Goal: Information Seeking & Learning: Compare options

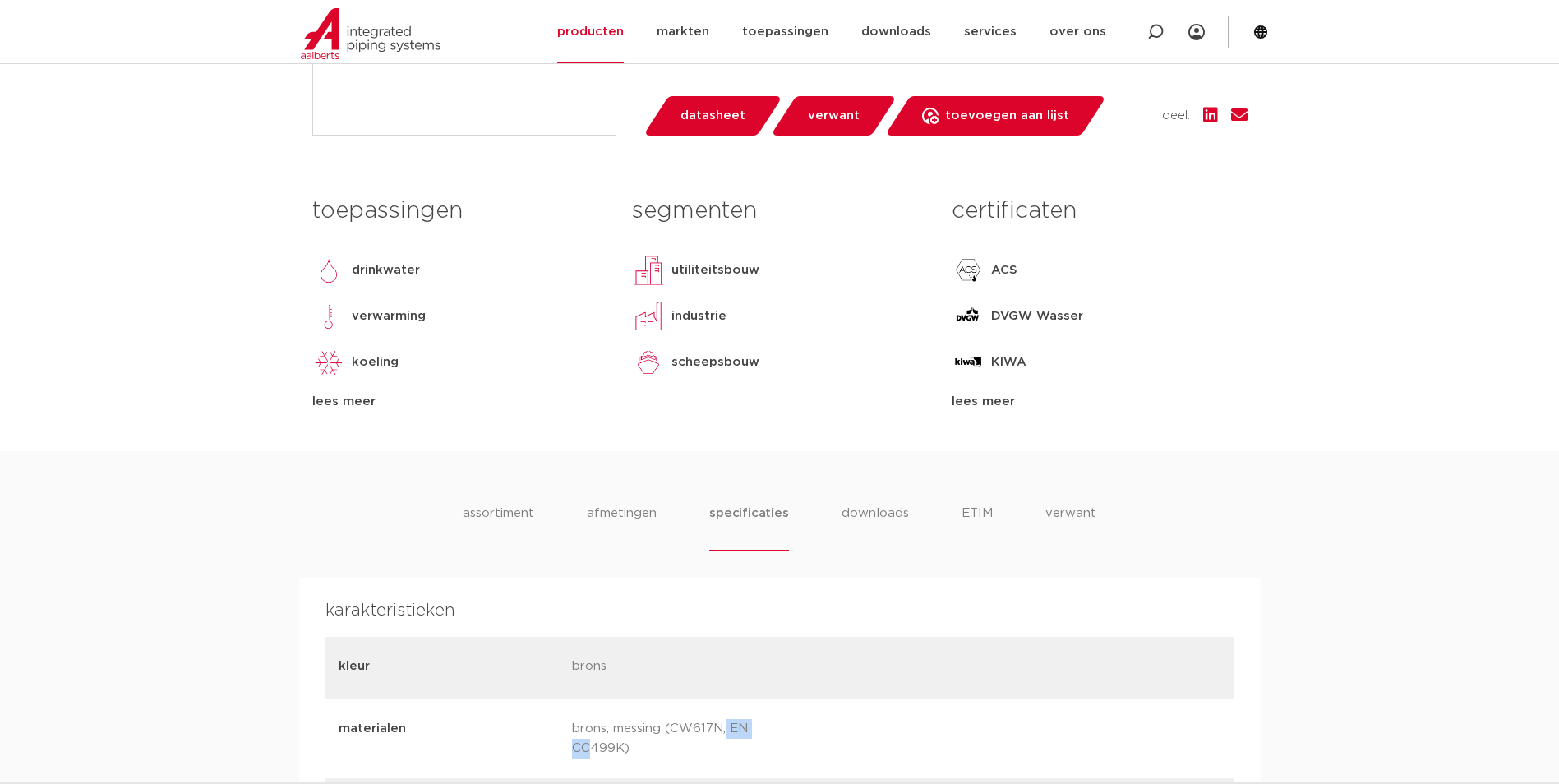
scroll to position [903, 0]
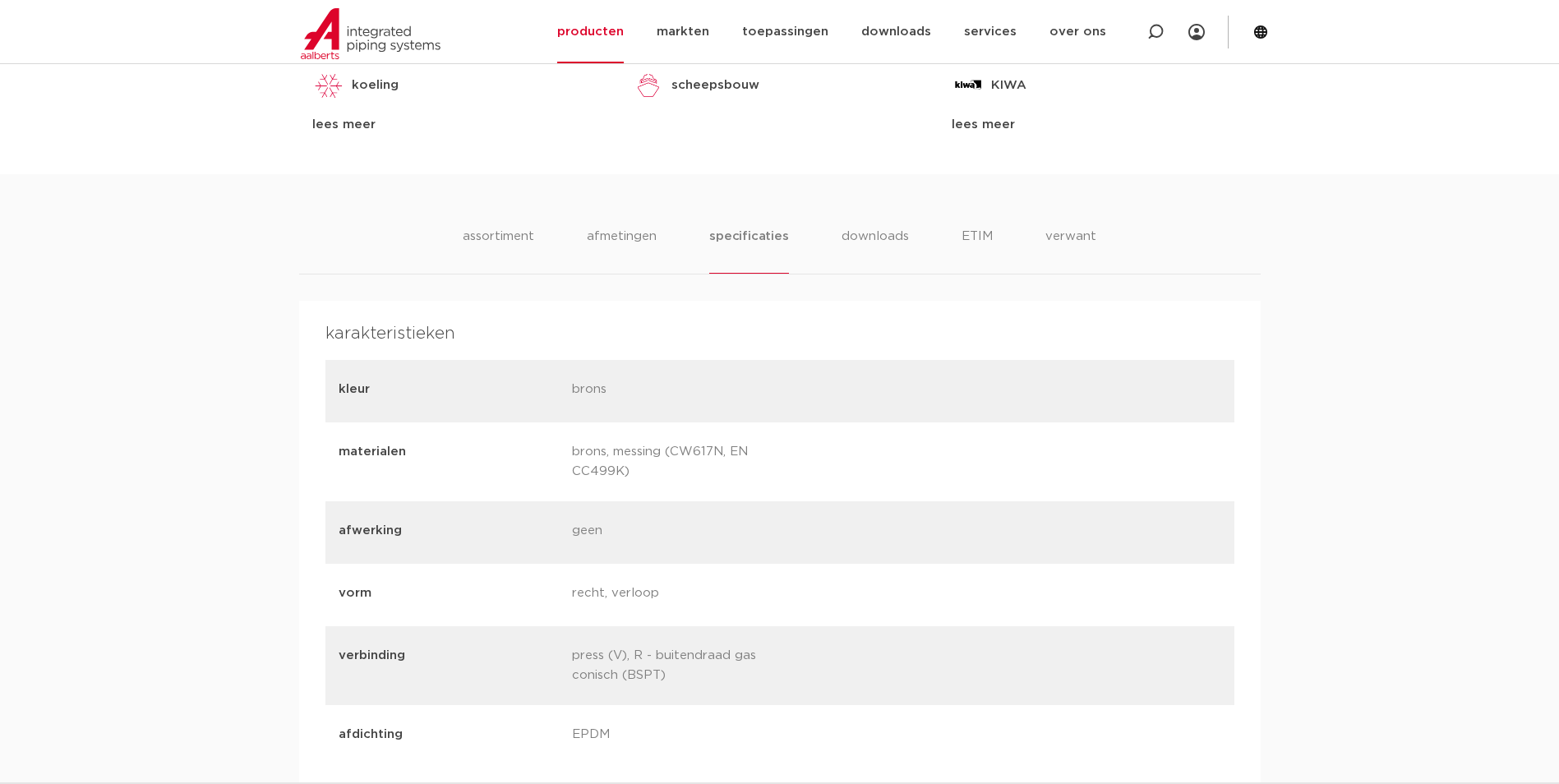
click at [845, 581] on div "vorm recht, verloop" at bounding box center [780, 594] width 909 height 62
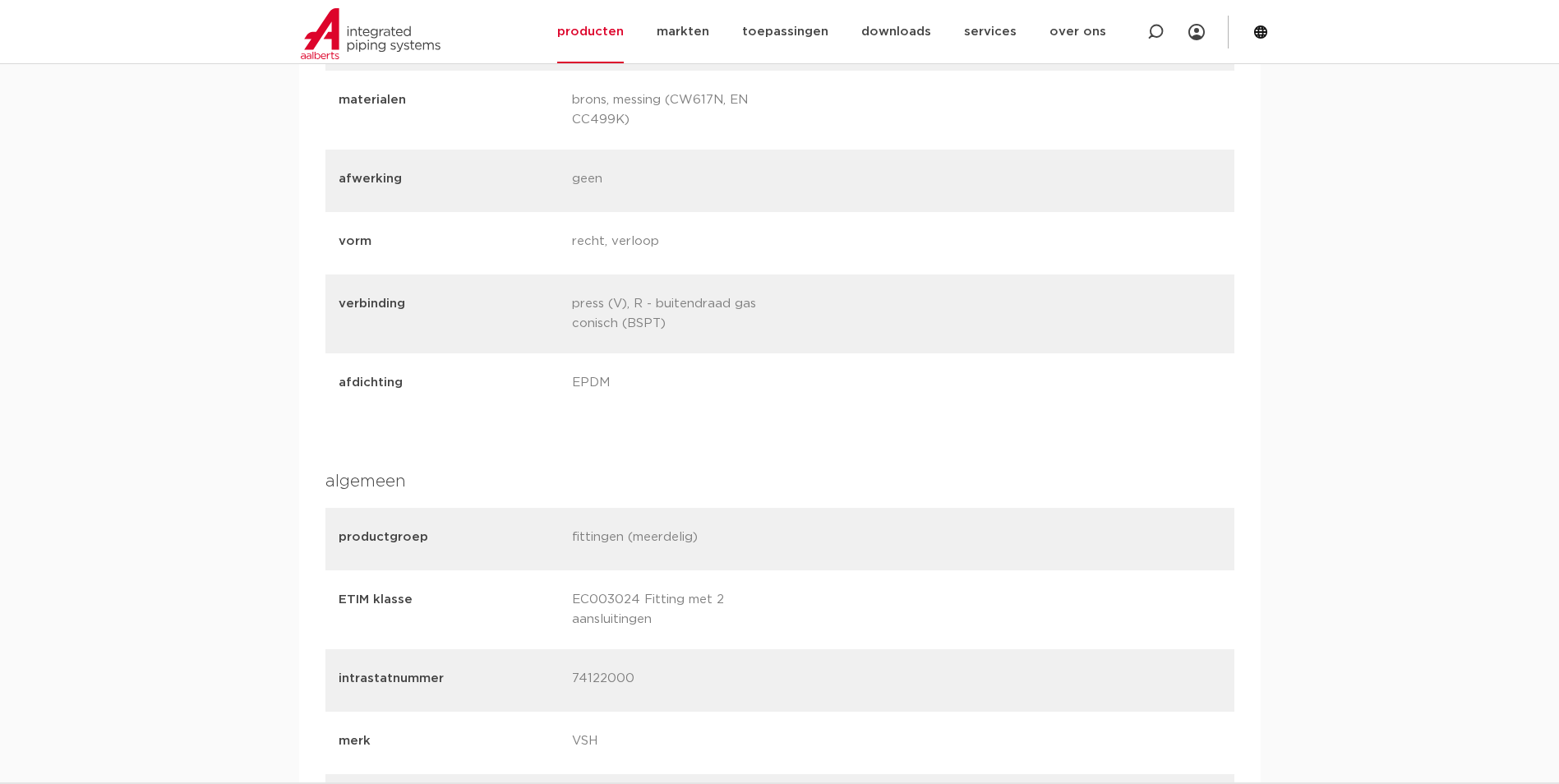
scroll to position [1479, 0]
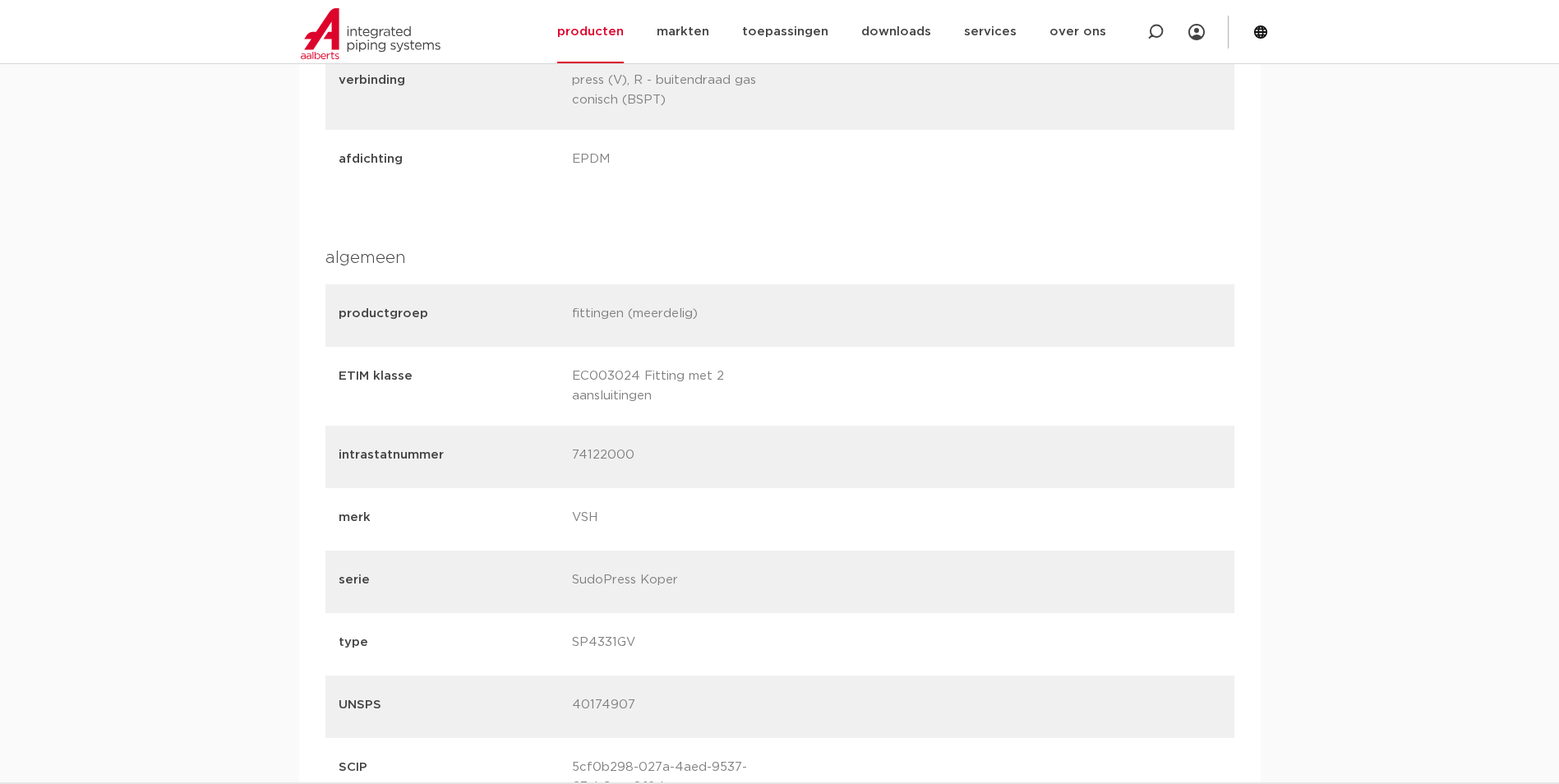
drag, startPoint x: 650, startPoint y: 395, endPoint x: 544, endPoint y: 376, distance: 107.7
click at [544, 376] on div "ETIM klasse EC003024 Fitting met 2 aansluitingen" at bounding box center [780, 386] width 909 height 79
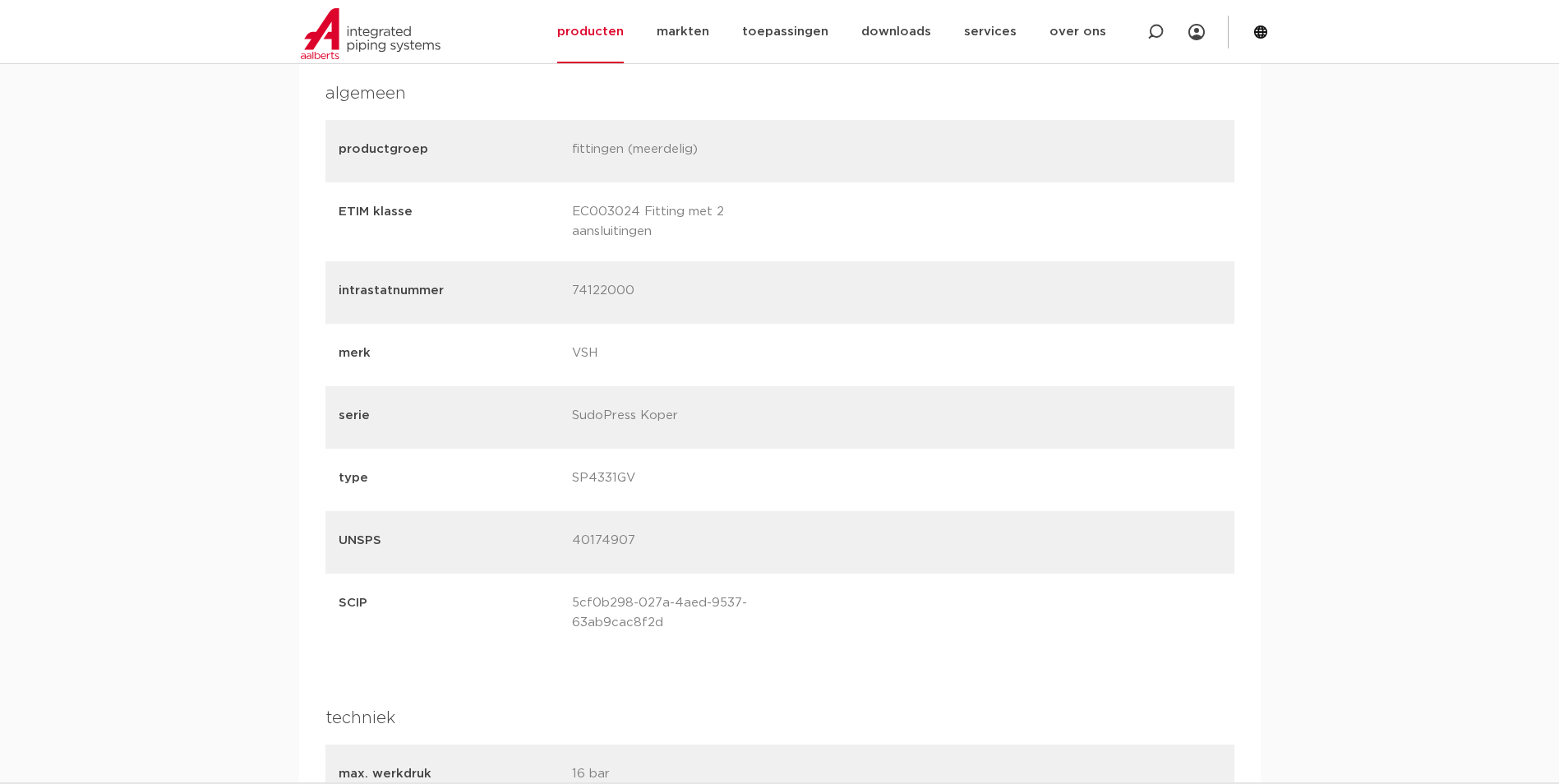
click at [731, 488] on p "SP4331GV" at bounding box center [682, 479] width 221 height 23
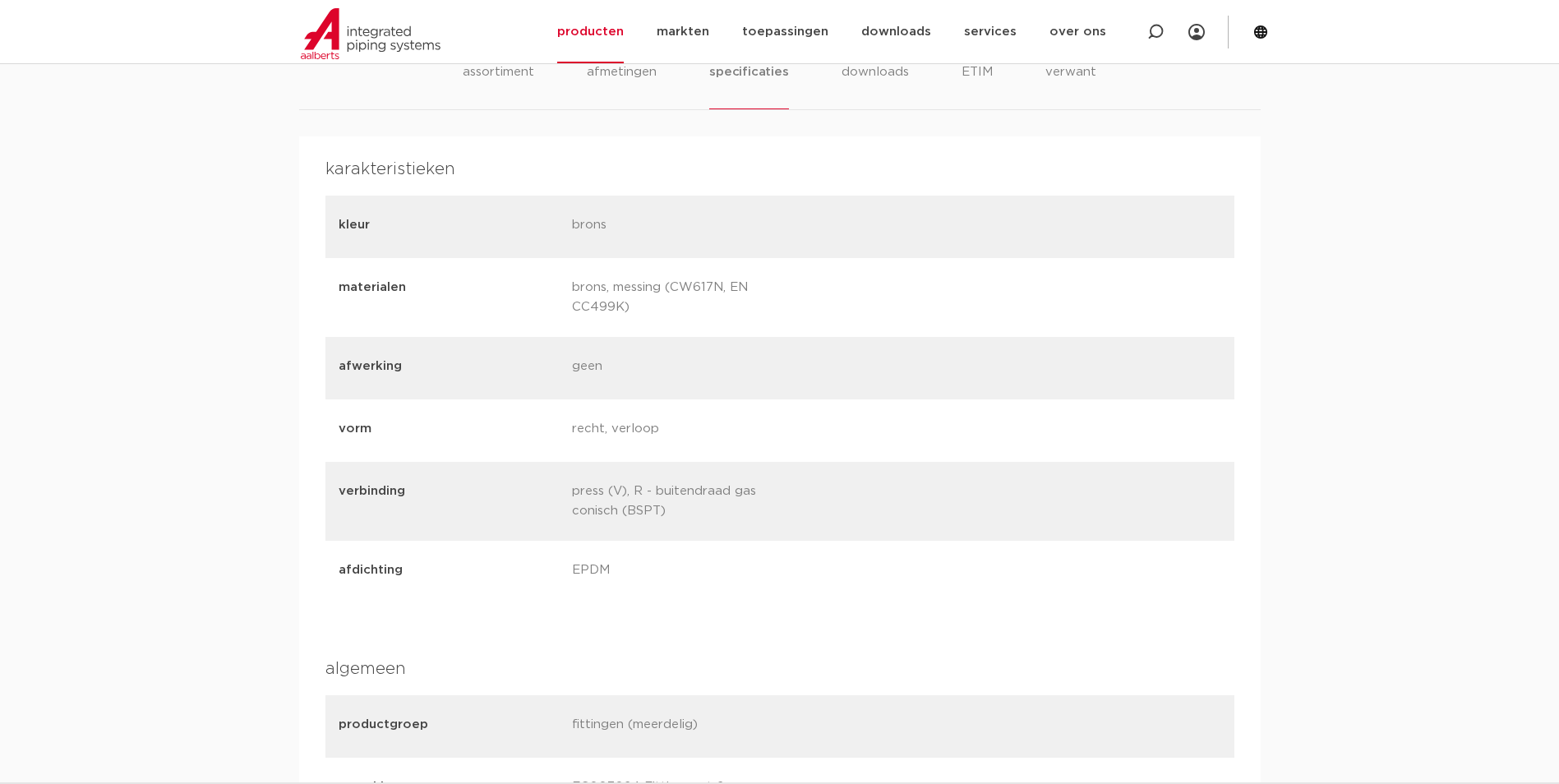
scroll to position [986, 0]
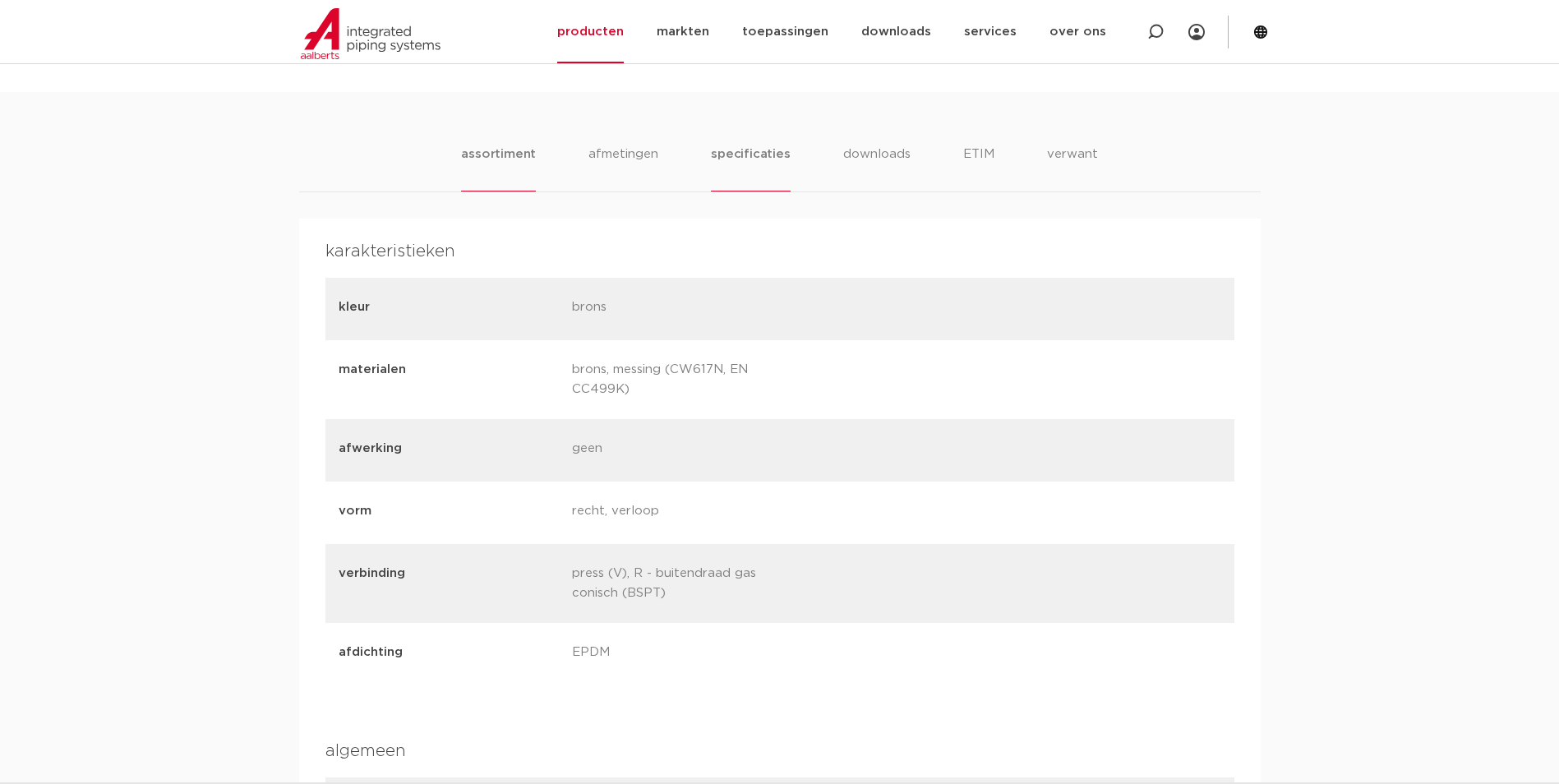
click at [532, 155] on li "assortiment" at bounding box center [499, 168] width 74 height 47
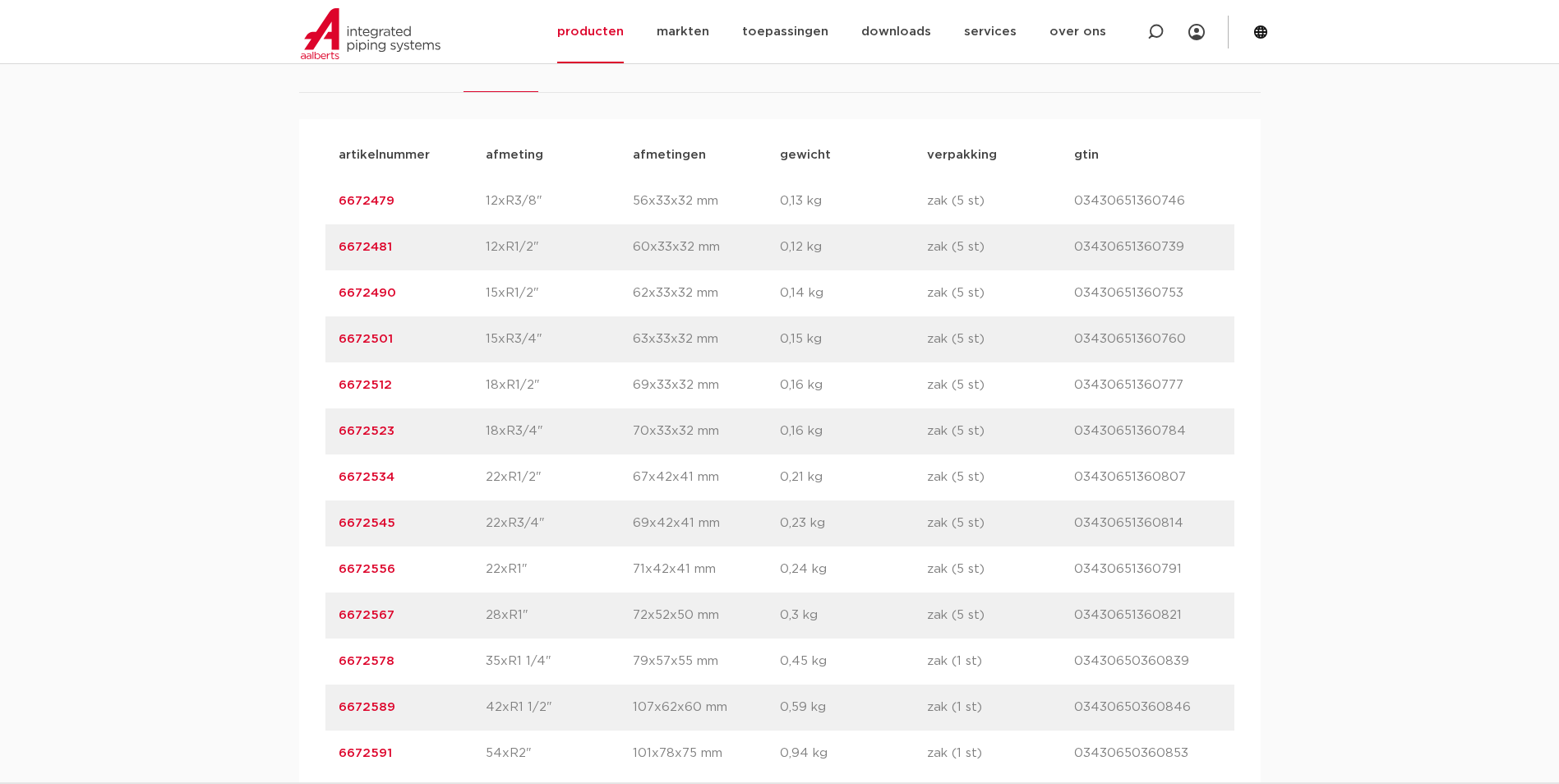
scroll to position [1232, 0]
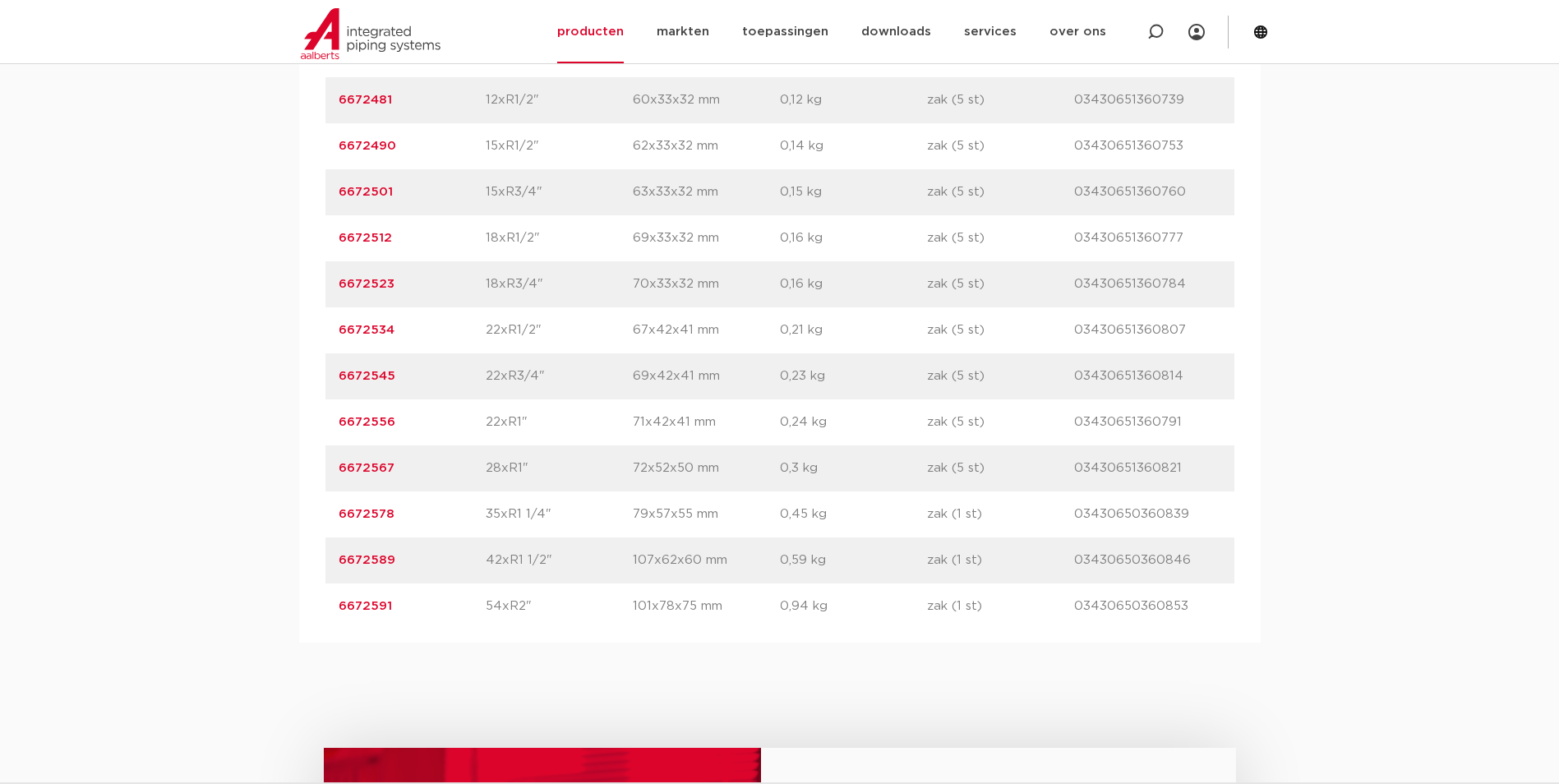
click at [382, 420] on link "6672556" at bounding box center [366, 421] width 56 height 12
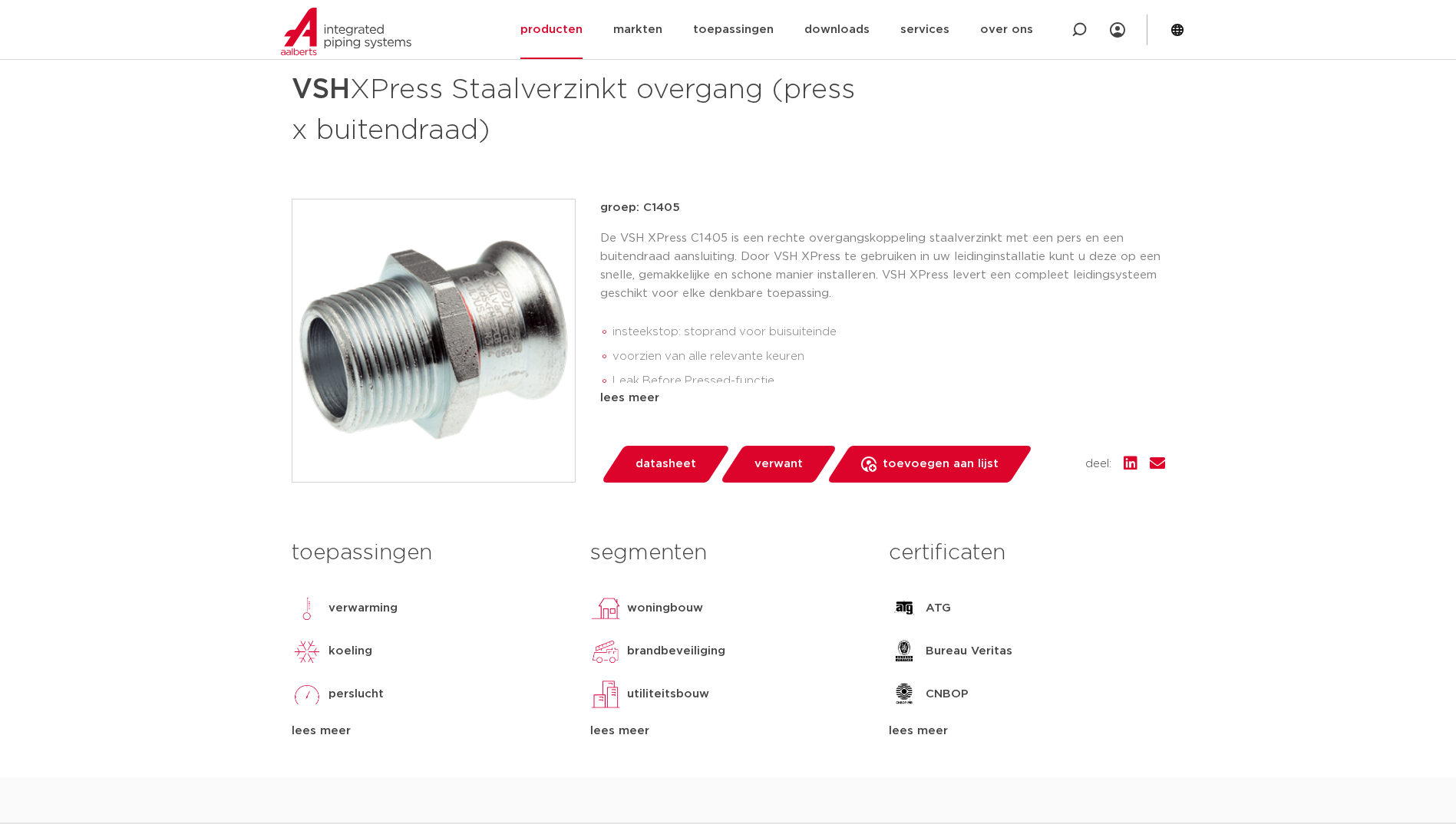
scroll to position [230, 0]
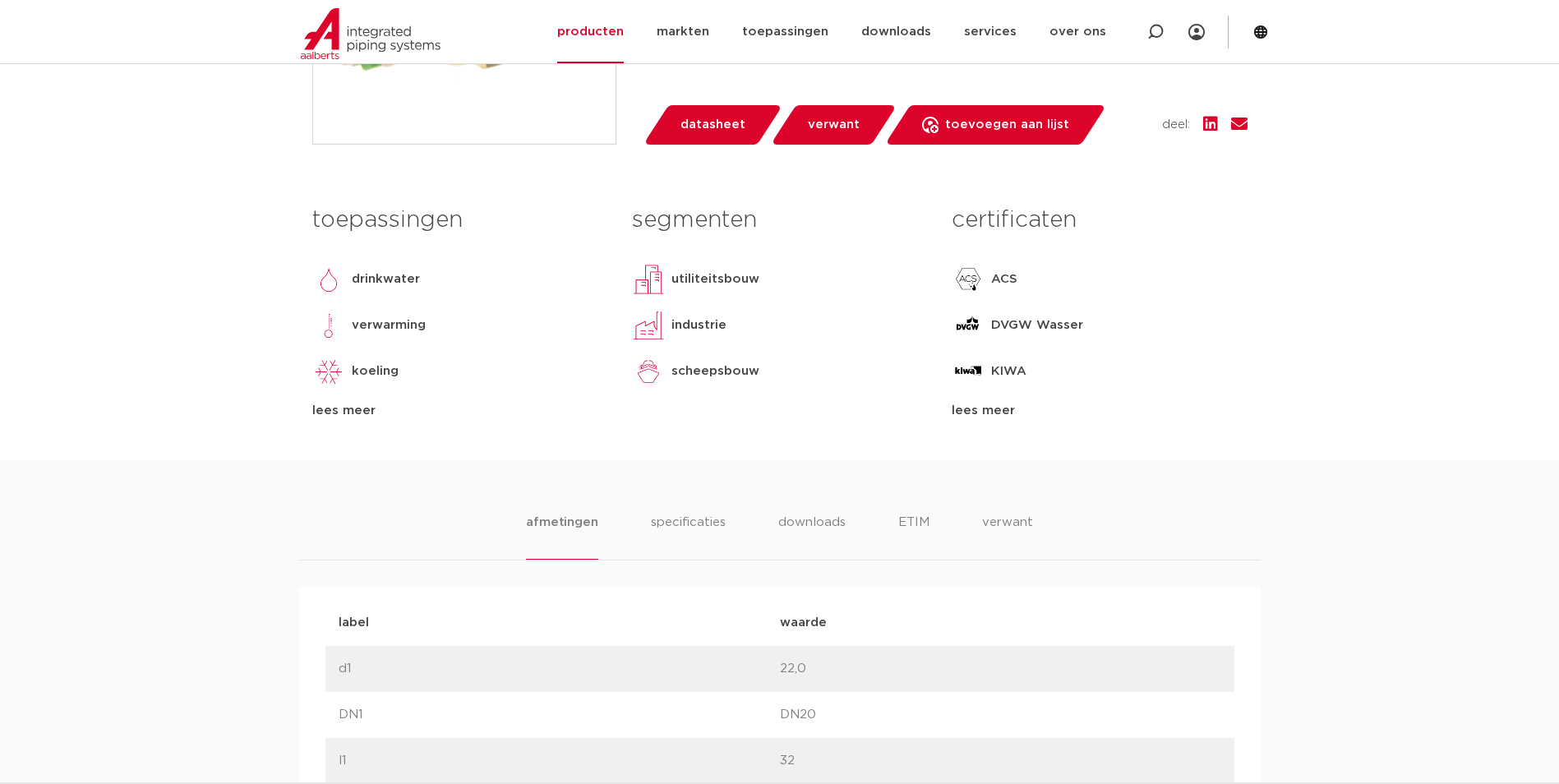
scroll to position [575, 0]
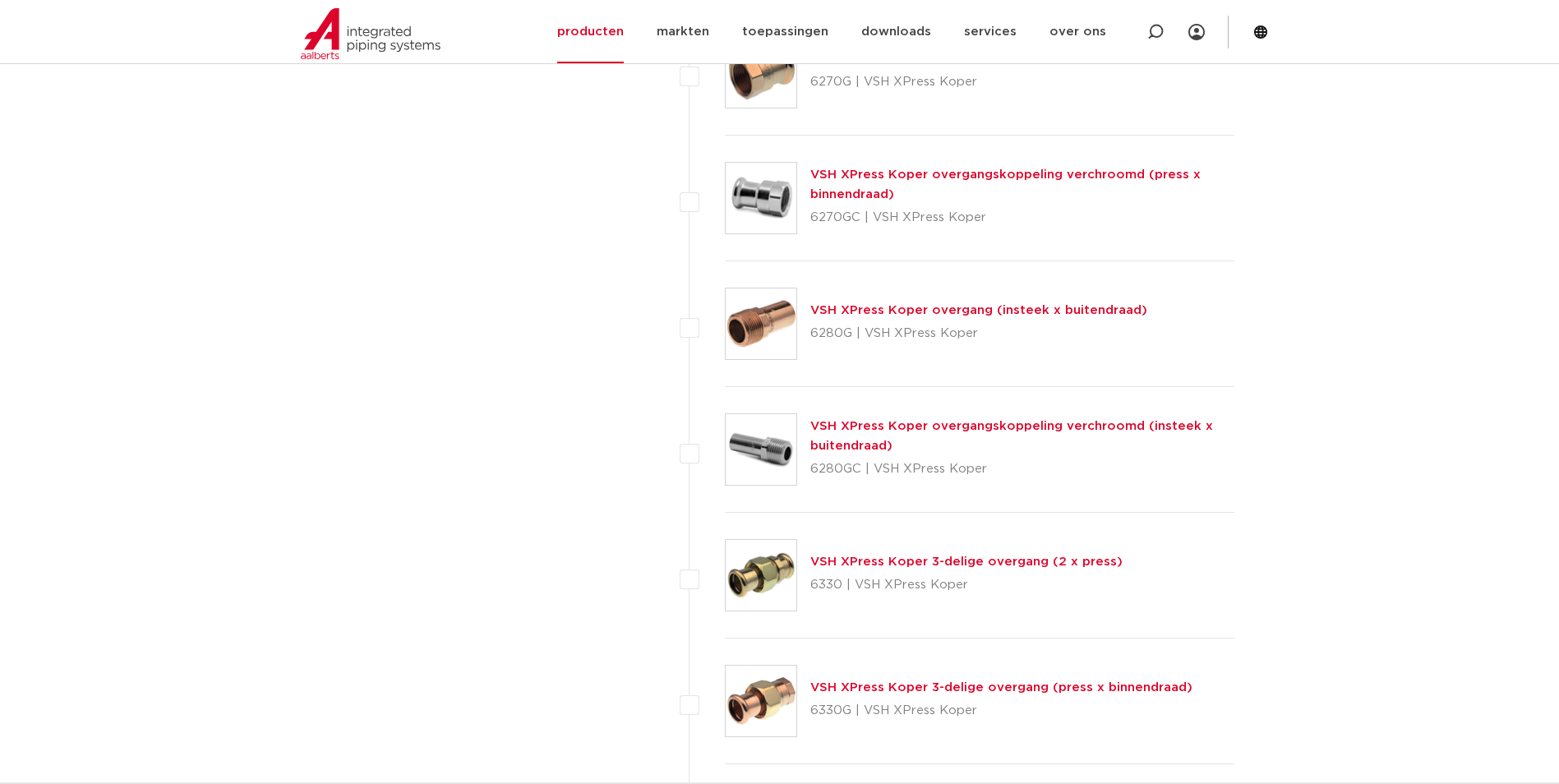
scroll to position [1807, 0]
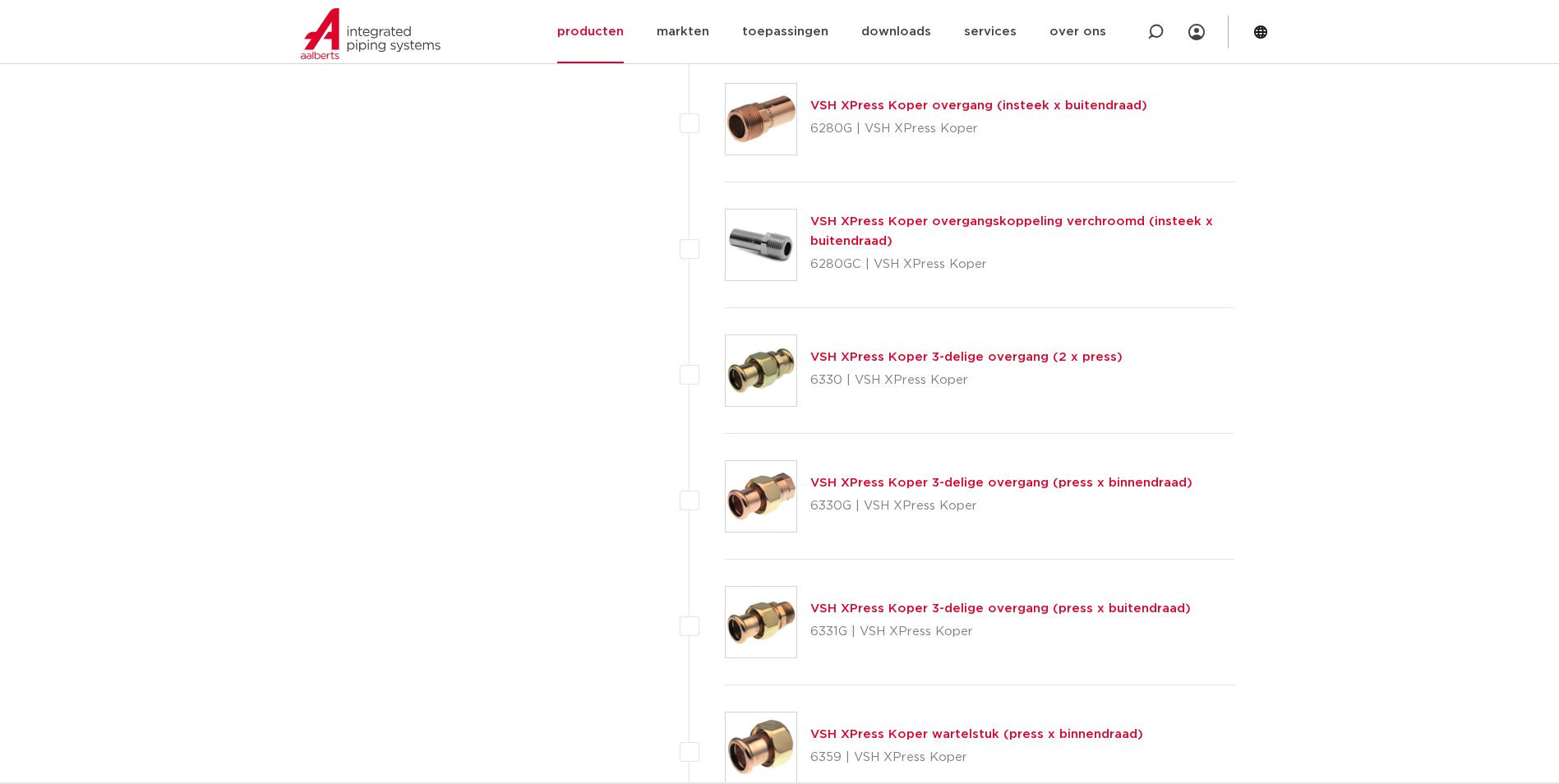
click at [906, 353] on link "VSH XPress Koper 3-delige overgang (2 x press)" at bounding box center [966, 357] width 312 height 12
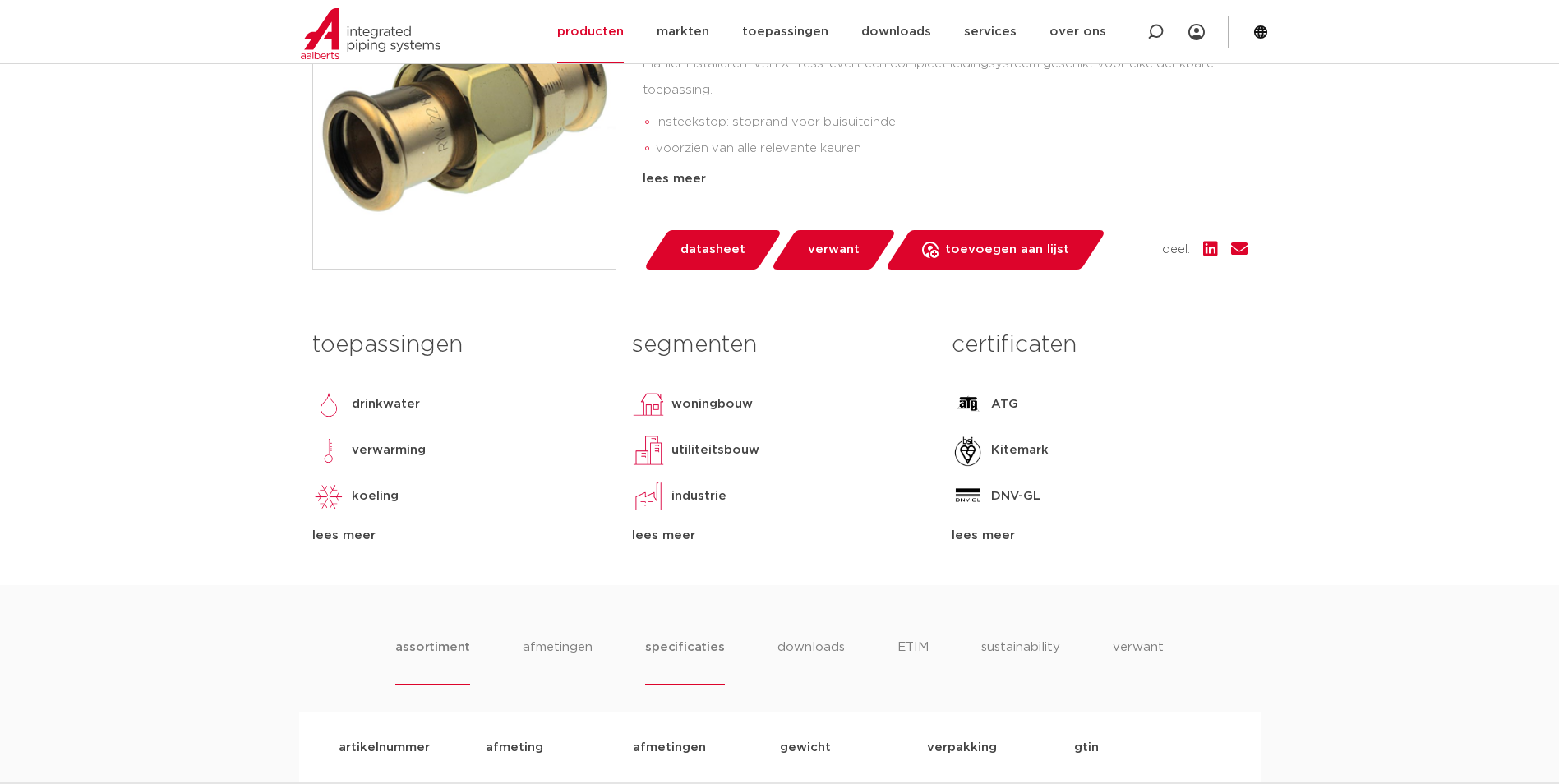
click at [691, 639] on li "specificaties" at bounding box center [684, 661] width 79 height 47
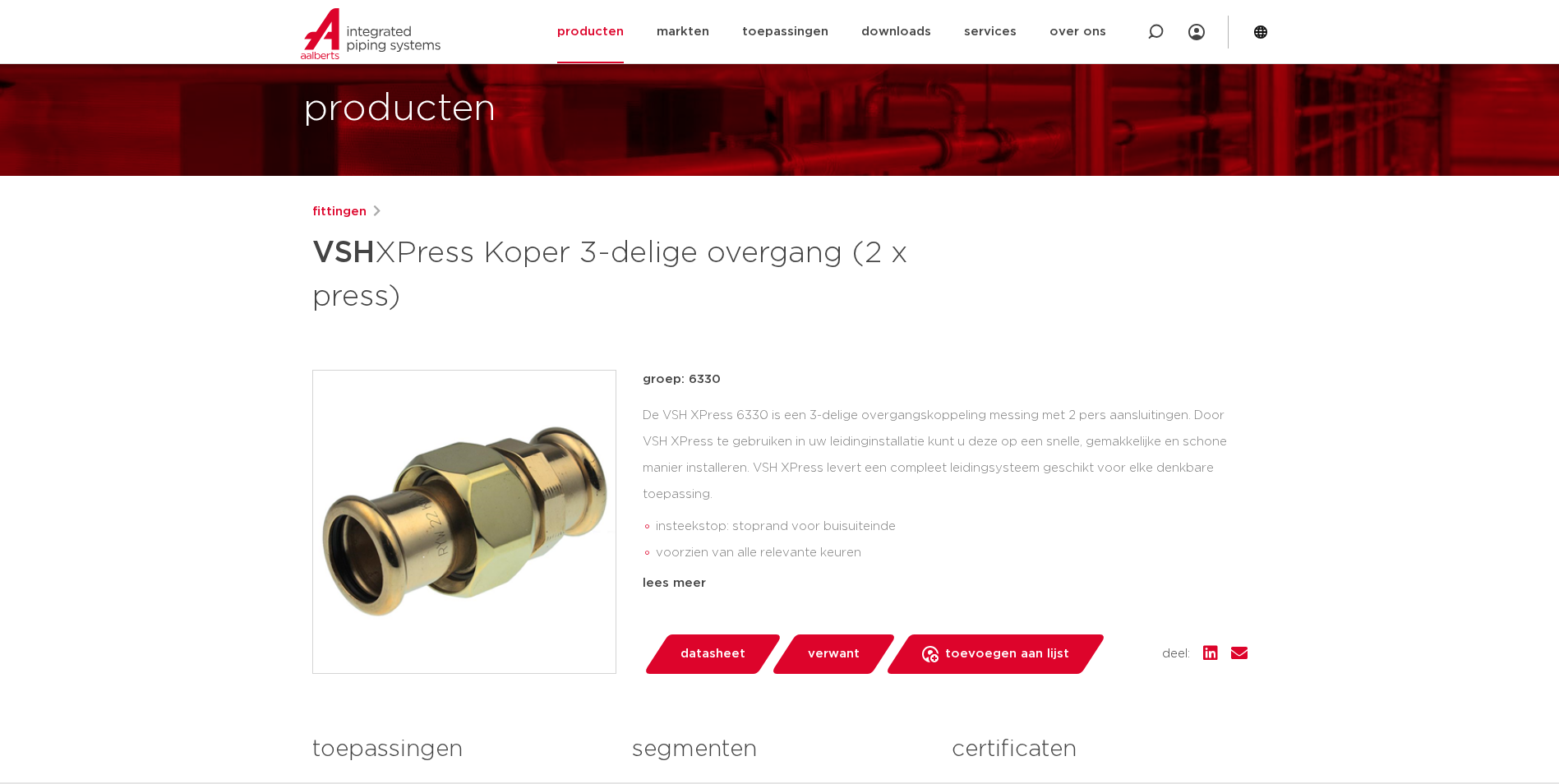
scroll to position [82, 0]
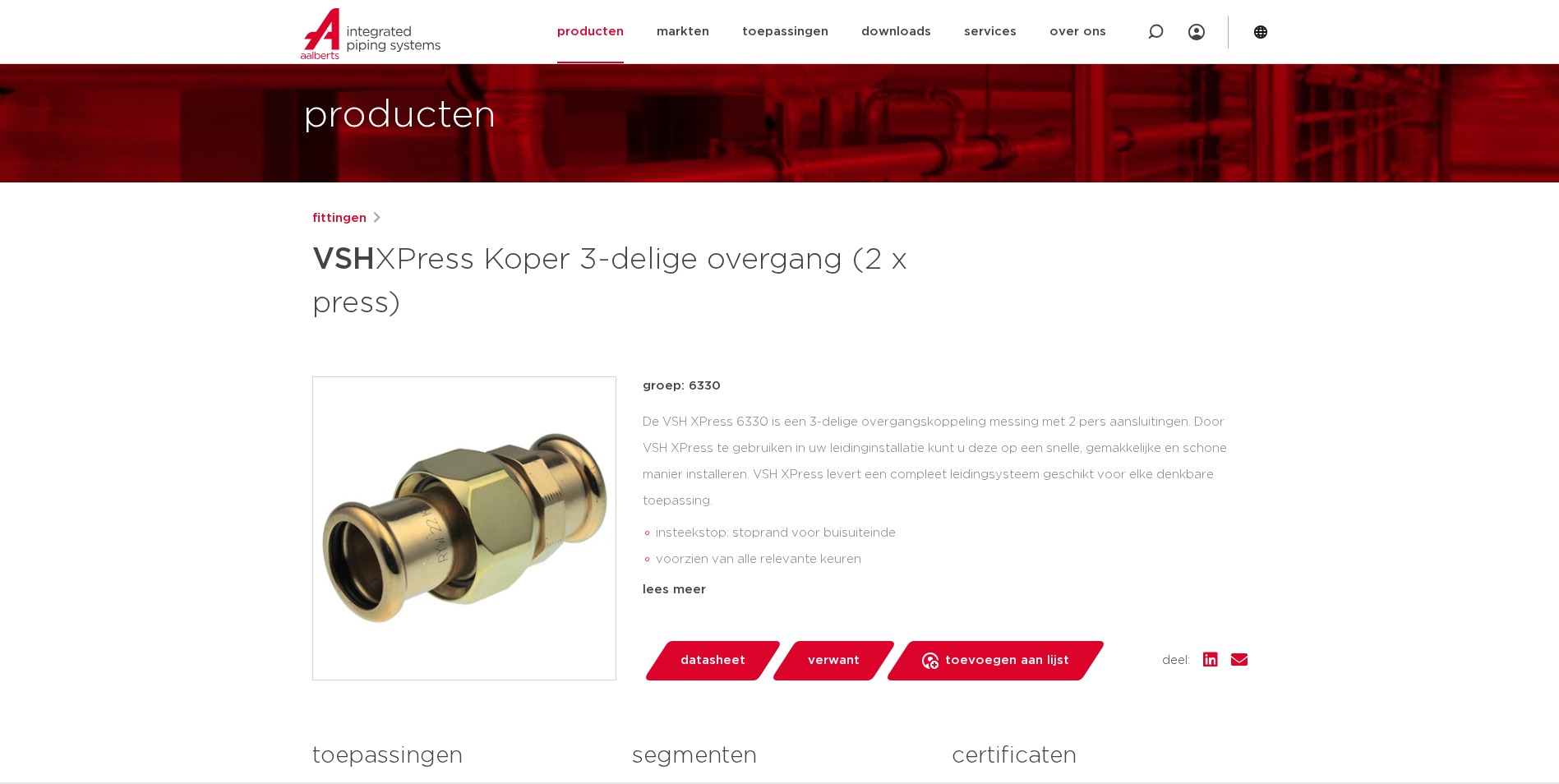
click at [385, 447] on img at bounding box center [464, 528] width 302 height 302
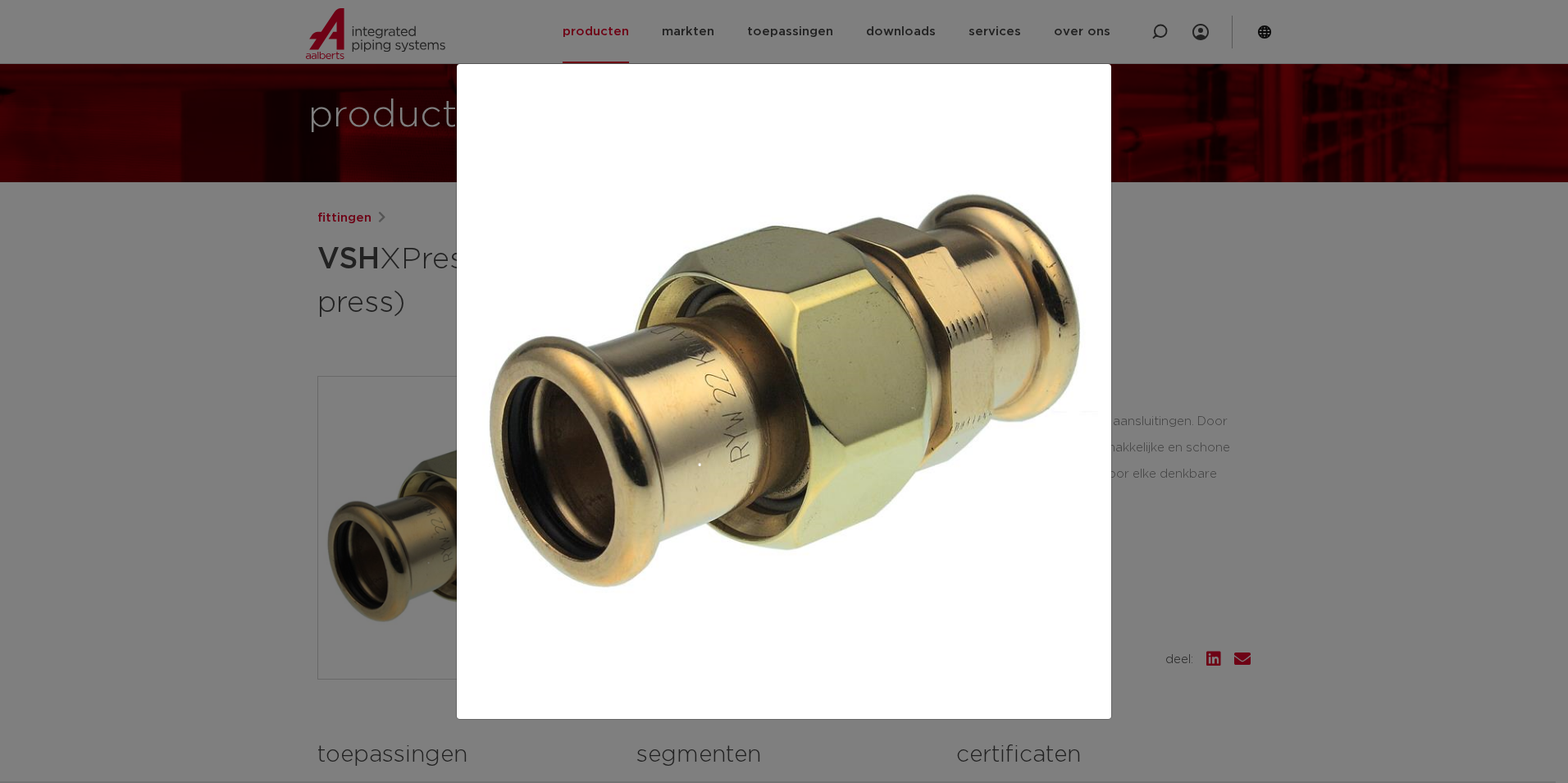
drag, startPoint x: 344, startPoint y: 275, endPoint x: 82, endPoint y: 248, distance: 263.4
click at [344, 275] on div at bounding box center [784, 392] width 1568 height 783
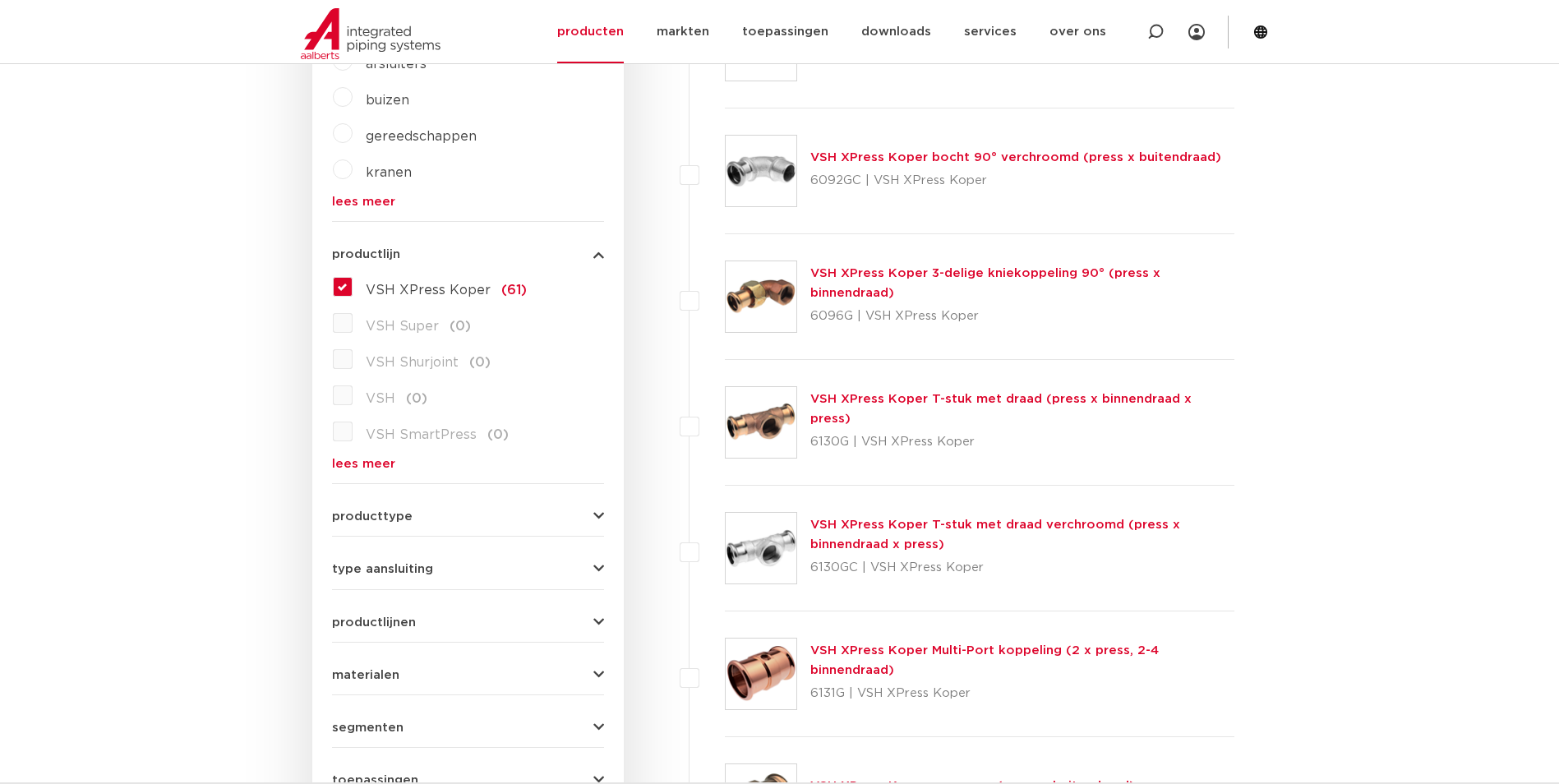
scroll to position [493, 0]
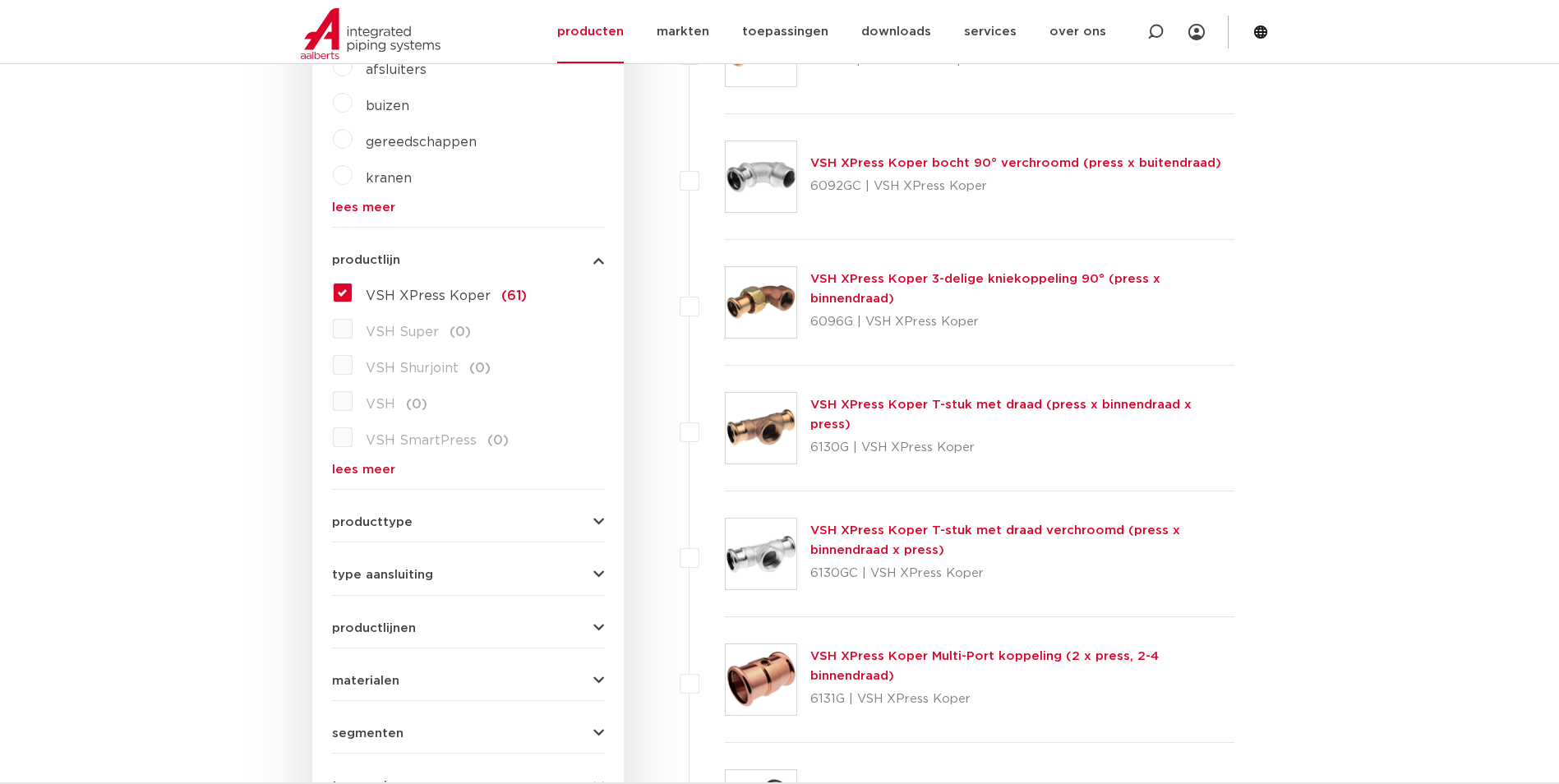
click at [882, 282] on link "VSH XPress Koper 3-delige kniekoppeling 90° (press x binnendraad)" at bounding box center [985, 288] width 350 height 32
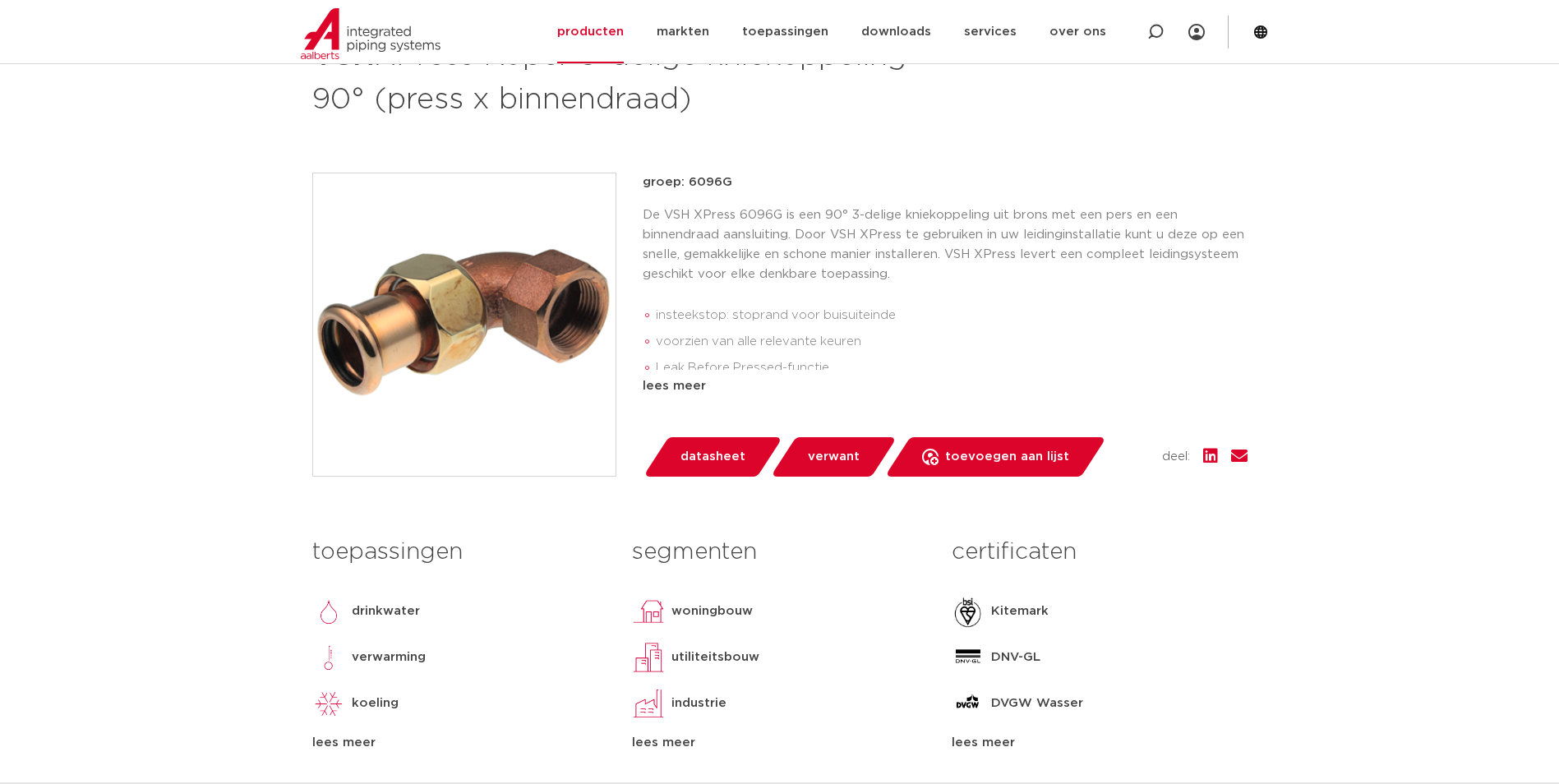
scroll to position [411, 0]
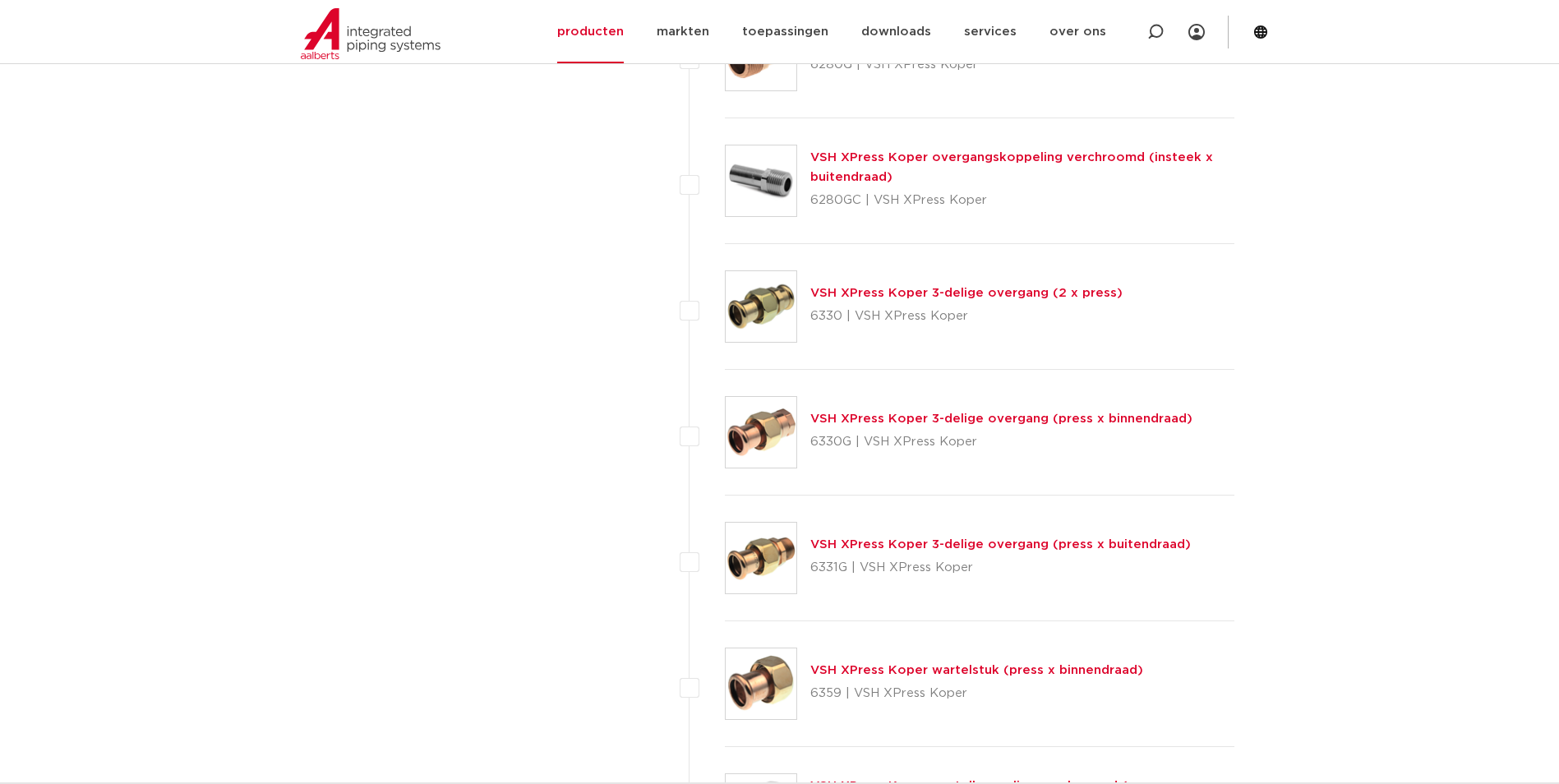
scroll to position [1889, 0]
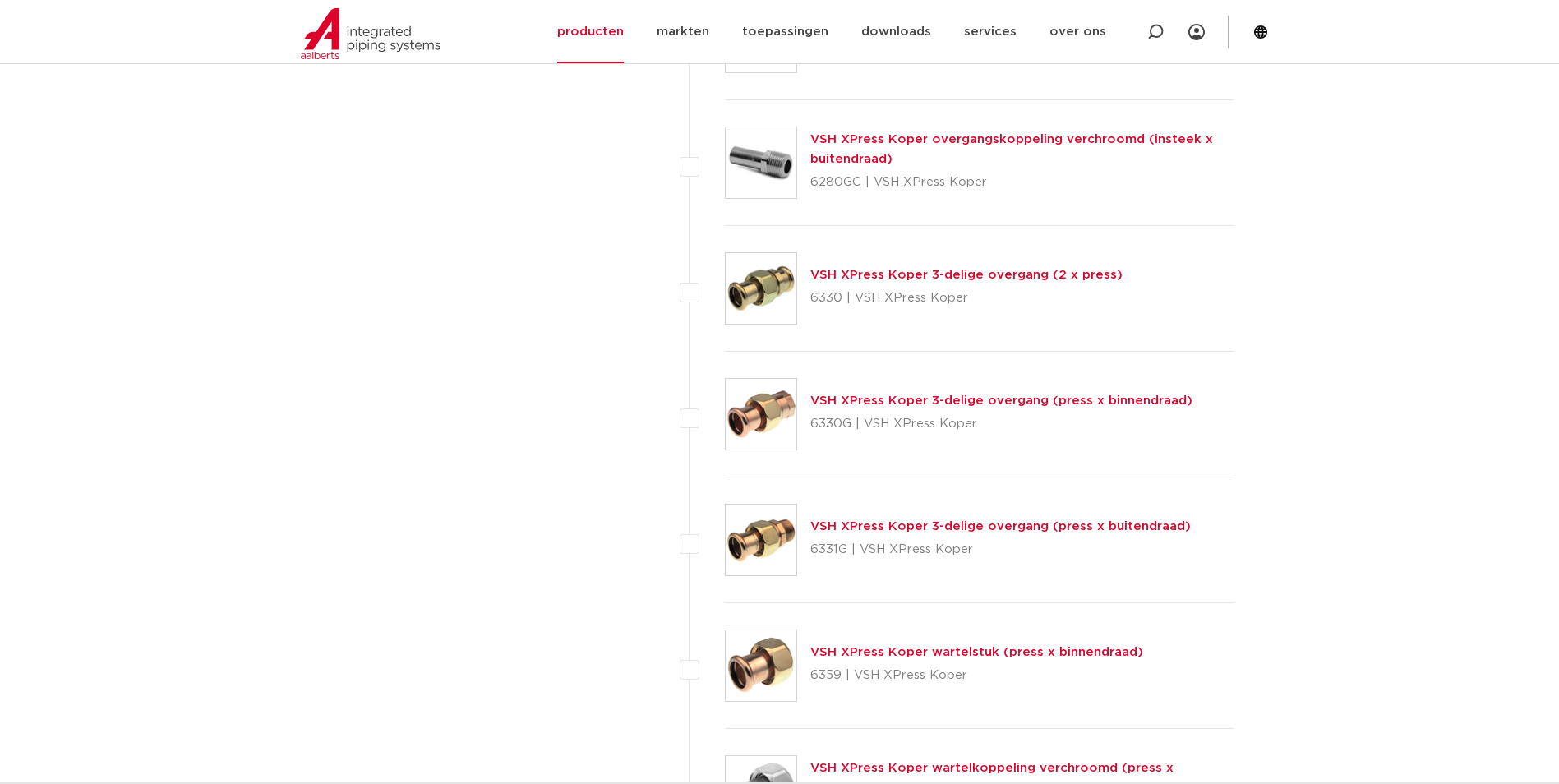
click at [903, 395] on link "VSH XPress Koper 3-delige overgang (press x binnendraad)" at bounding box center [1001, 401] width 382 height 12
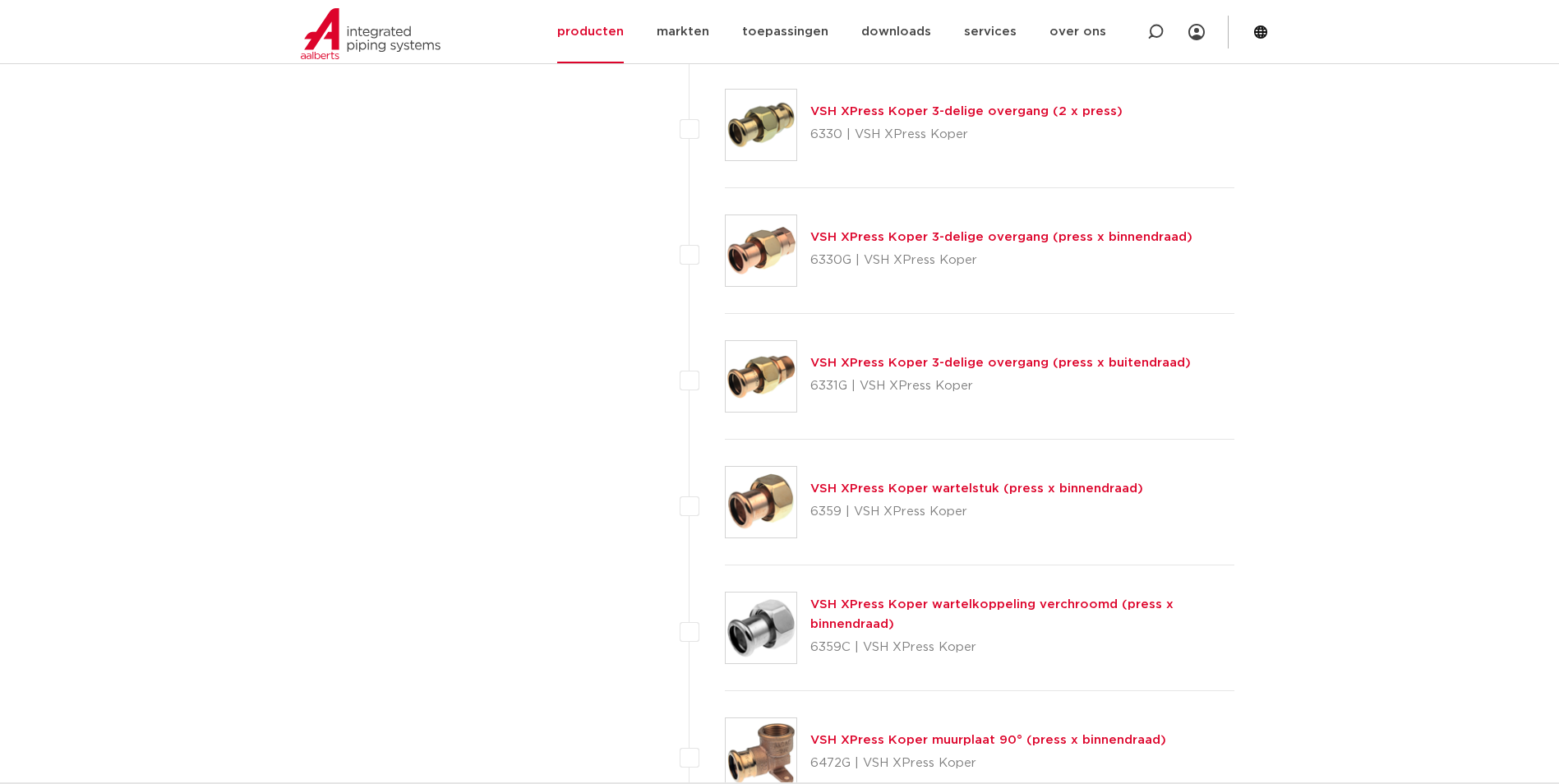
scroll to position [2053, 0]
click at [946, 370] on div "VSH XPress Koper 3-delige overgang (press x buitendraad) 6331G | VSH XPress Kop…" at bounding box center [1000, 375] width 380 height 46
click at [950, 360] on link "VSH XPress Koper 3-delige overgang (press x buitendraad)" at bounding box center [1000, 362] width 380 height 12
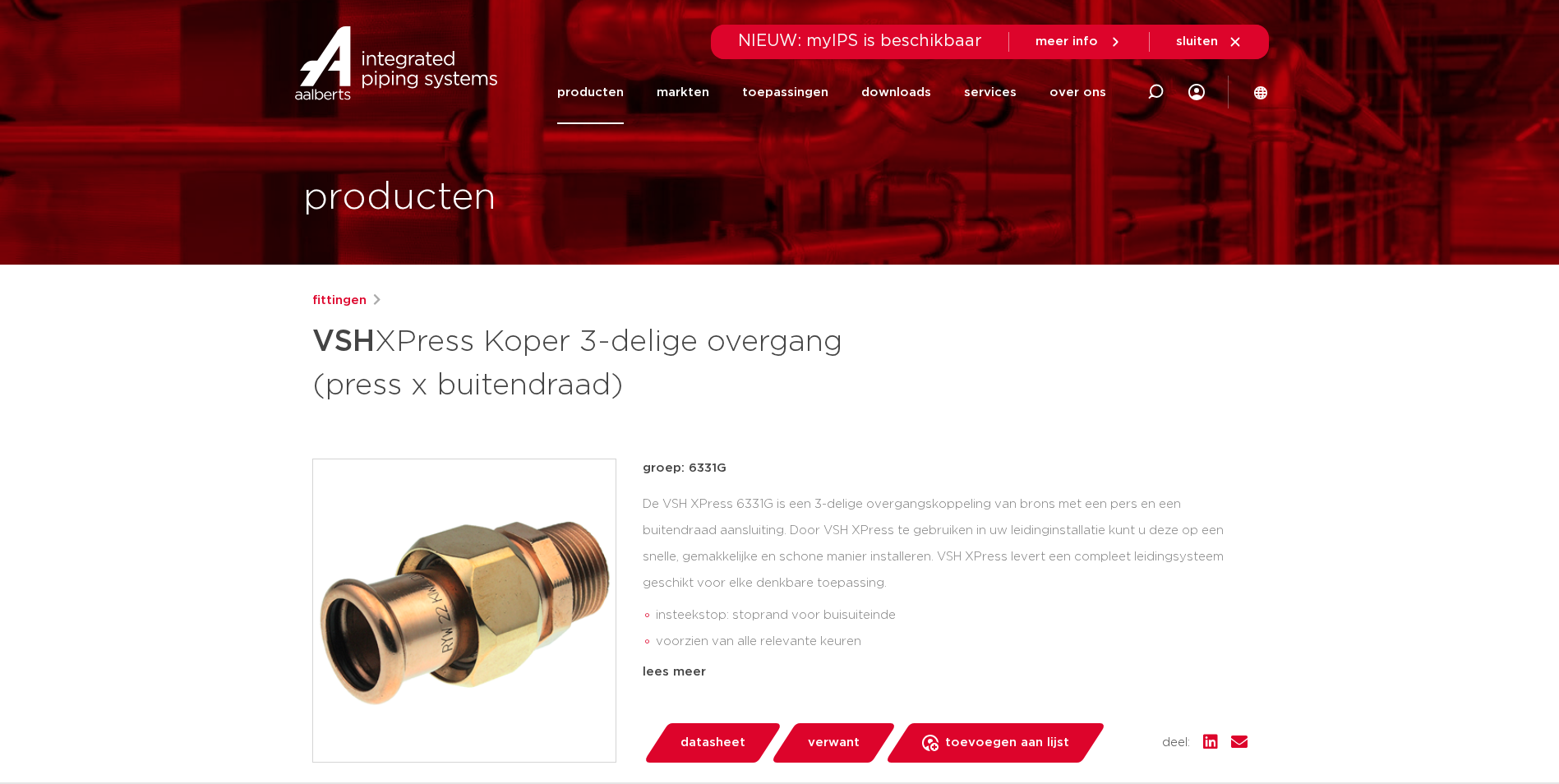
click at [438, 587] on img at bounding box center [464, 610] width 302 height 302
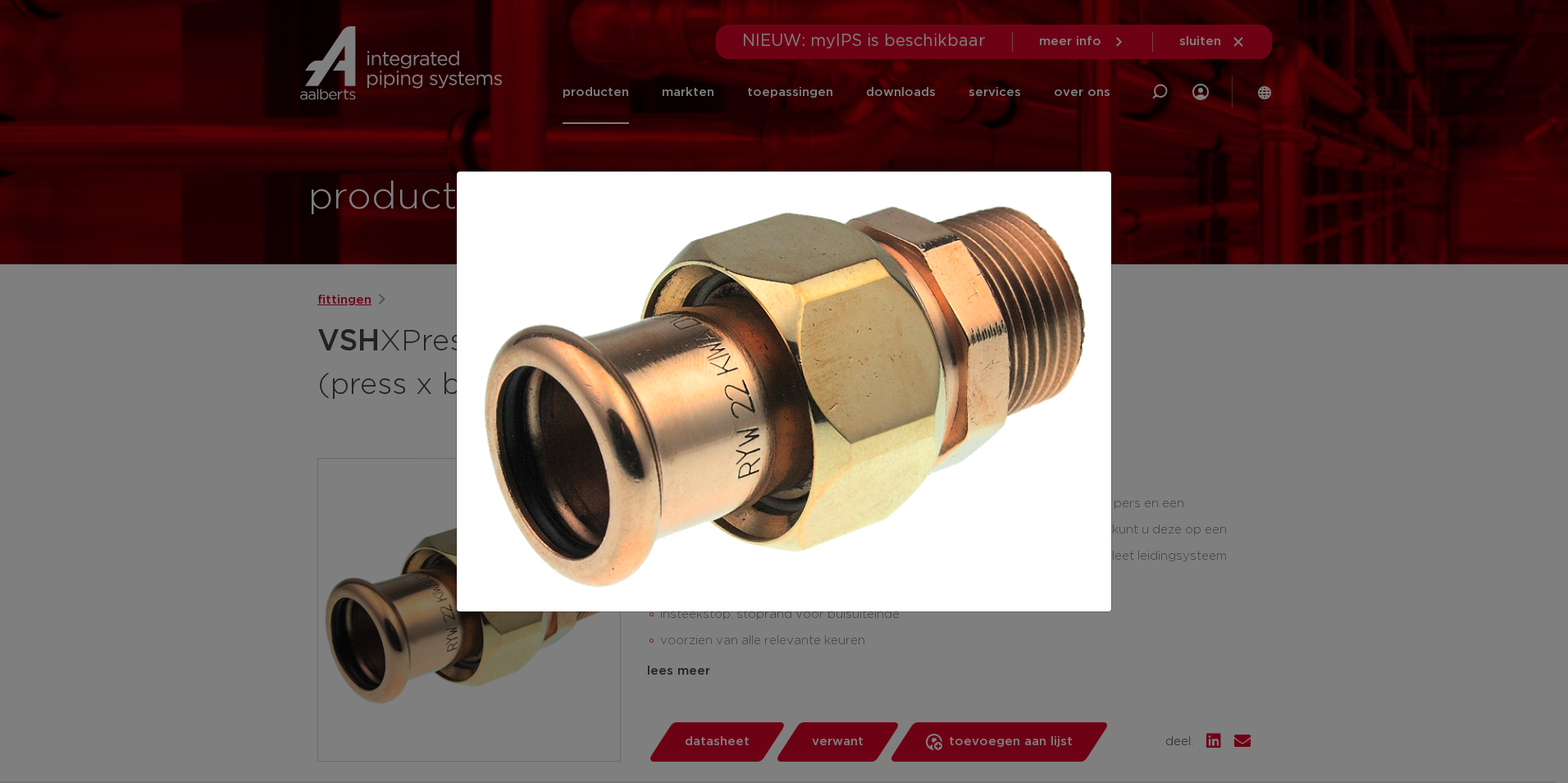
click at [332, 292] on div at bounding box center [784, 392] width 1568 height 783
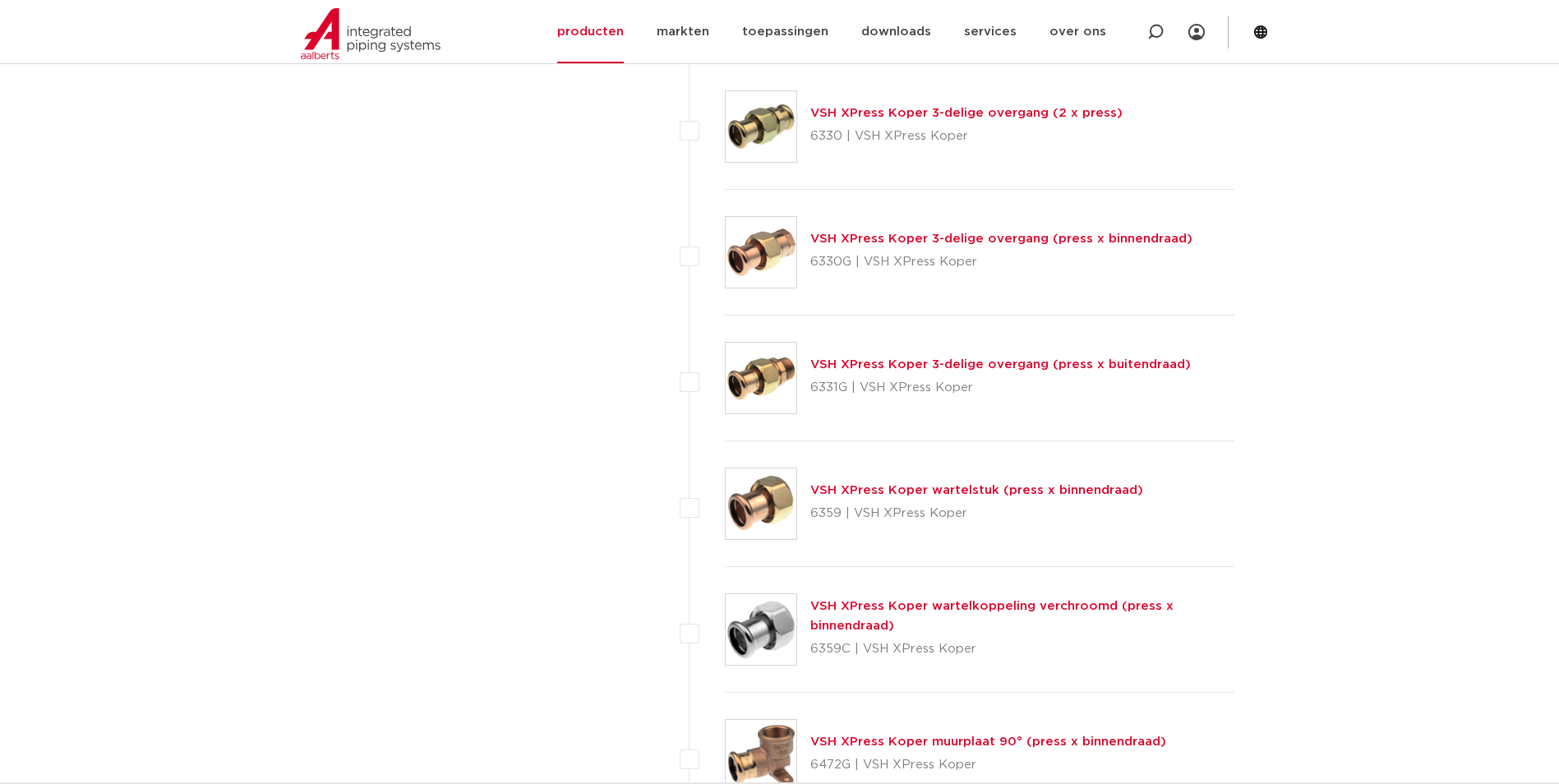
scroll to position [2053, 0]
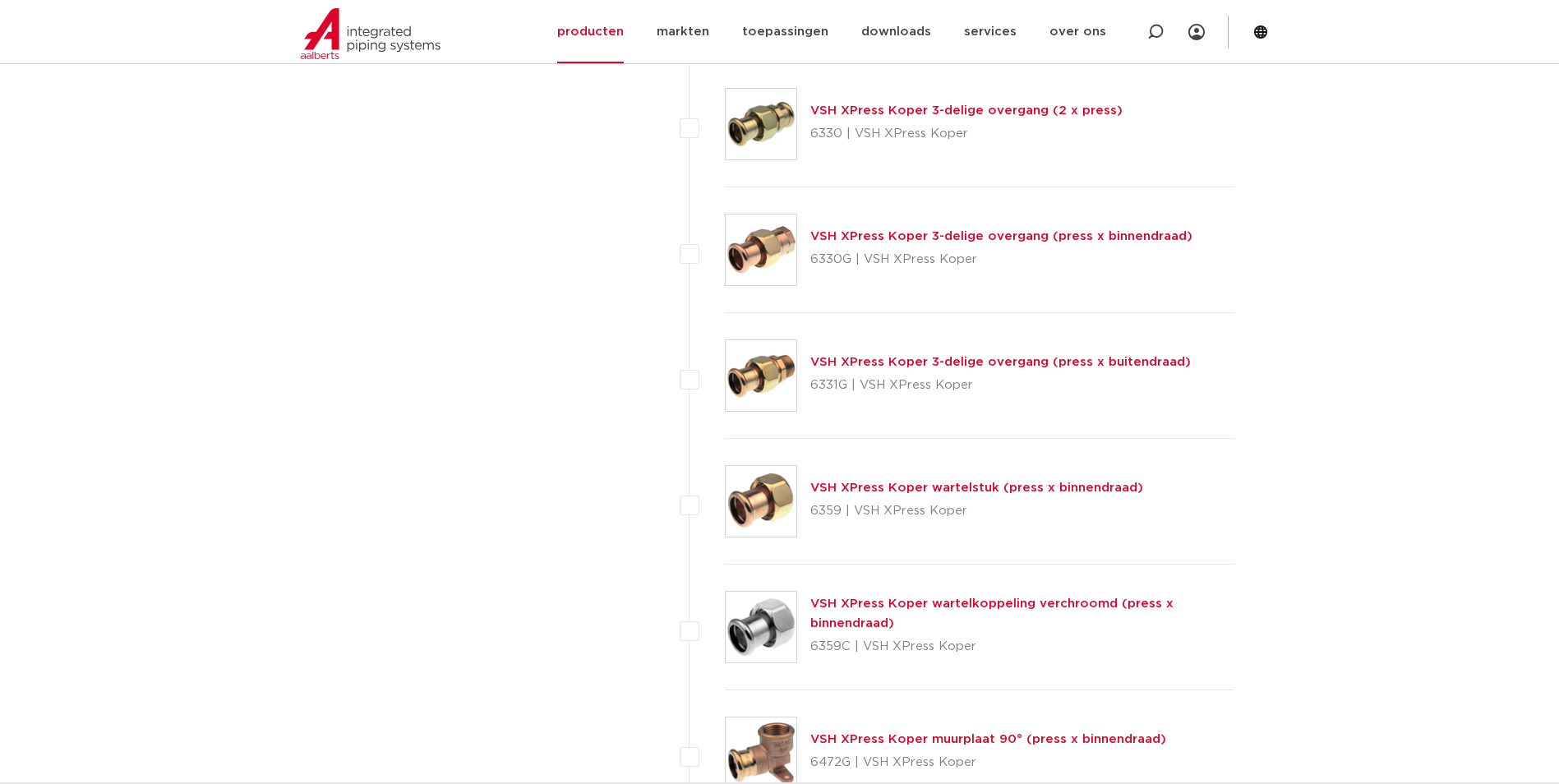
click at [890, 485] on link "VSH XPress Koper wartelstuk (press x binnendraad)" at bounding box center [976, 487] width 332 height 12
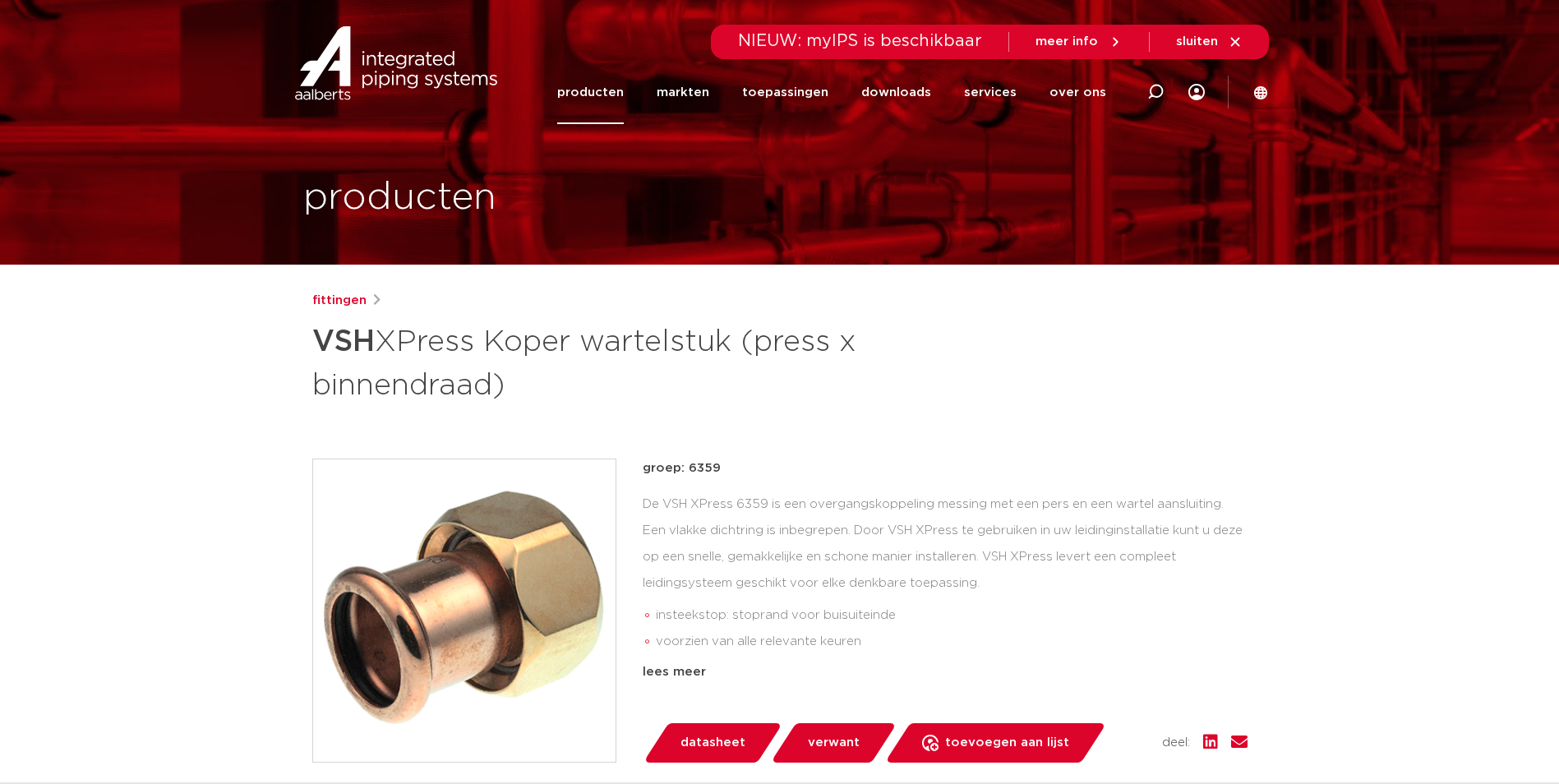
click at [480, 622] on img at bounding box center [464, 610] width 302 height 302
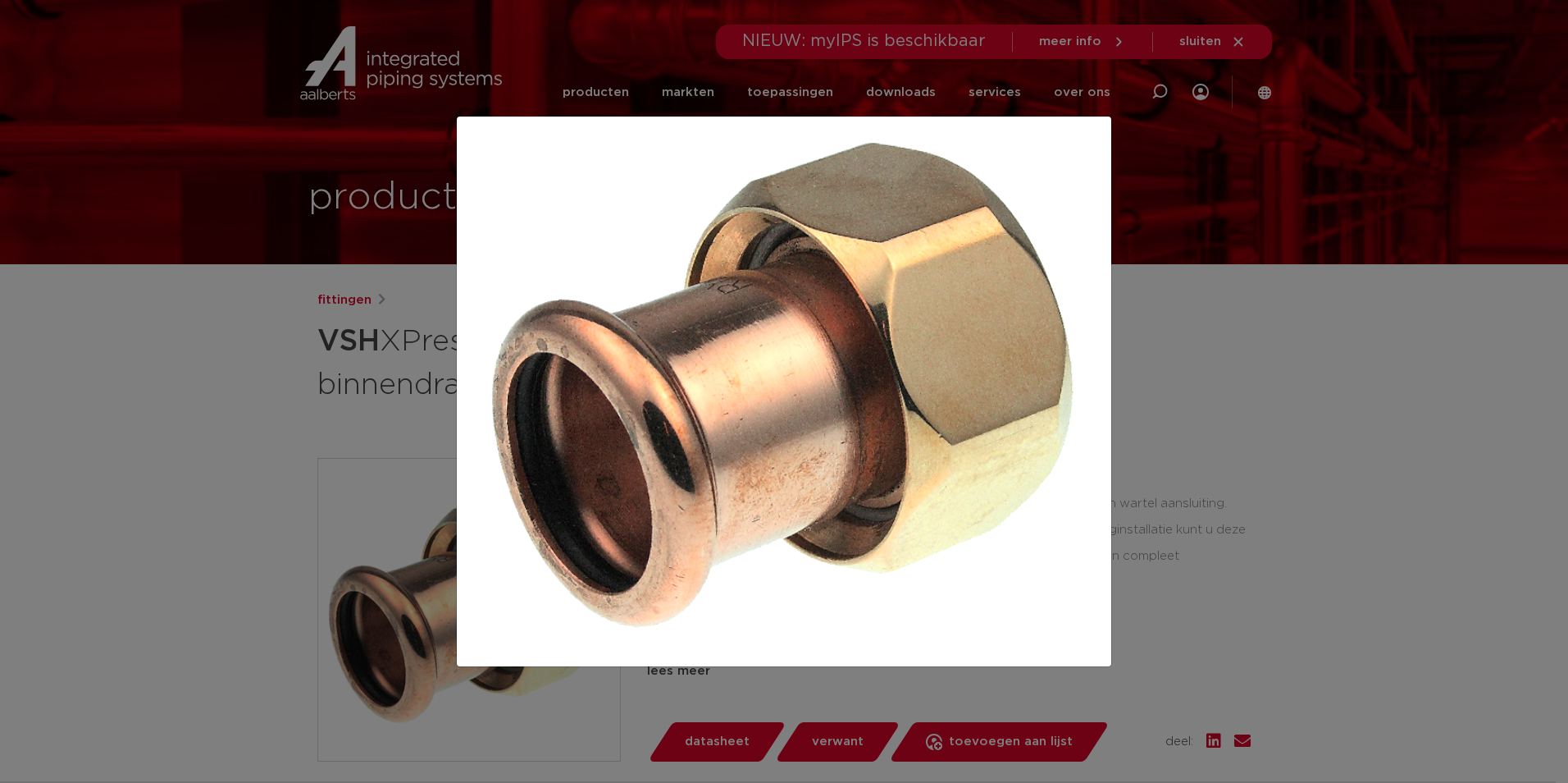
click at [188, 225] on div at bounding box center [784, 392] width 1568 height 783
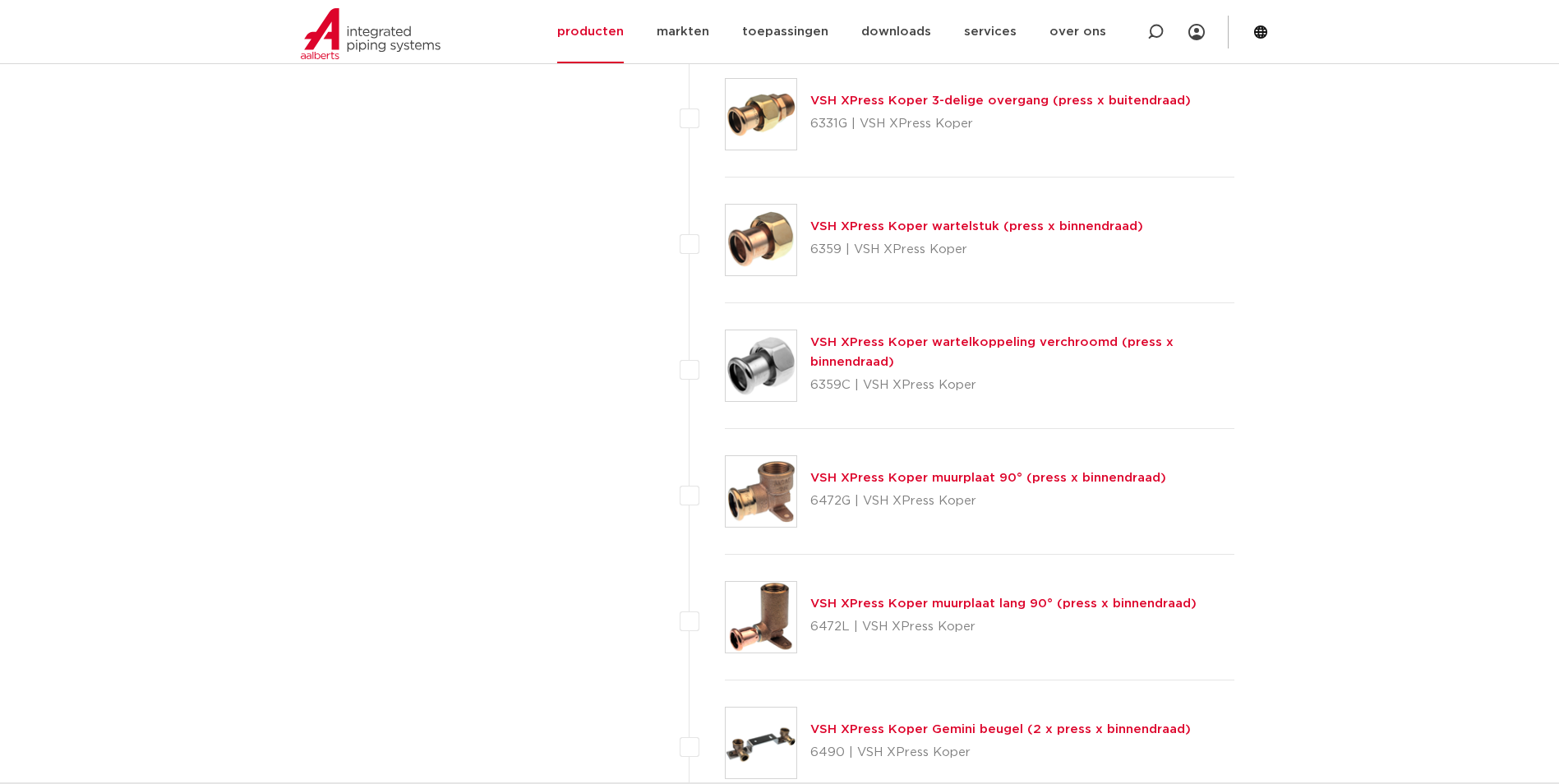
scroll to position [2300, 0]
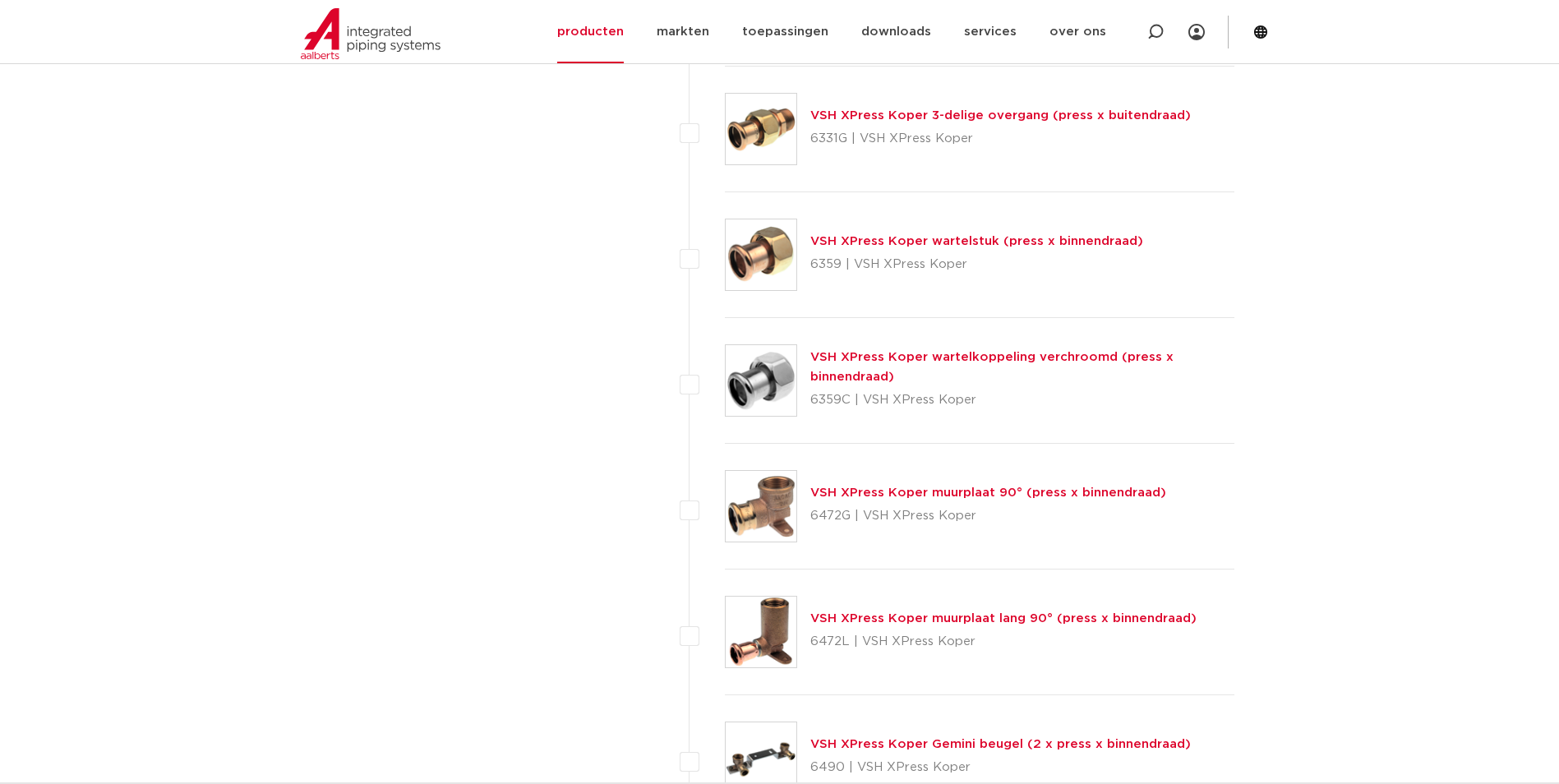
click at [942, 360] on link "VSH XPress Koper wartelkoppeling verchroomd (press x binnendraad)" at bounding box center [992, 366] width 364 height 32
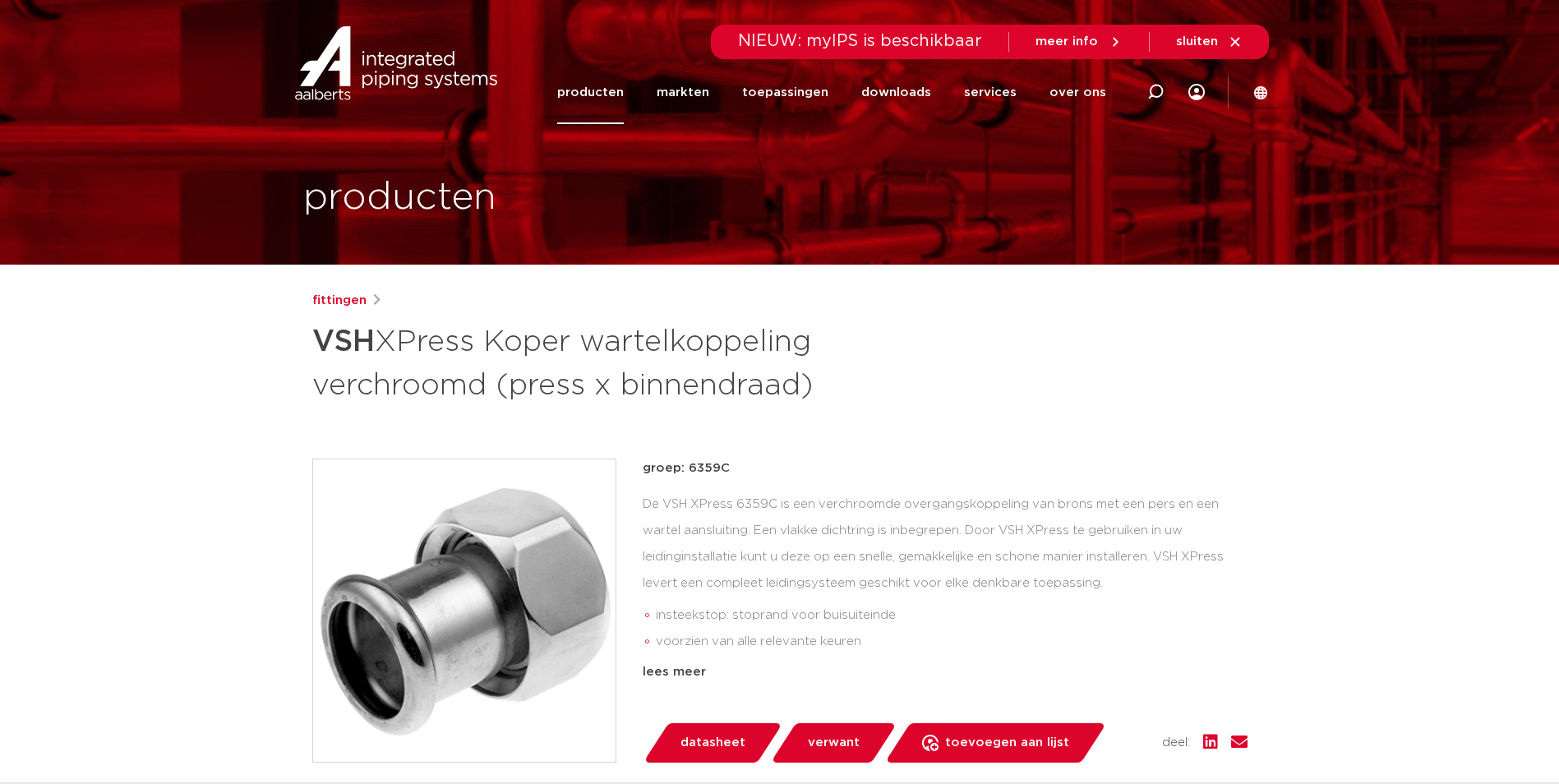
click at [480, 603] on img at bounding box center [464, 610] width 302 height 302
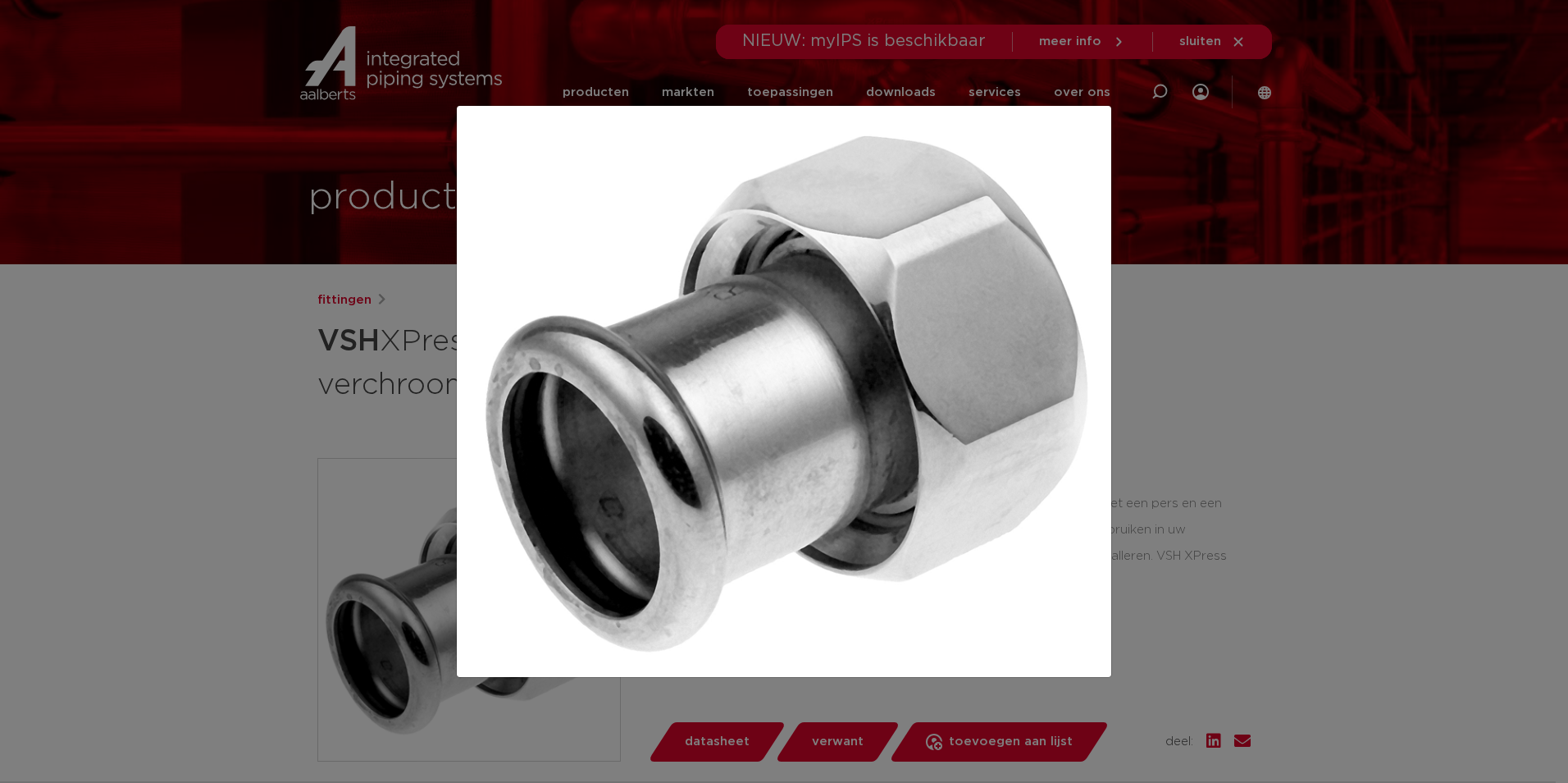
click at [241, 144] on div at bounding box center [784, 392] width 1568 height 783
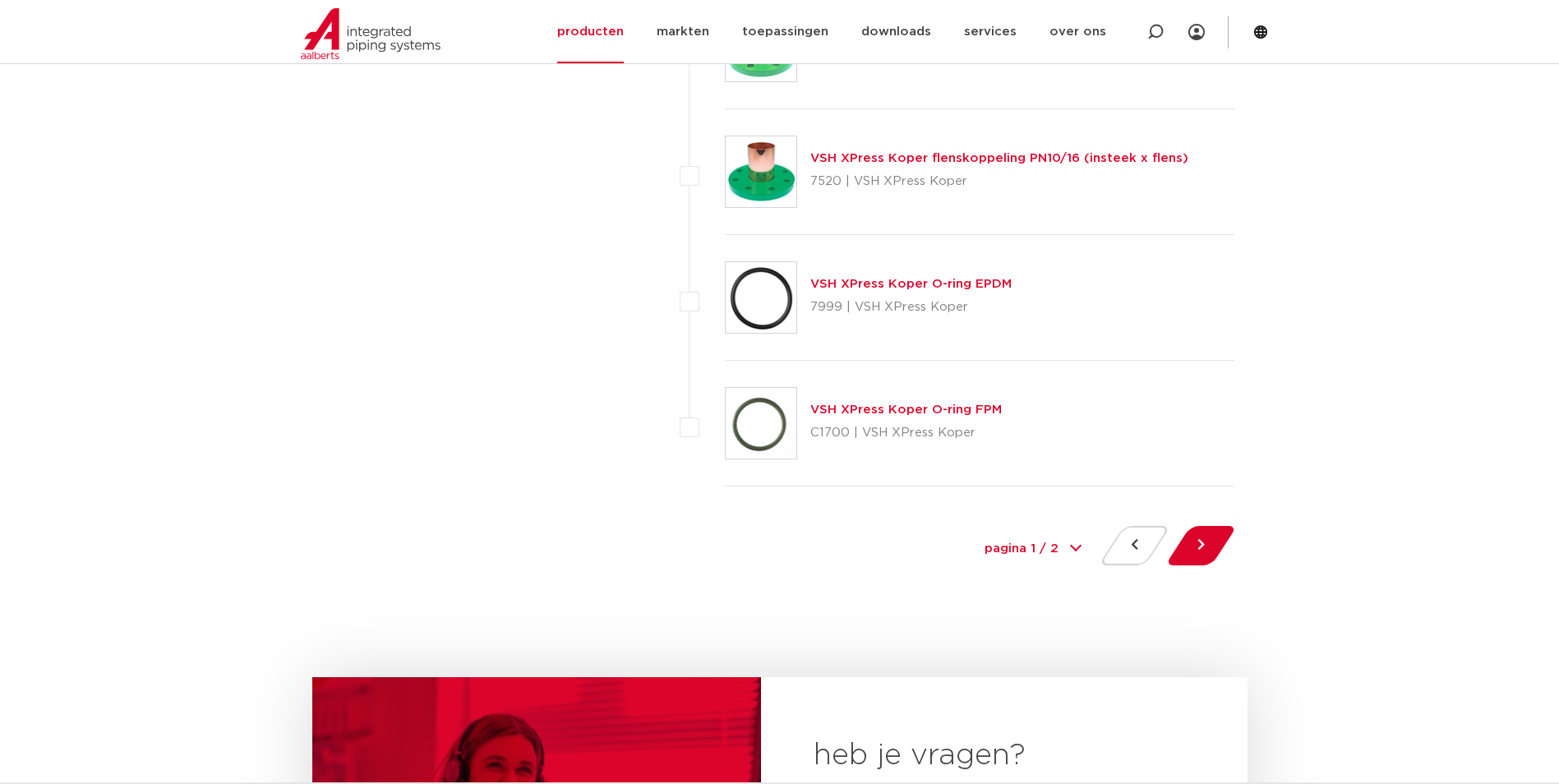
scroll to position [7557, 0]
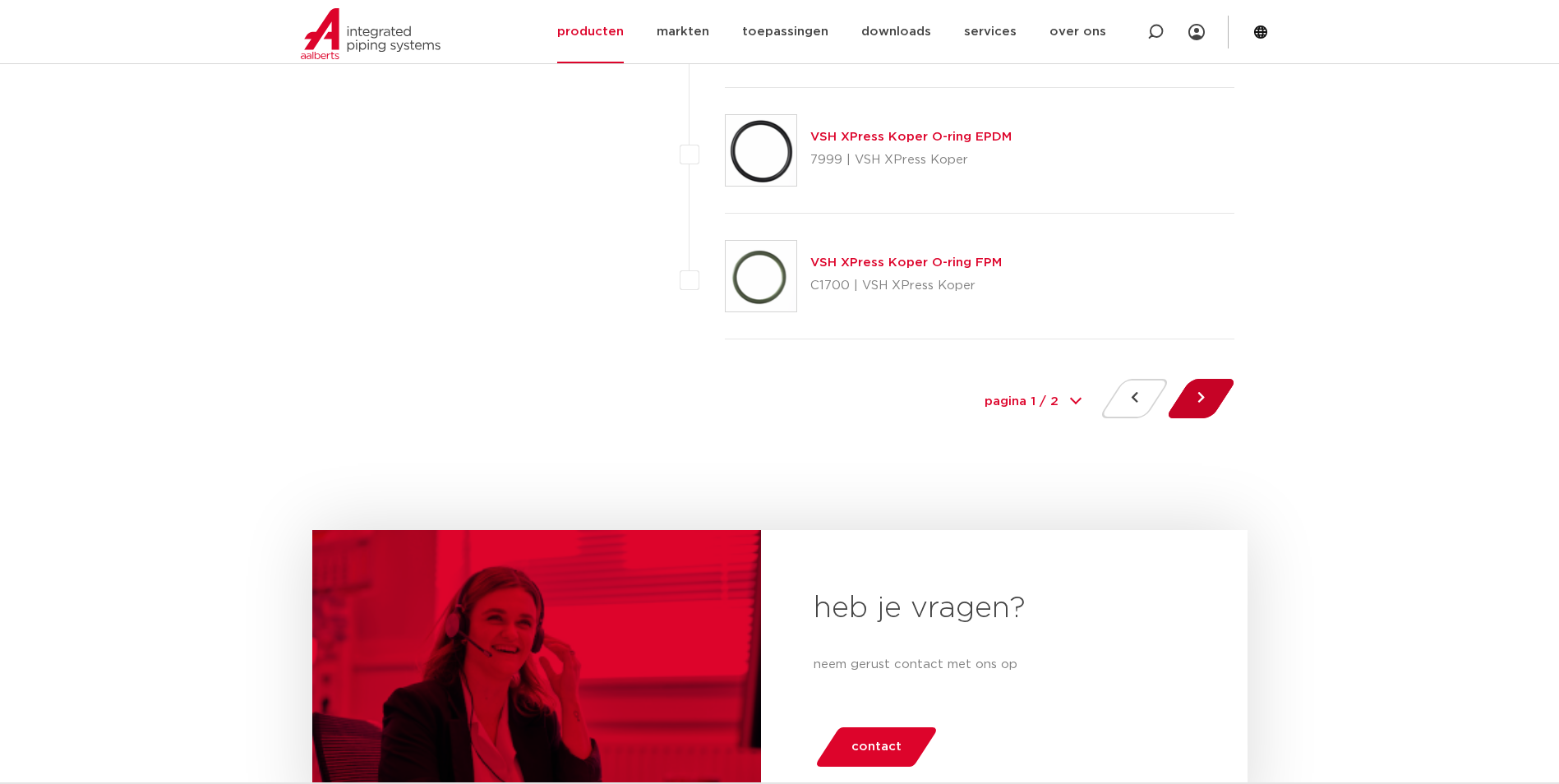
click at [1187, 387] on button at bounding box center [1201, 399] width 47 height 40
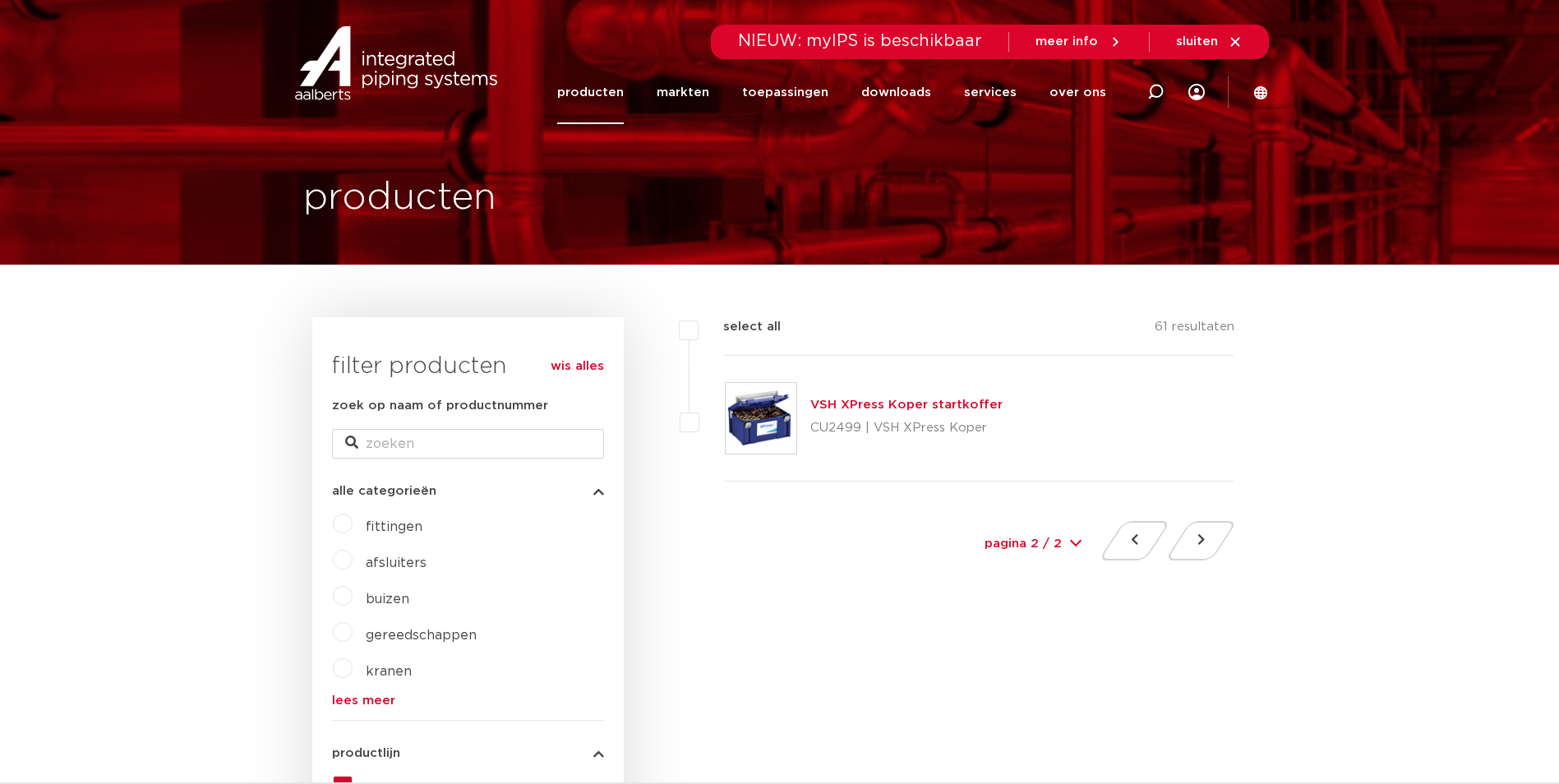
click at [622, 95] on link "producten" at bounding box center [590, 92] width 67 height 63
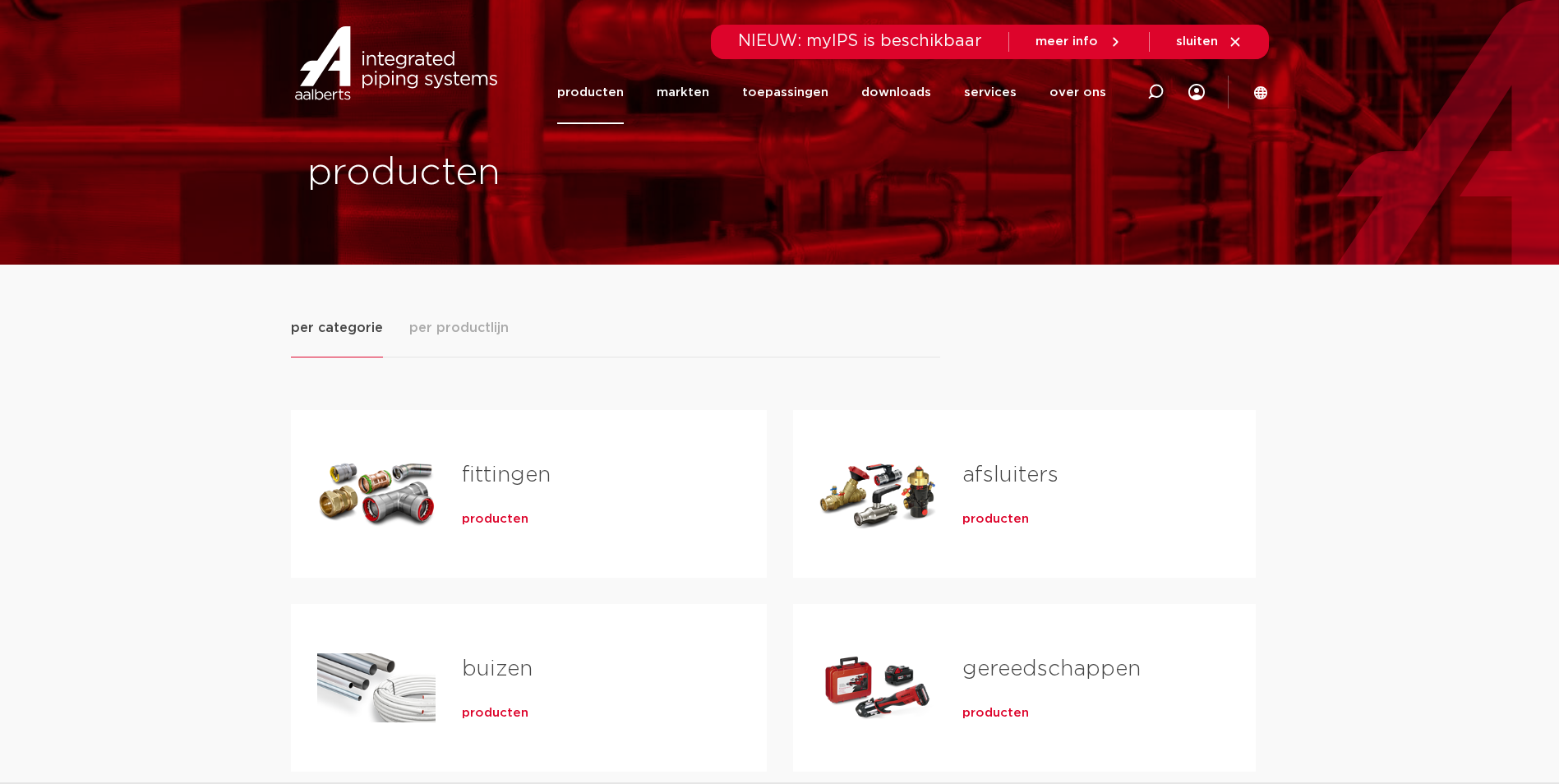
click at [506, 528] on div "fittingen producten" at bounding box center [588, 493] width 305 height 115
click at [506, 522] on span "producten" at bounding box center [494, 518] width 67 height 16
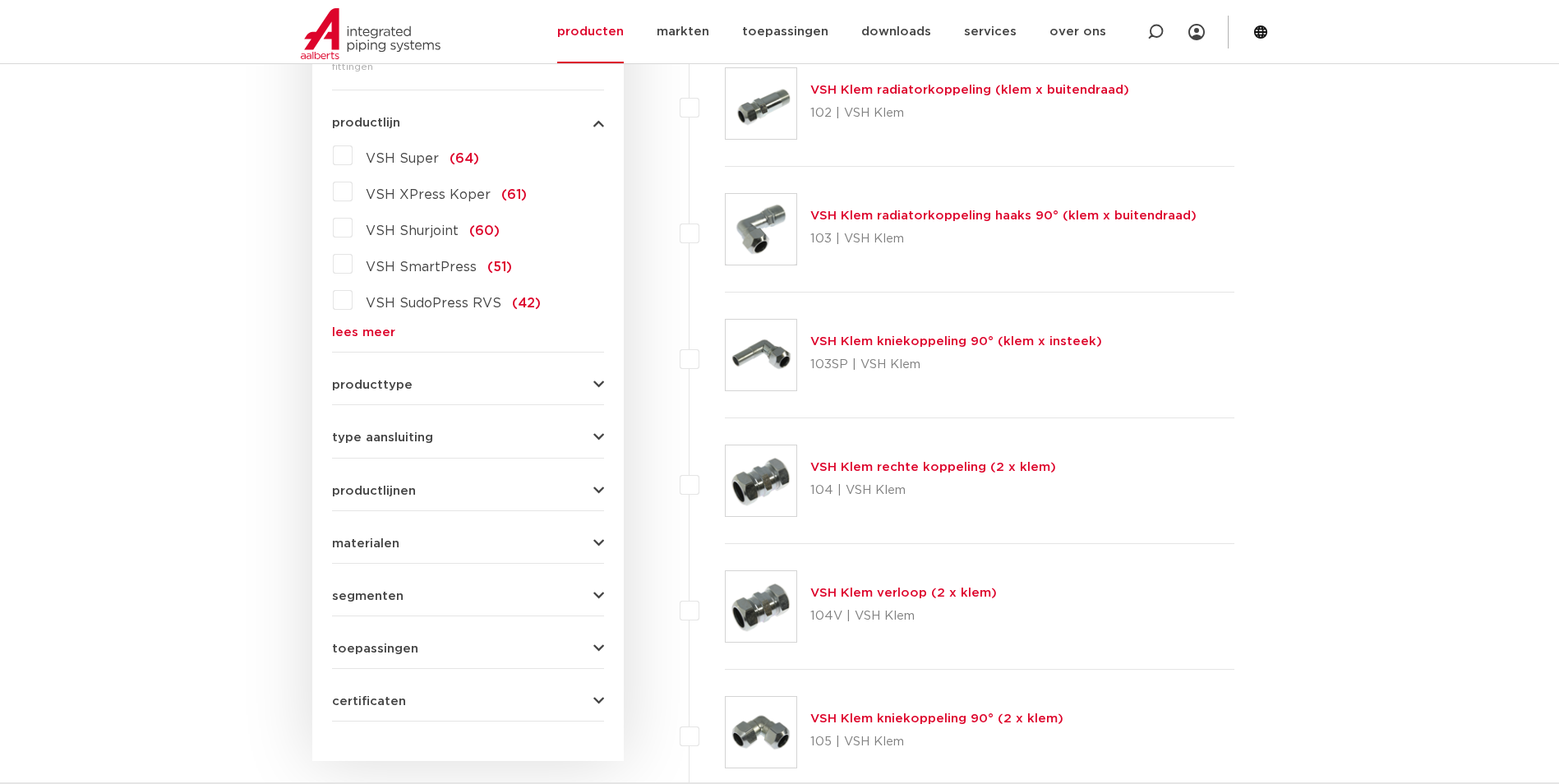
scroll to position [411, 0]
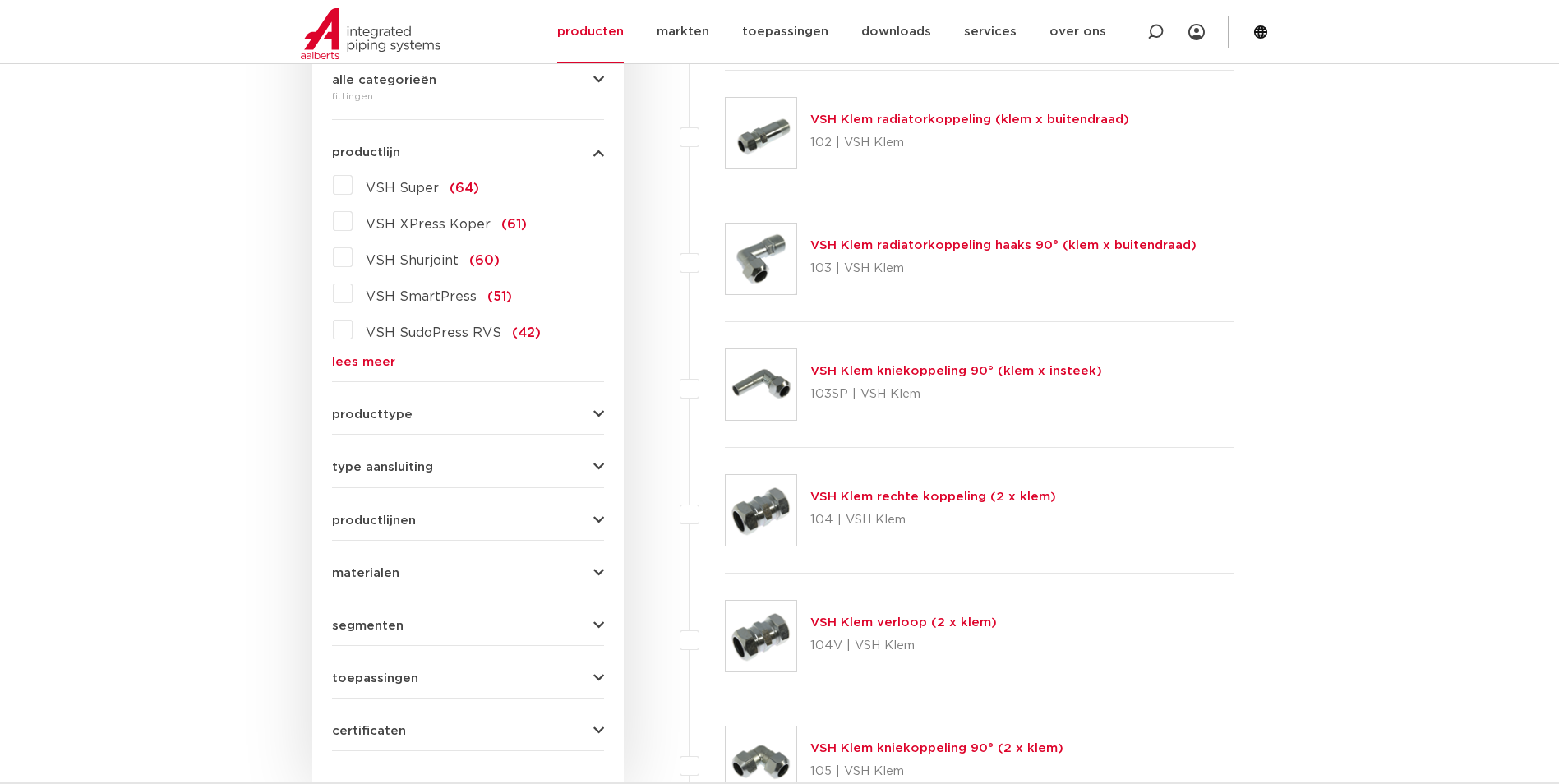
click at [448, 227] on span "VSH XPress Koper" at bounding box center [428, 224] width 125 height 13
click at [0, 0] on input "VSH XPress Koper (61)" at bounding box center [0, 0] width 0 height 0
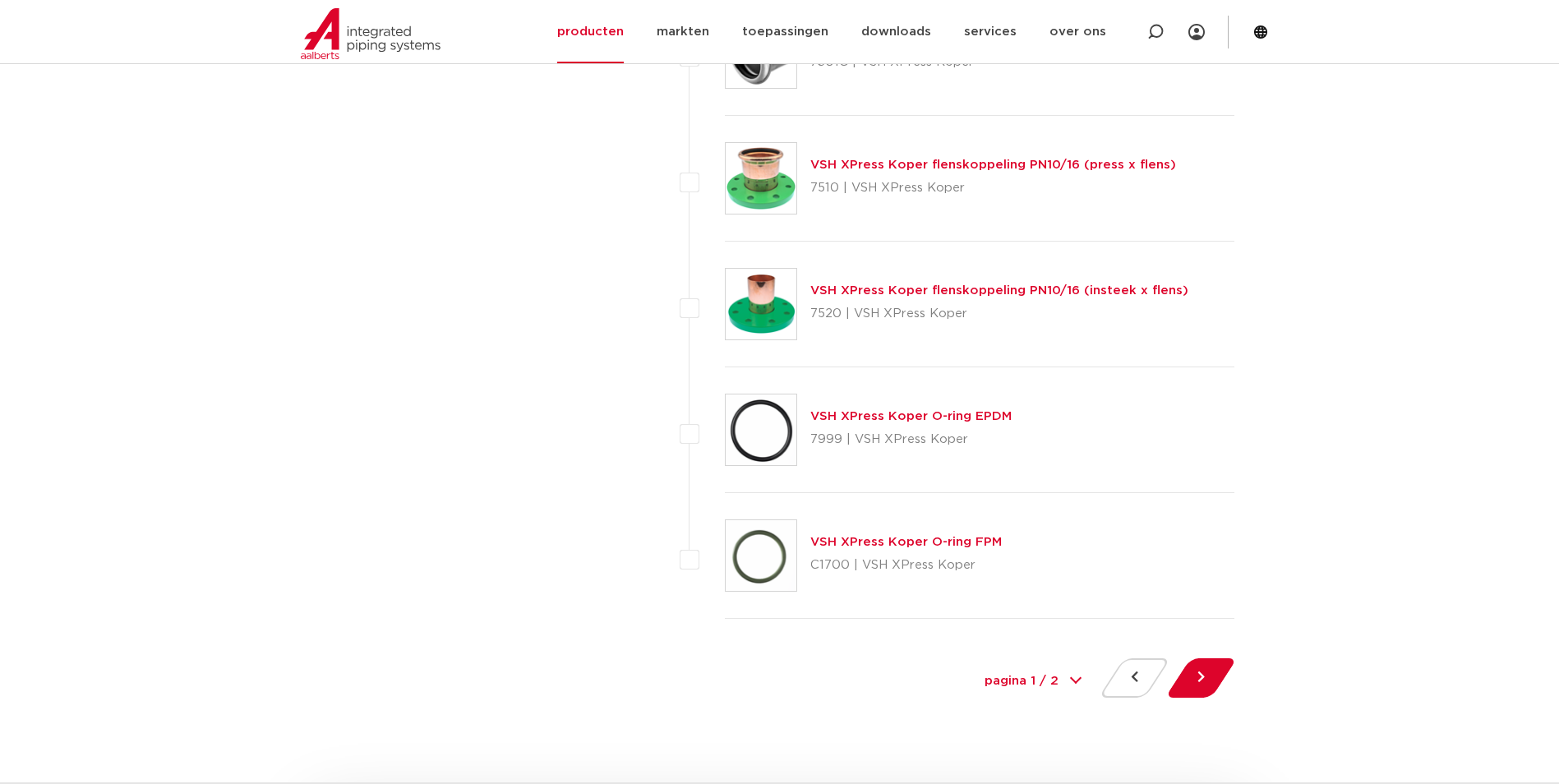
scroll to position [7459, 0]
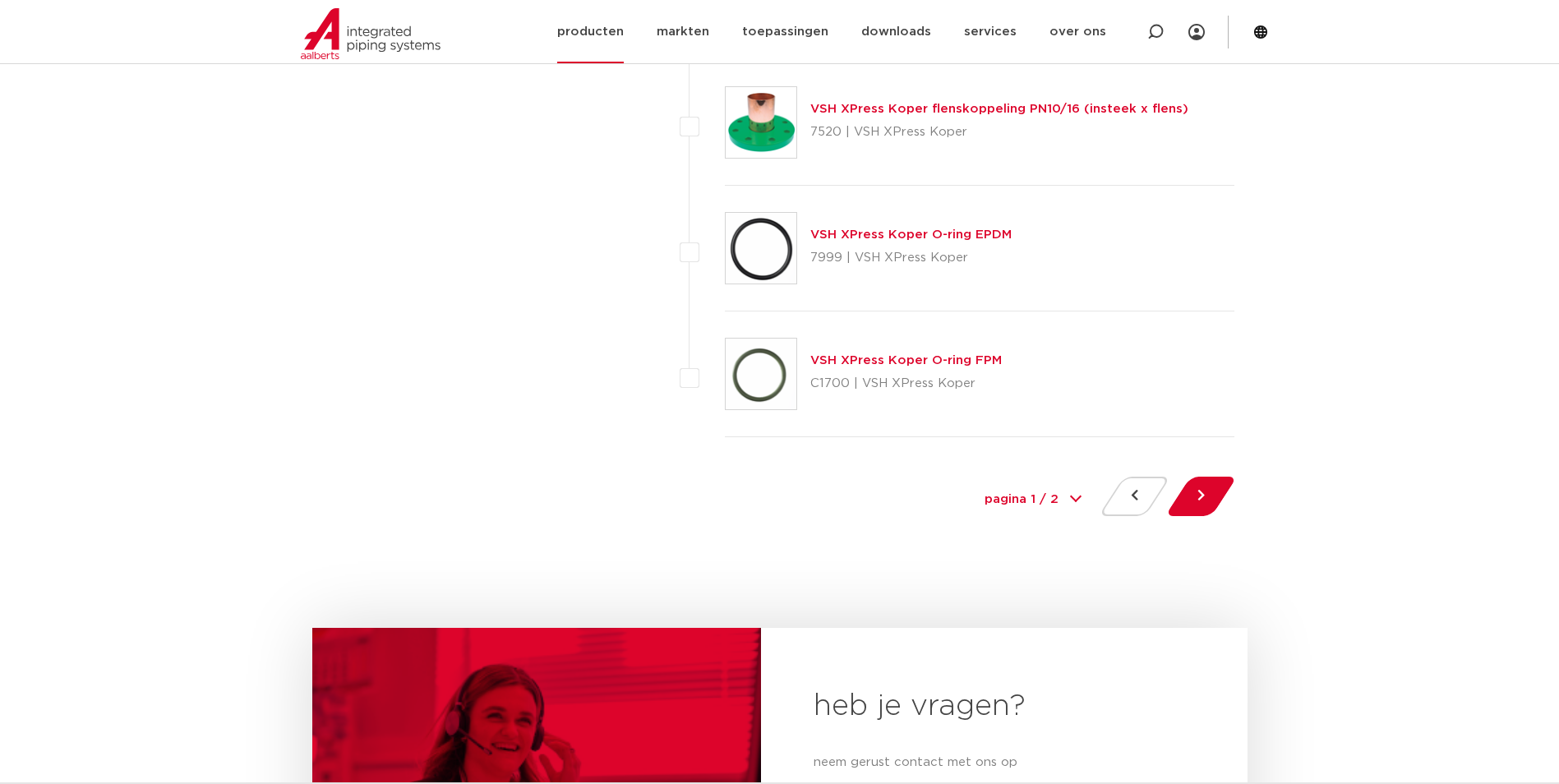
click at [613, 34] on link "producten" at bounding box center [590, 31] width 67 height 63
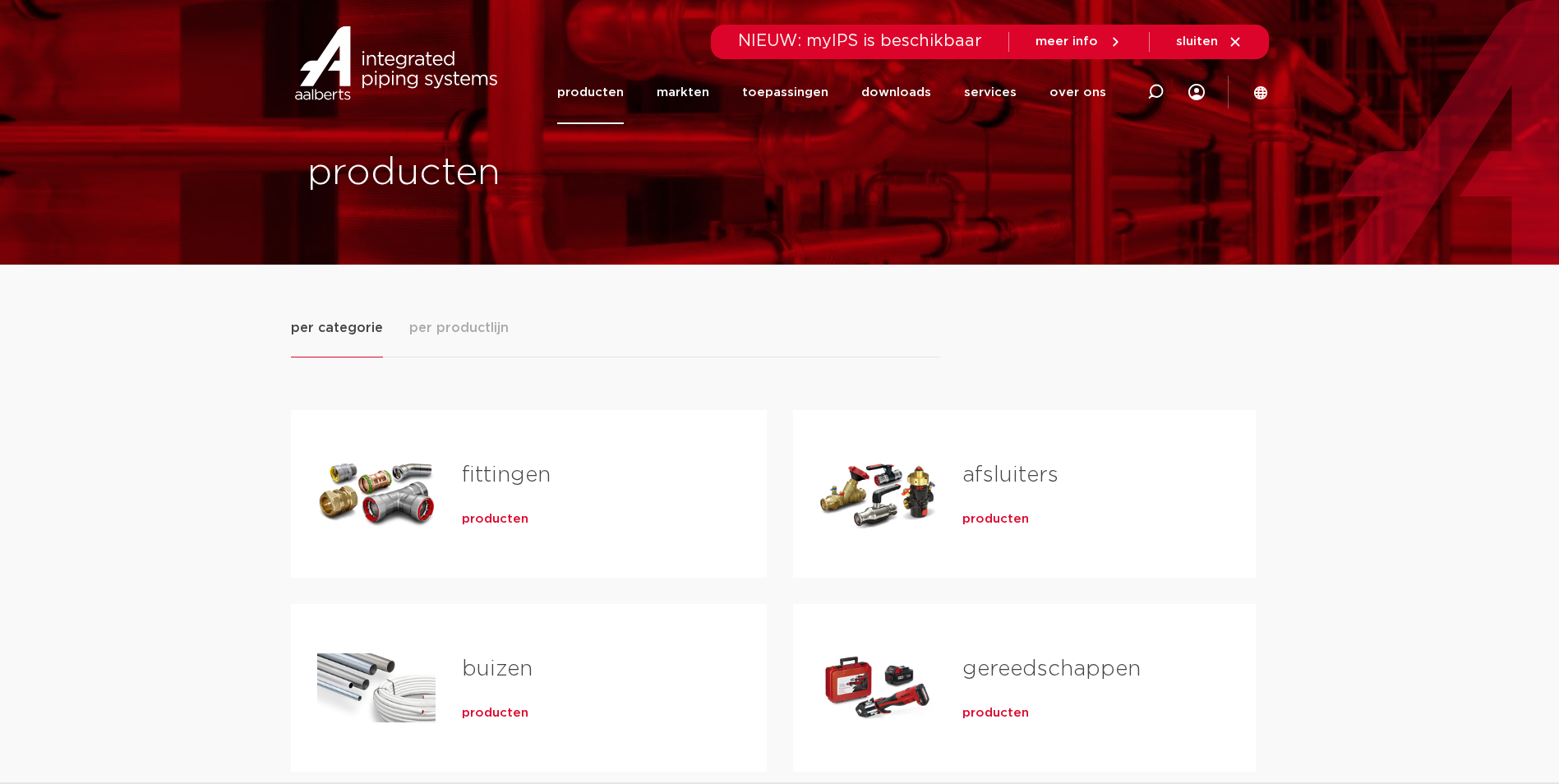
click at [487, 517] on span "producten" at bounding box center [494, 518] width 67 height 16
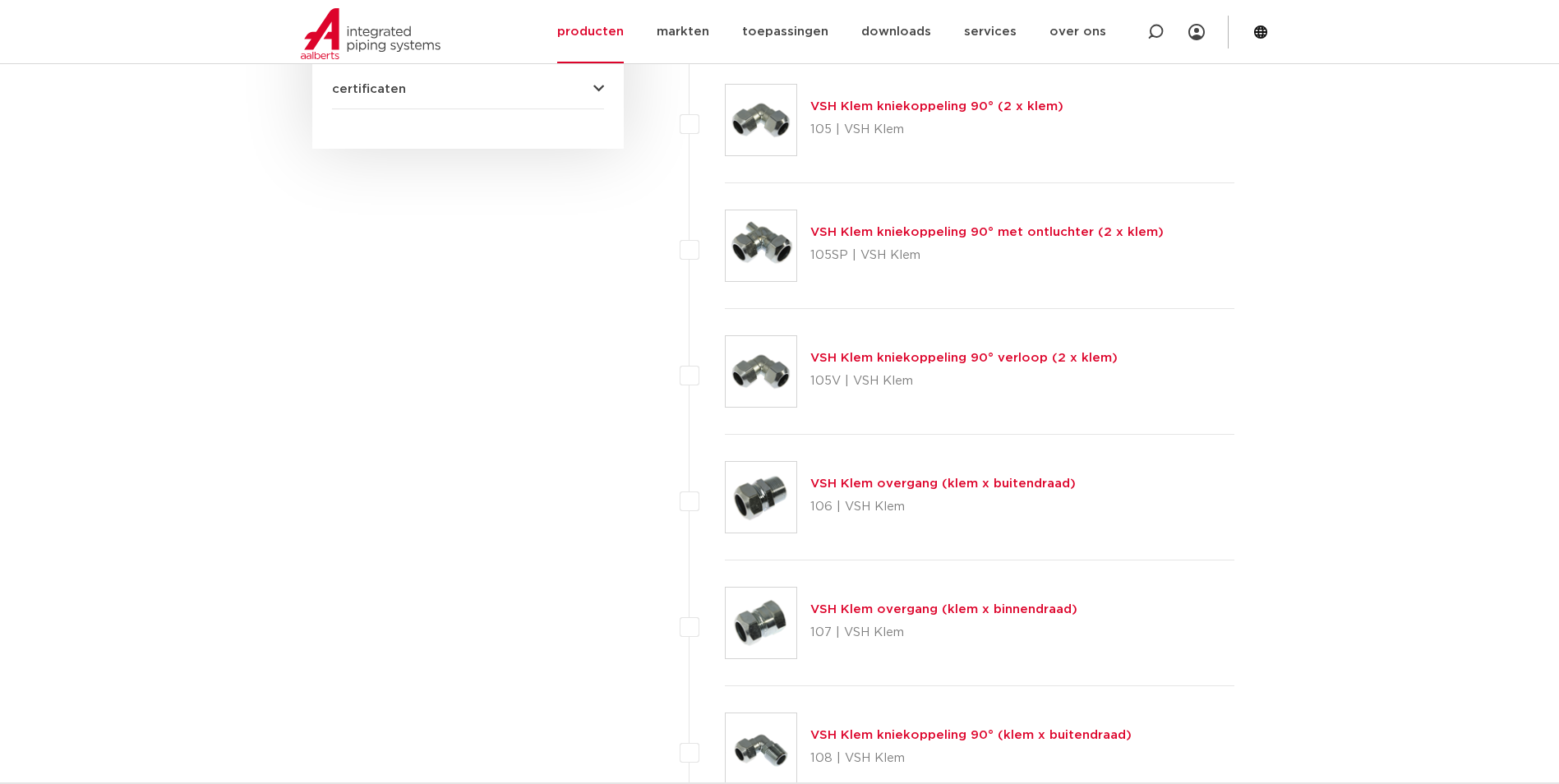
scroll to position [395, 0]
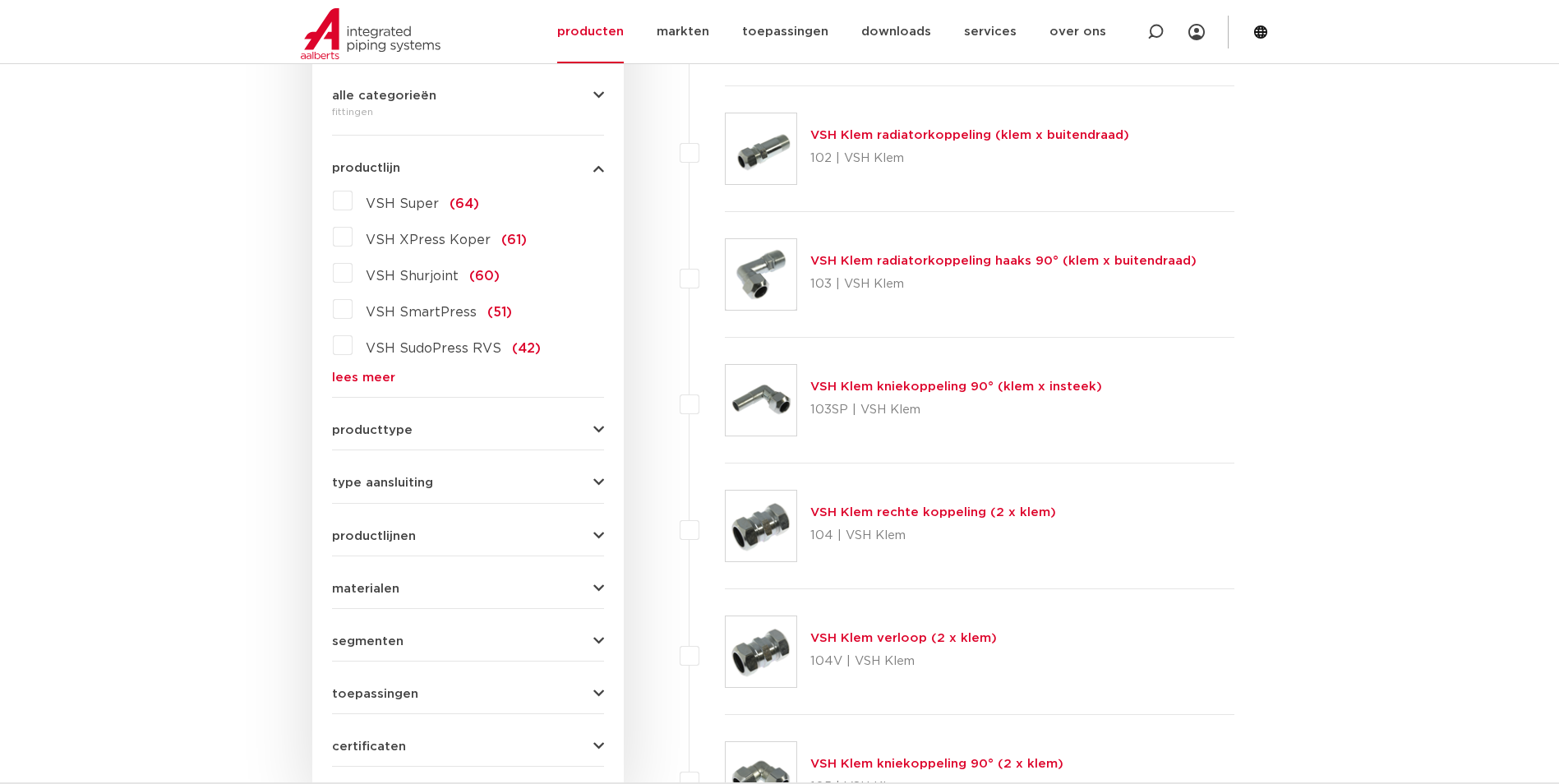
click at [358, 380] on link "lees meer" at bounding box center [467, 377] width 272 height 12
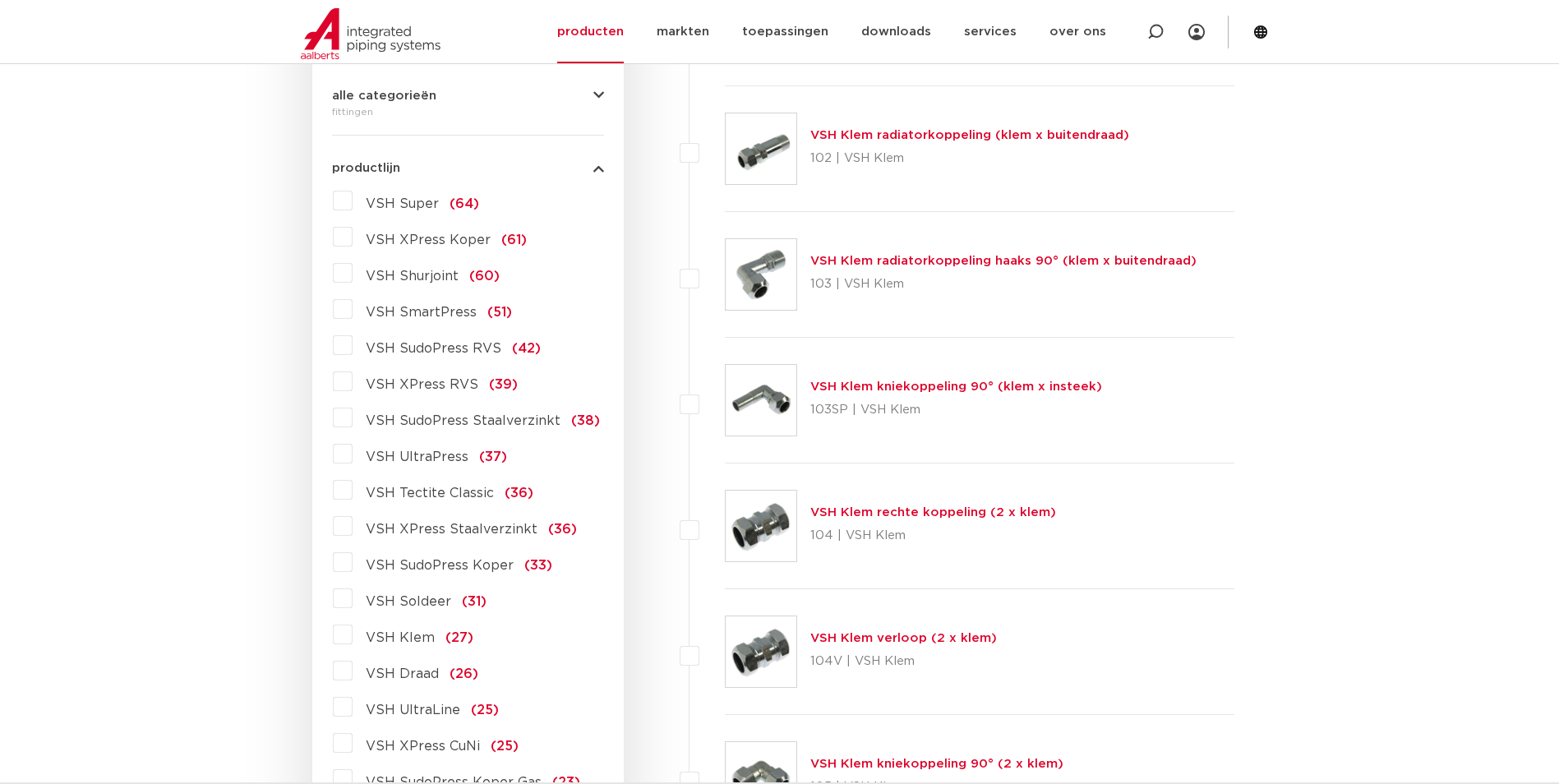
click at [428, 566] on span "VSH SudoPress Koper" at bounding box center [439, 564] width 148 height 13
click at [0, 0] on input "VSH SudoPress Koper (33)" at bounding box center [0, 0] width 0 height 0
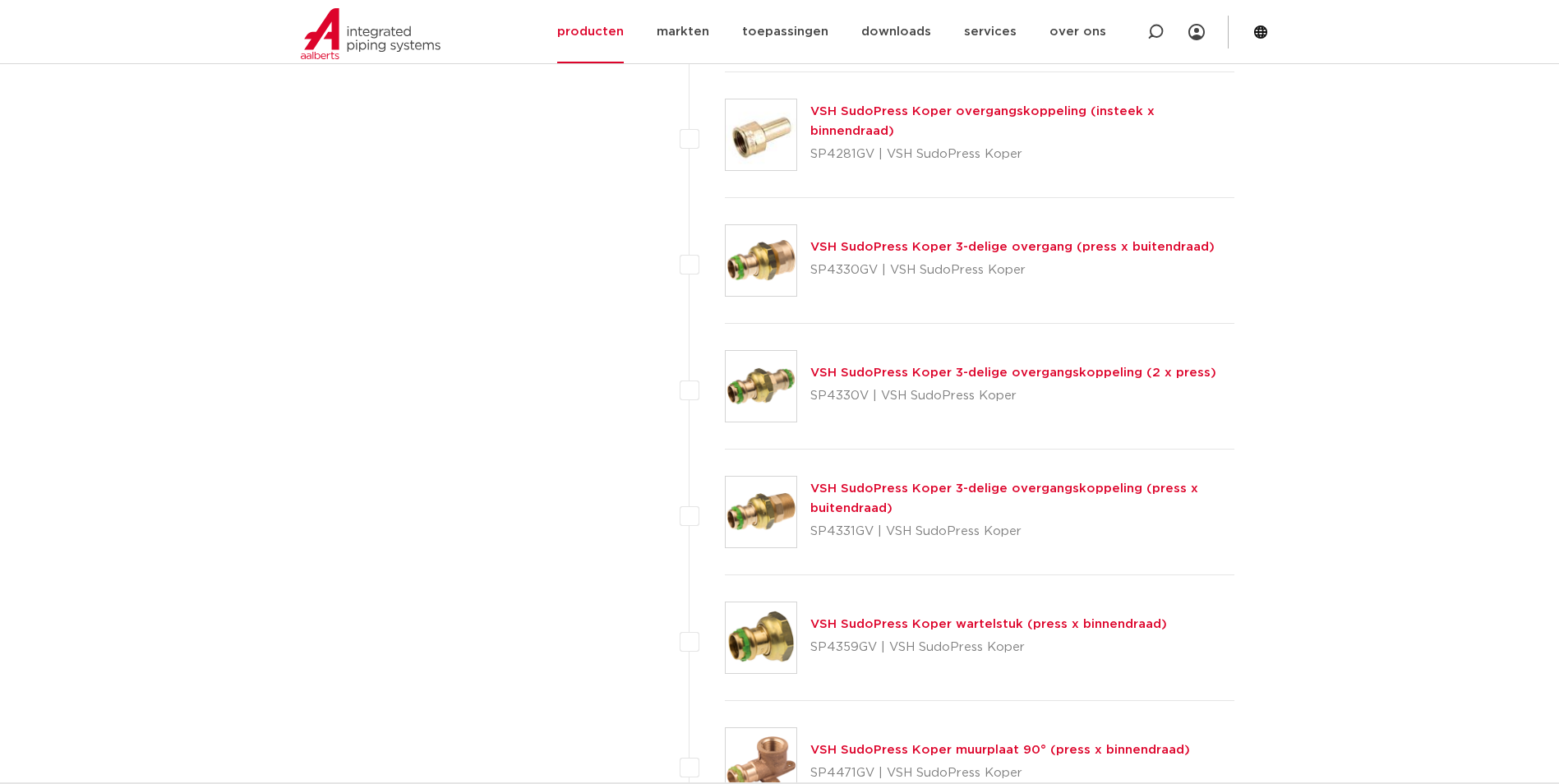
scroll to position [1299, 0]
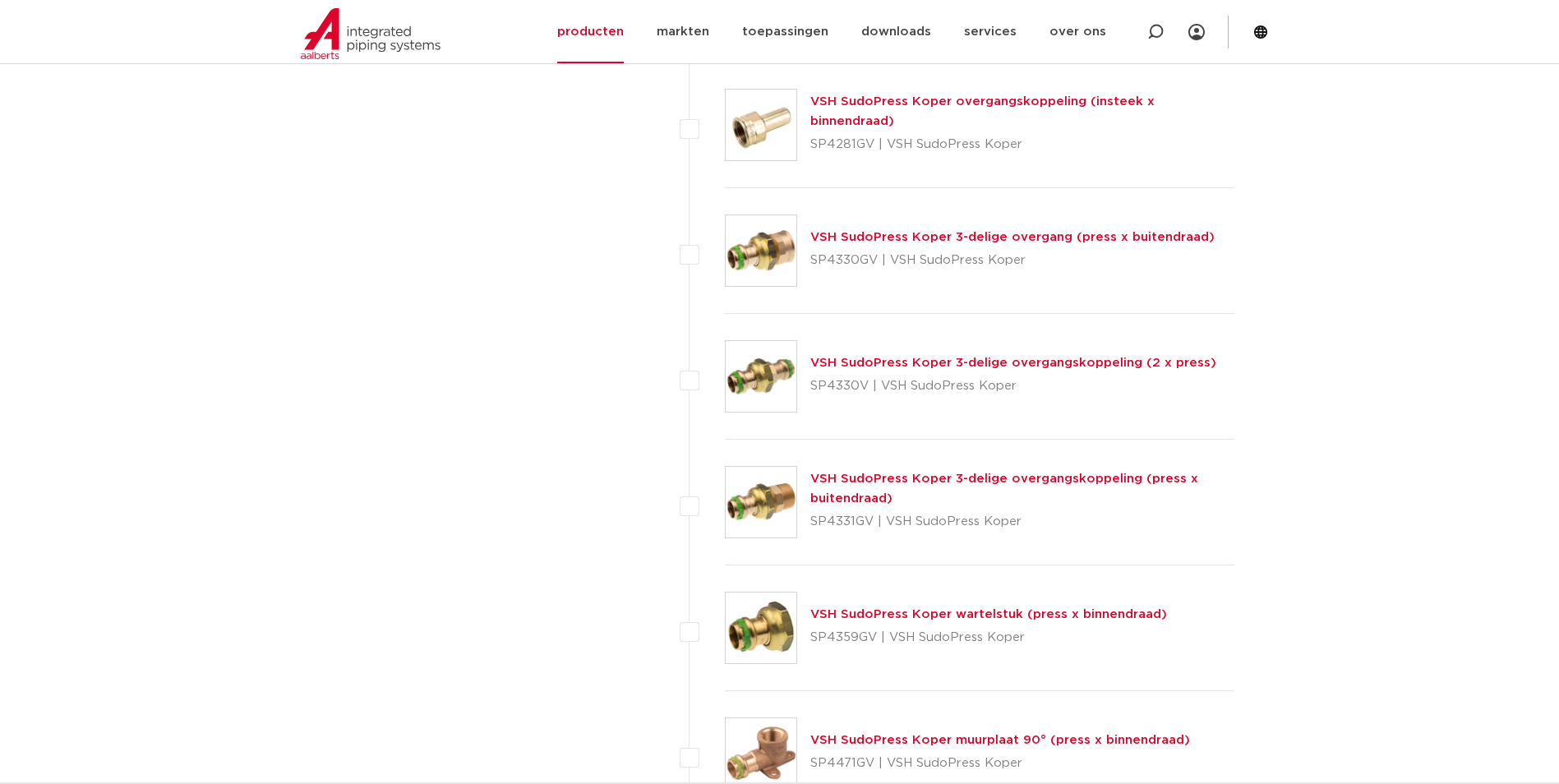
click at [954, 233] on link "VSH SudoPress Koper 3-delige overgang (press x buitendraad)" at bounding box center [1012, 237] width 404 height 12
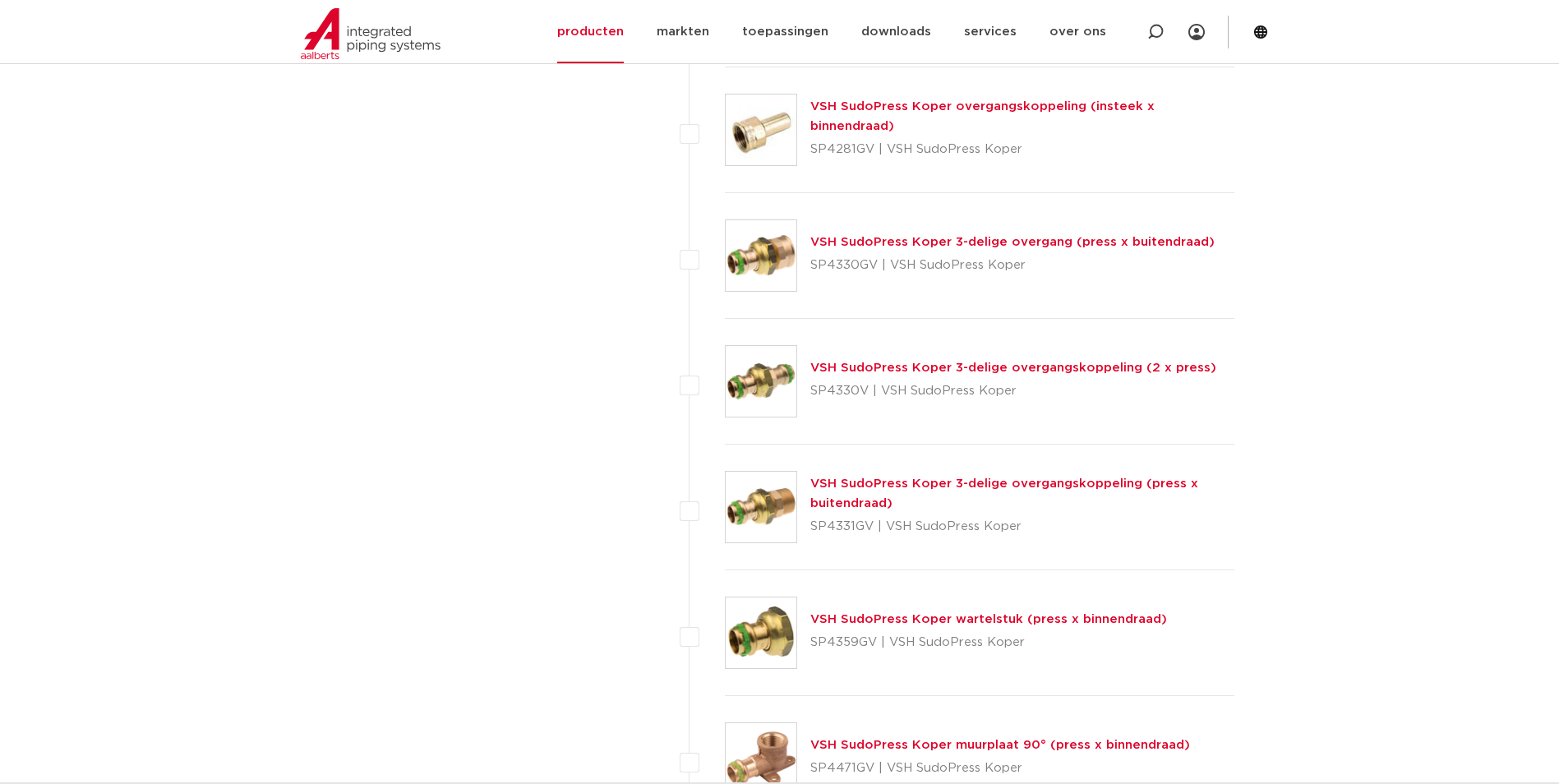
scroll to position [1299, 0]
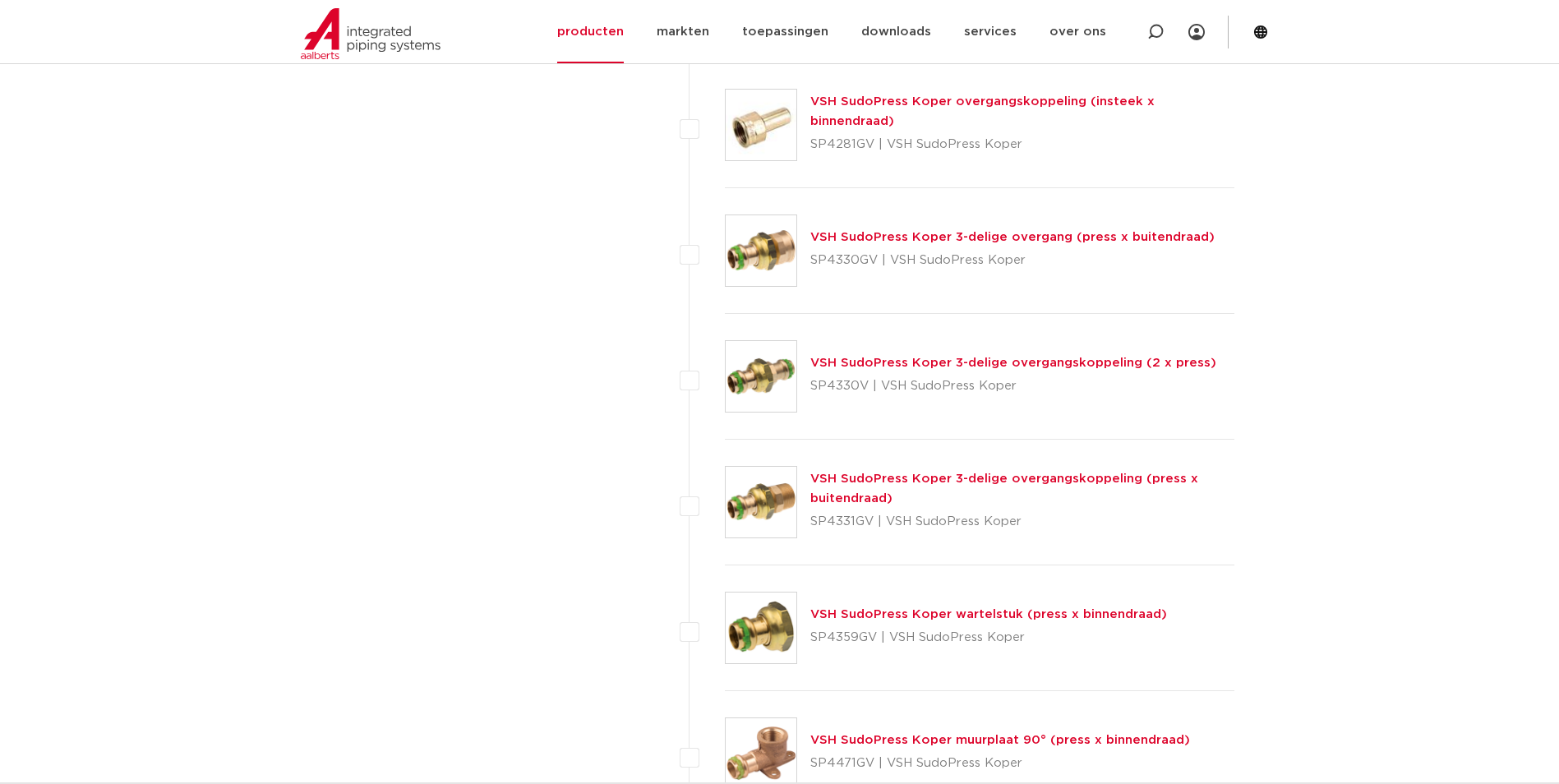
click at [860, 367] on link "VSH SudoPress Koper 3-delige overgangskoppeling (2 x press)" at bounding box center [1013, 363] width 406 height 12
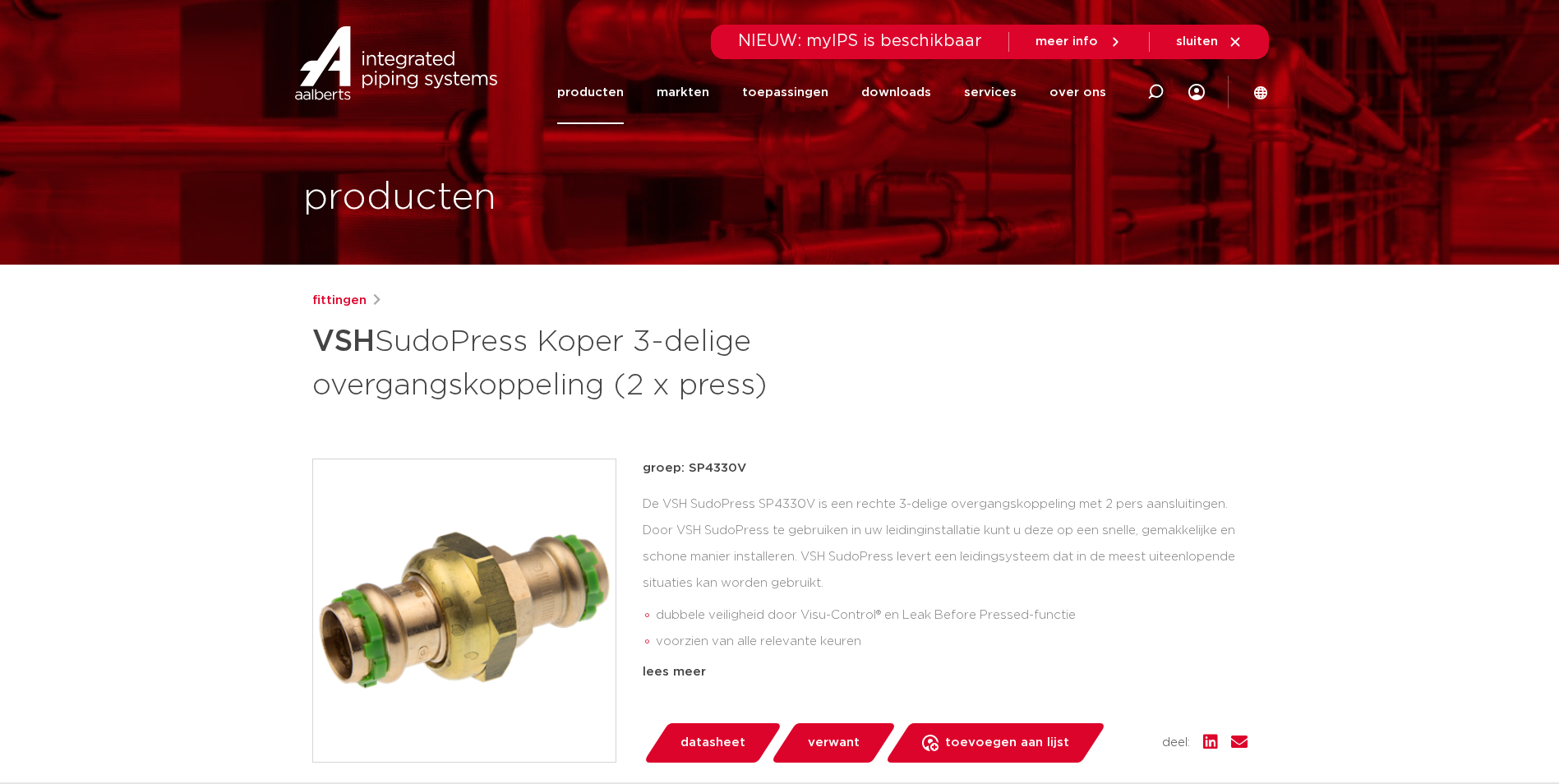
click at [423, 579] on img at bounding box center [464, 610] width 302 height 302
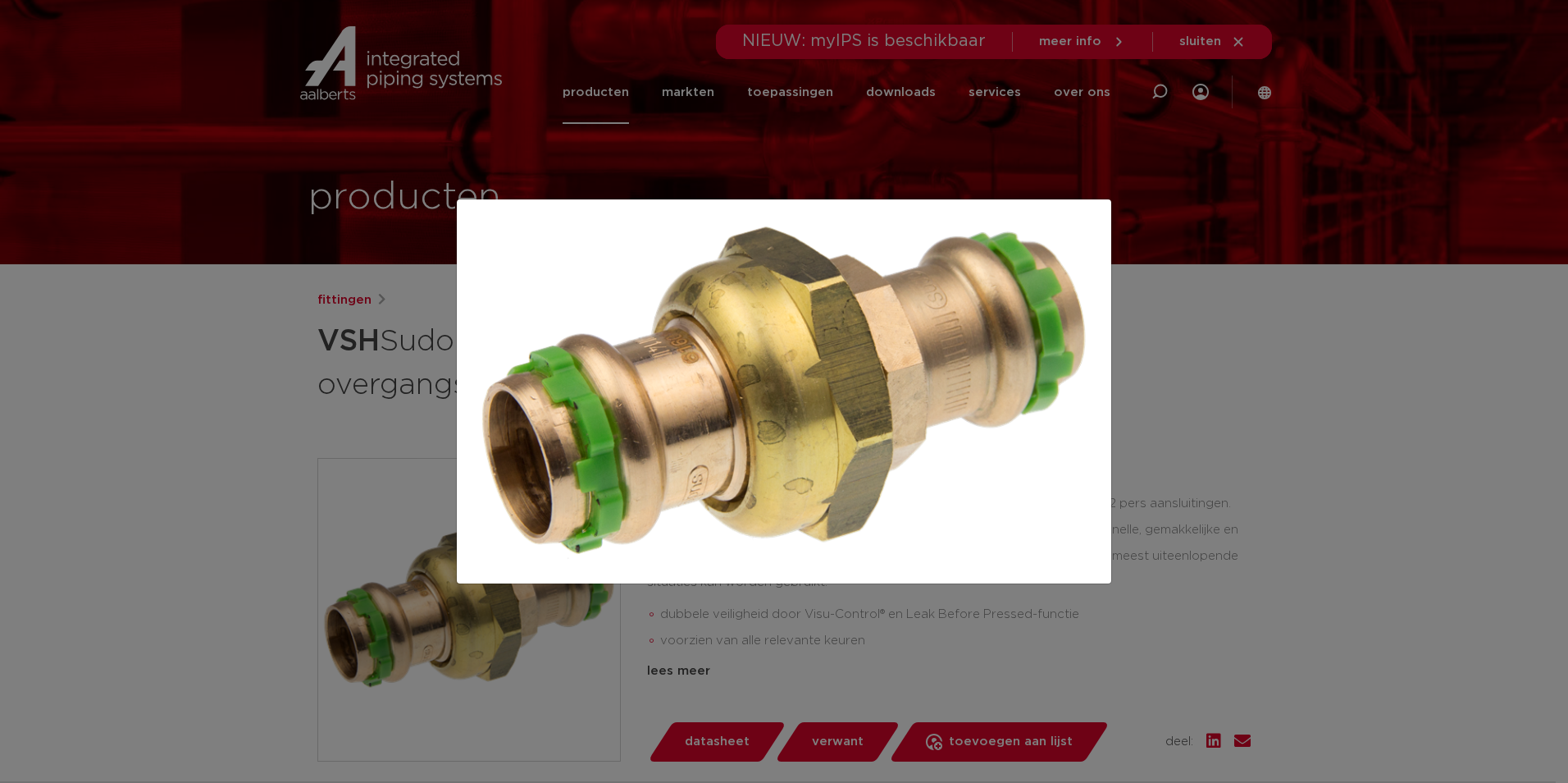
click at [1376, 461] on div at bounding box center [784, 392] width 1568 height 783
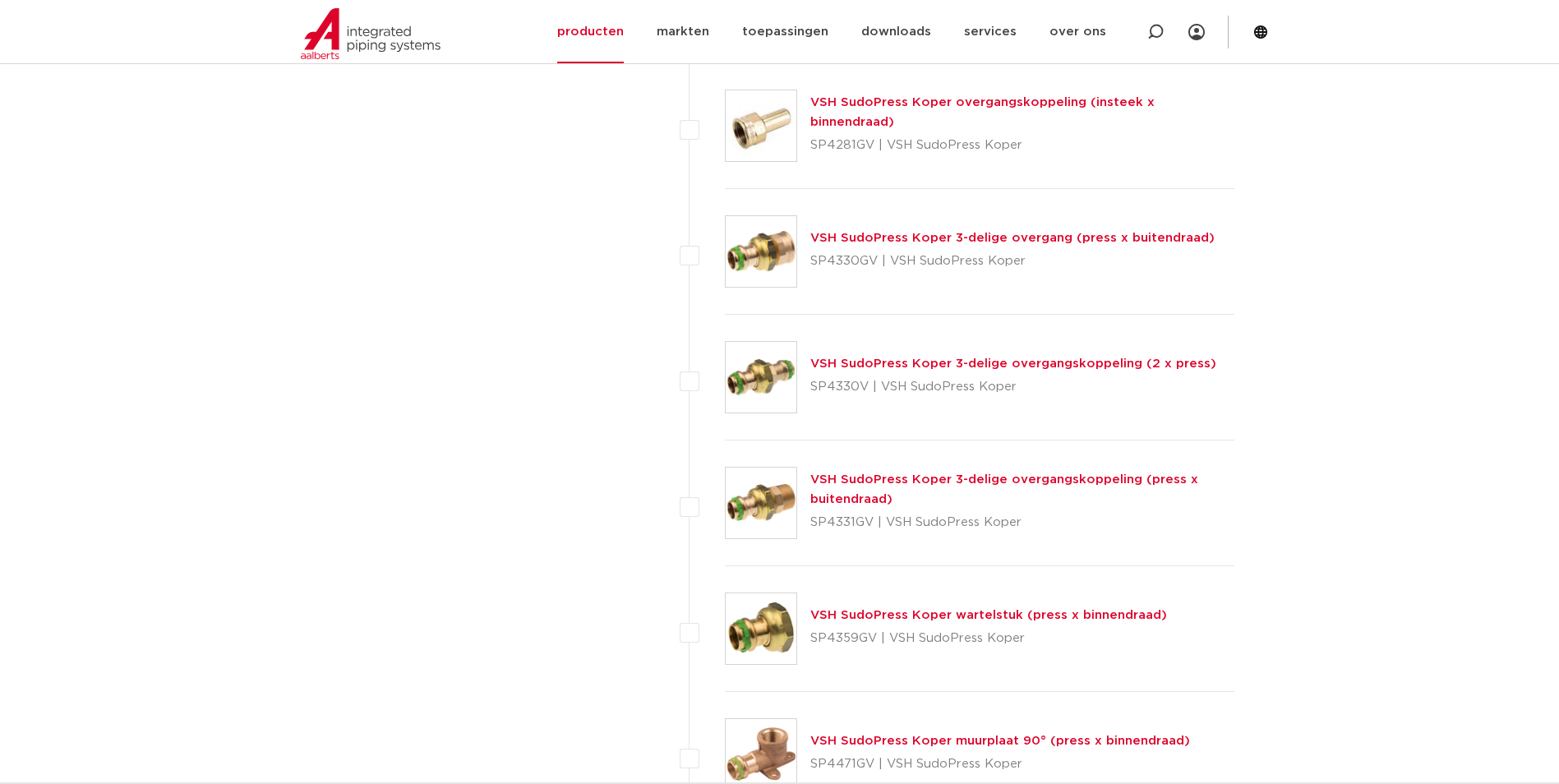
scroll to position [1299, 0]
click at [925, 479] on link "VSH SudoPress Koper 3-delige overgangskoppeling (press x buitendraad)" at bounding box center [1004, 488] width 388 height 32
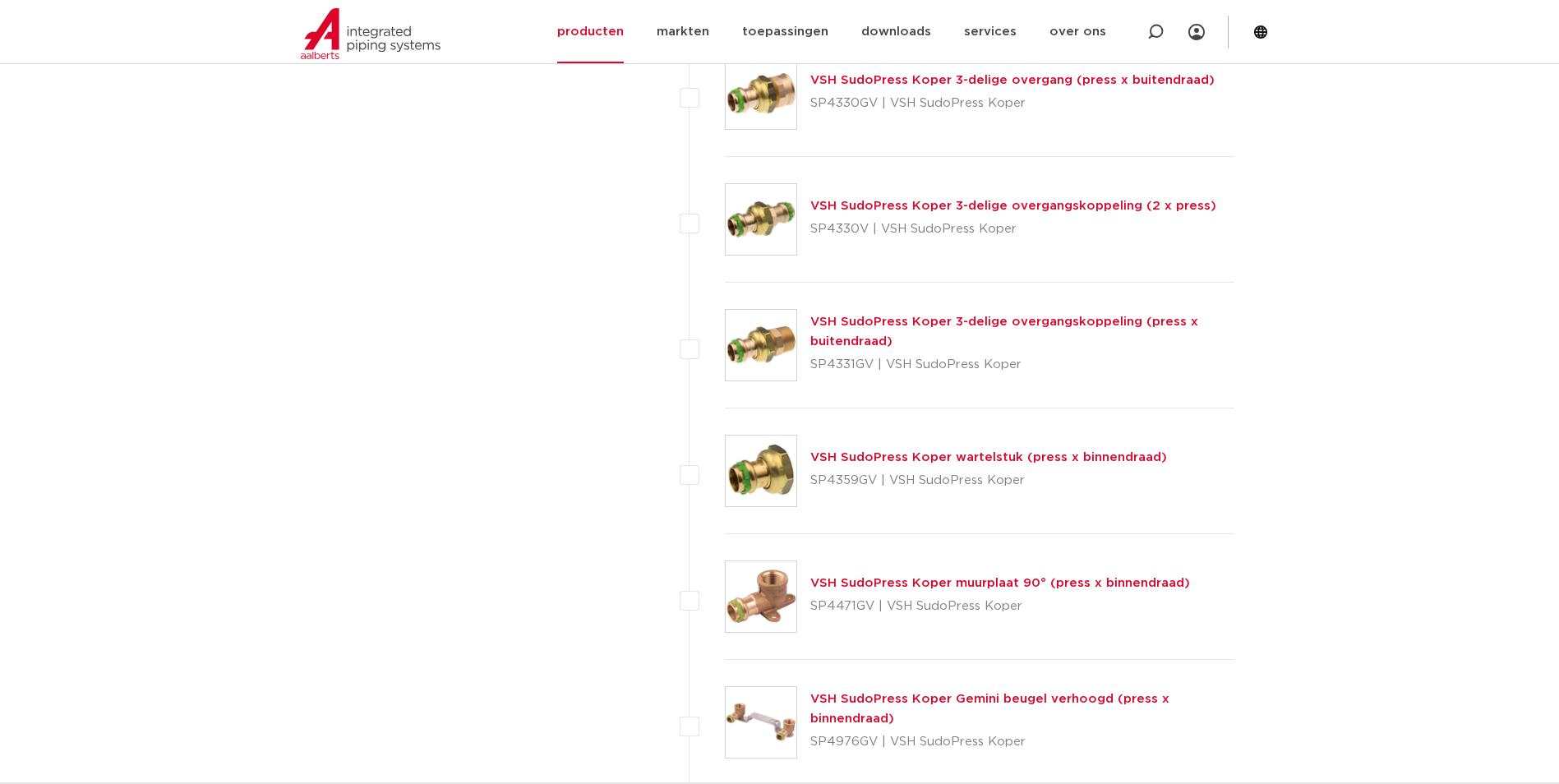
scroll to position [1545, 0]
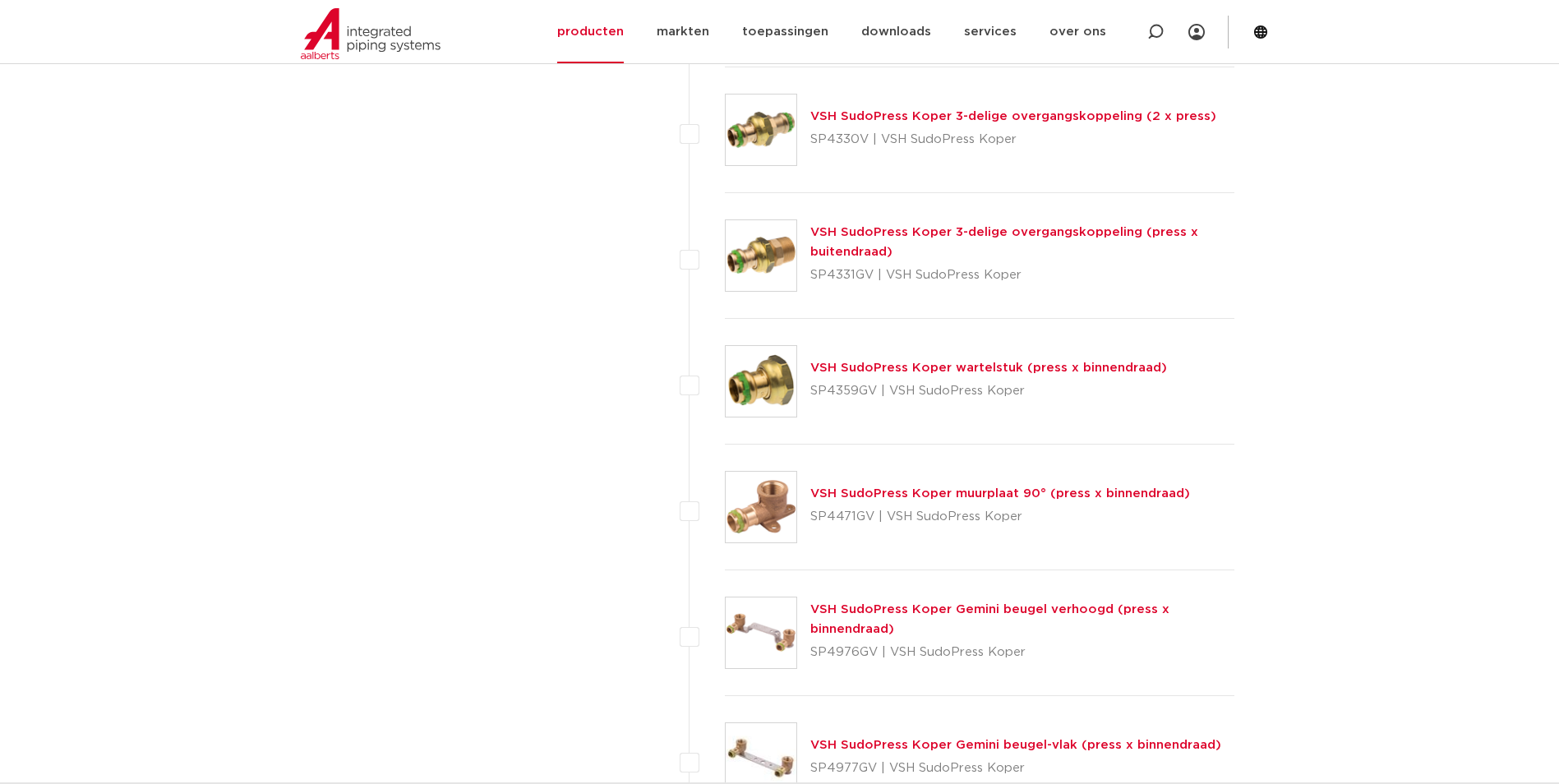
click at [894, 366] on link "VSH SudoPress Koper wartelstuk (press x binnendraad)" at bounding box center [989, 368] width 357 height 12
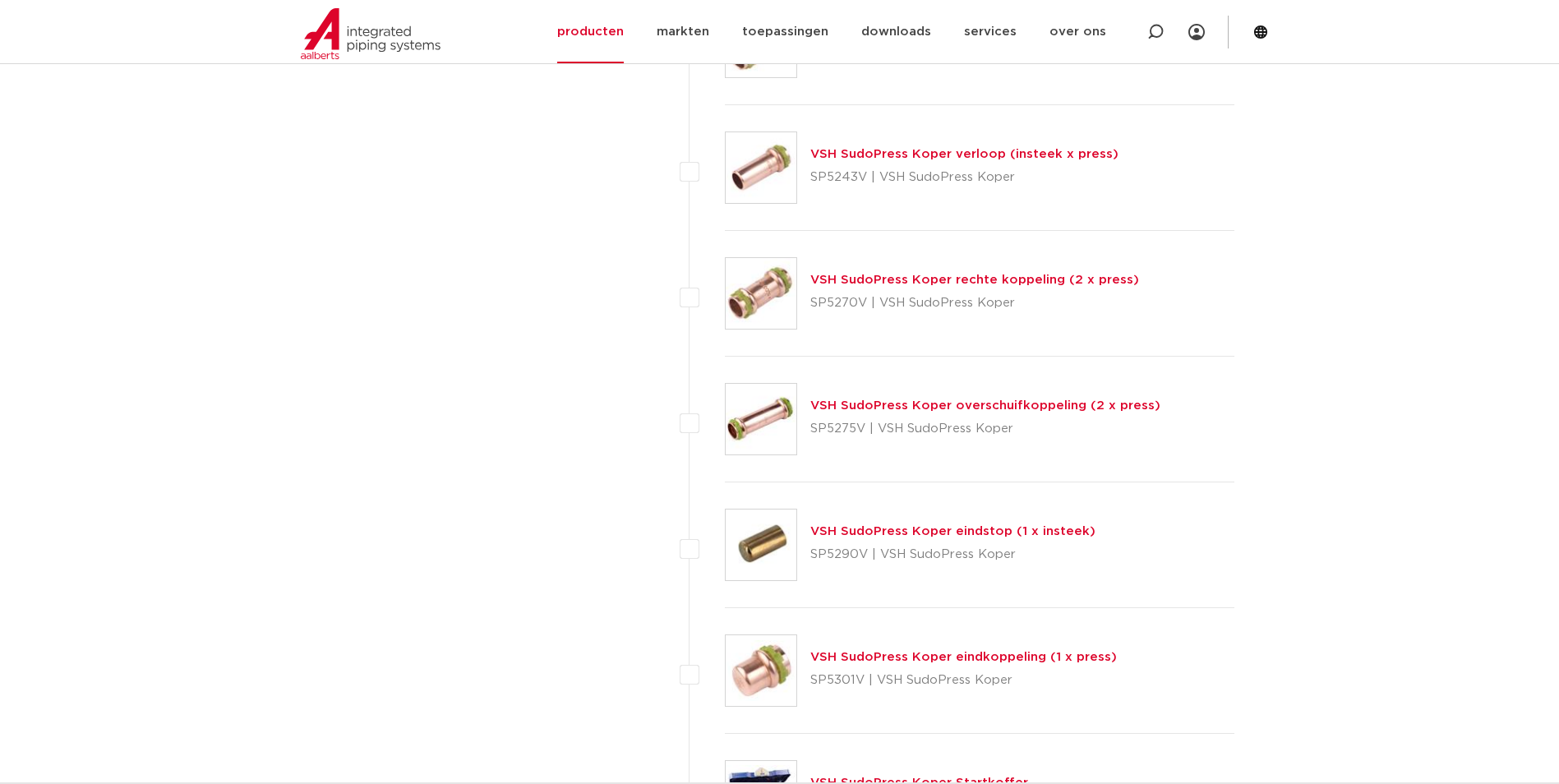
scroll to position [3352, 0]
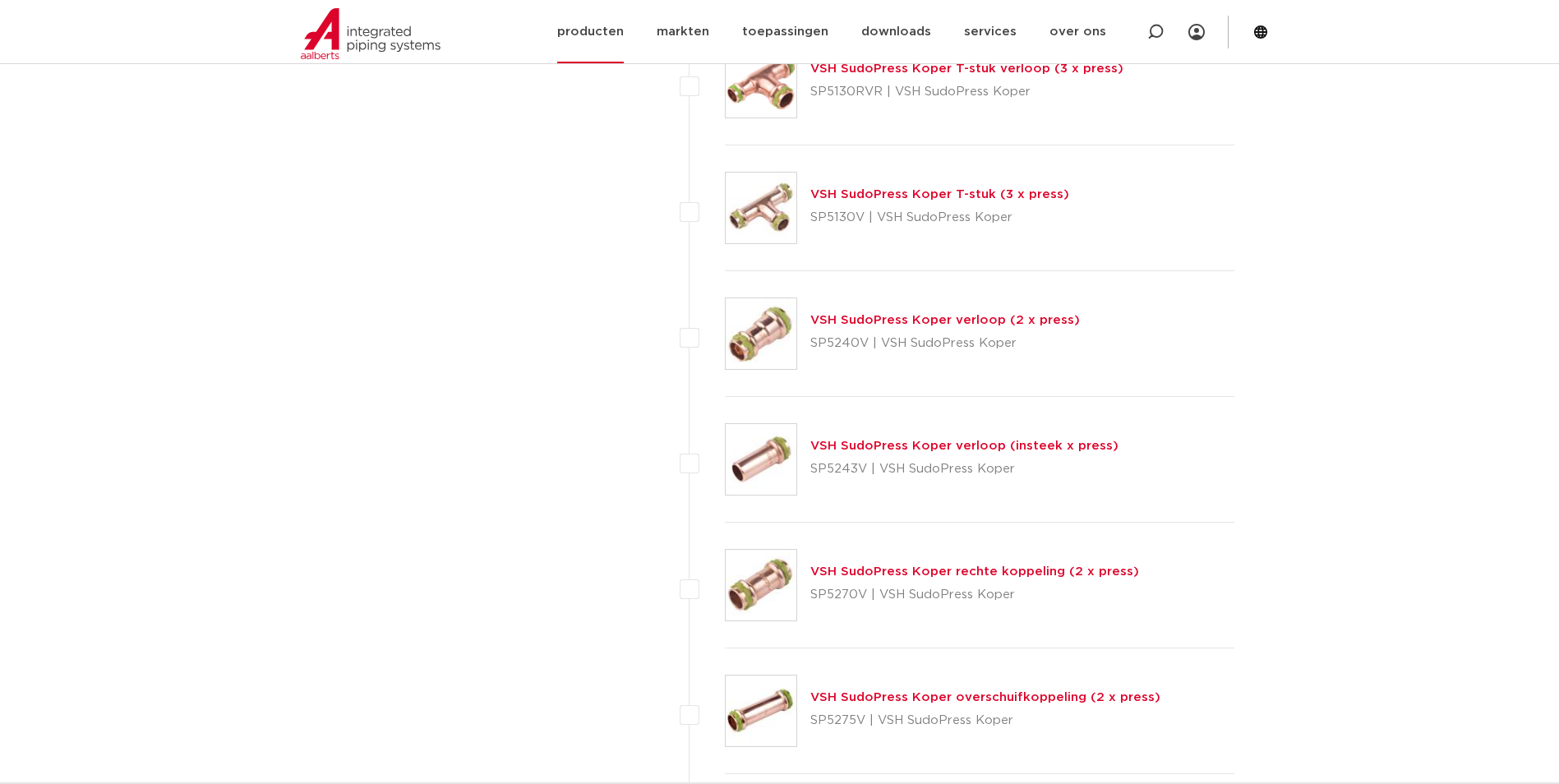
click at [609, 24] on link "producten" at bounding box center [590, 31] width 67 height 63
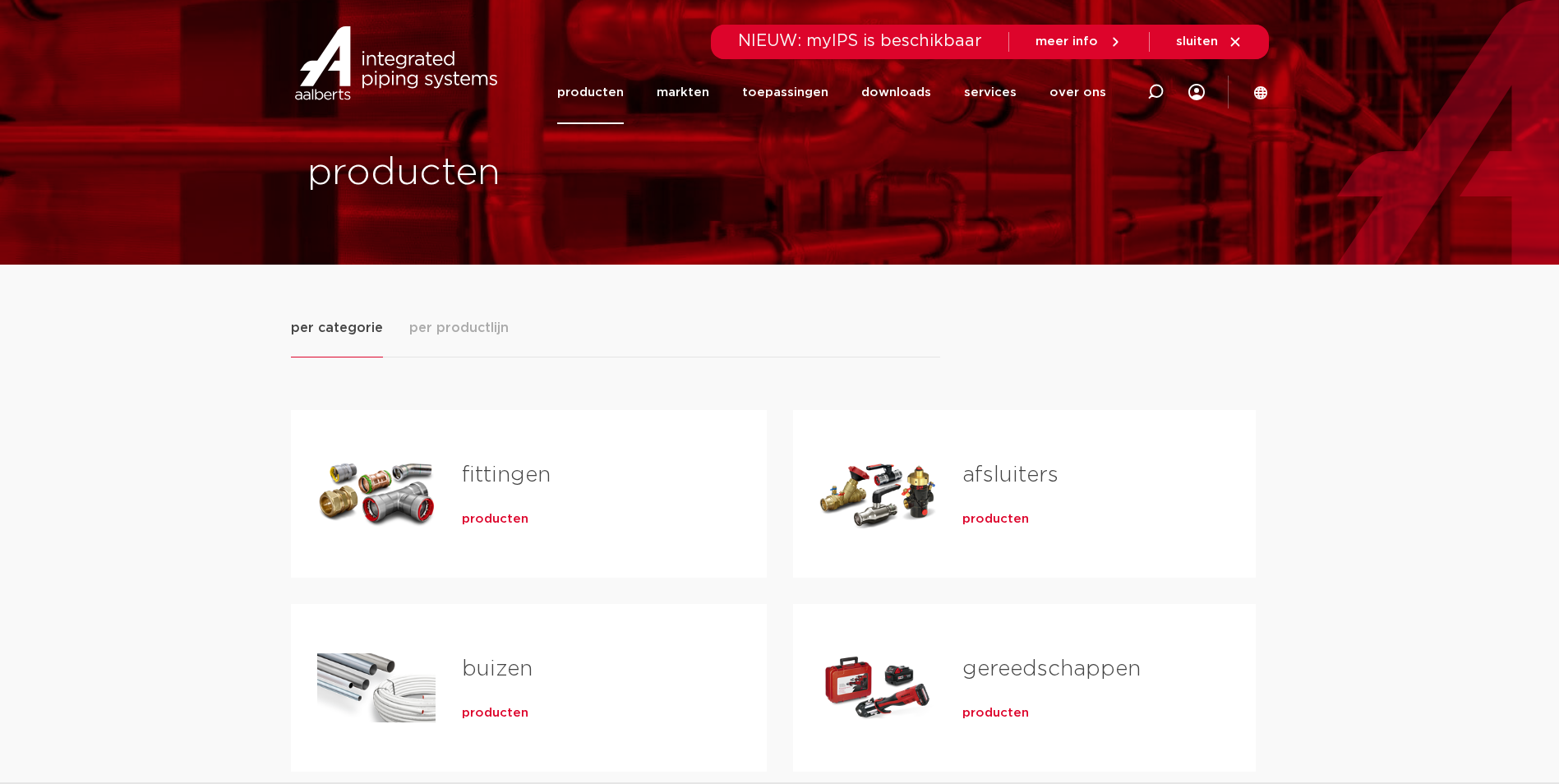
click at [493, 516] on span "producten" at bounding box center [494, 518] width 67 height 16
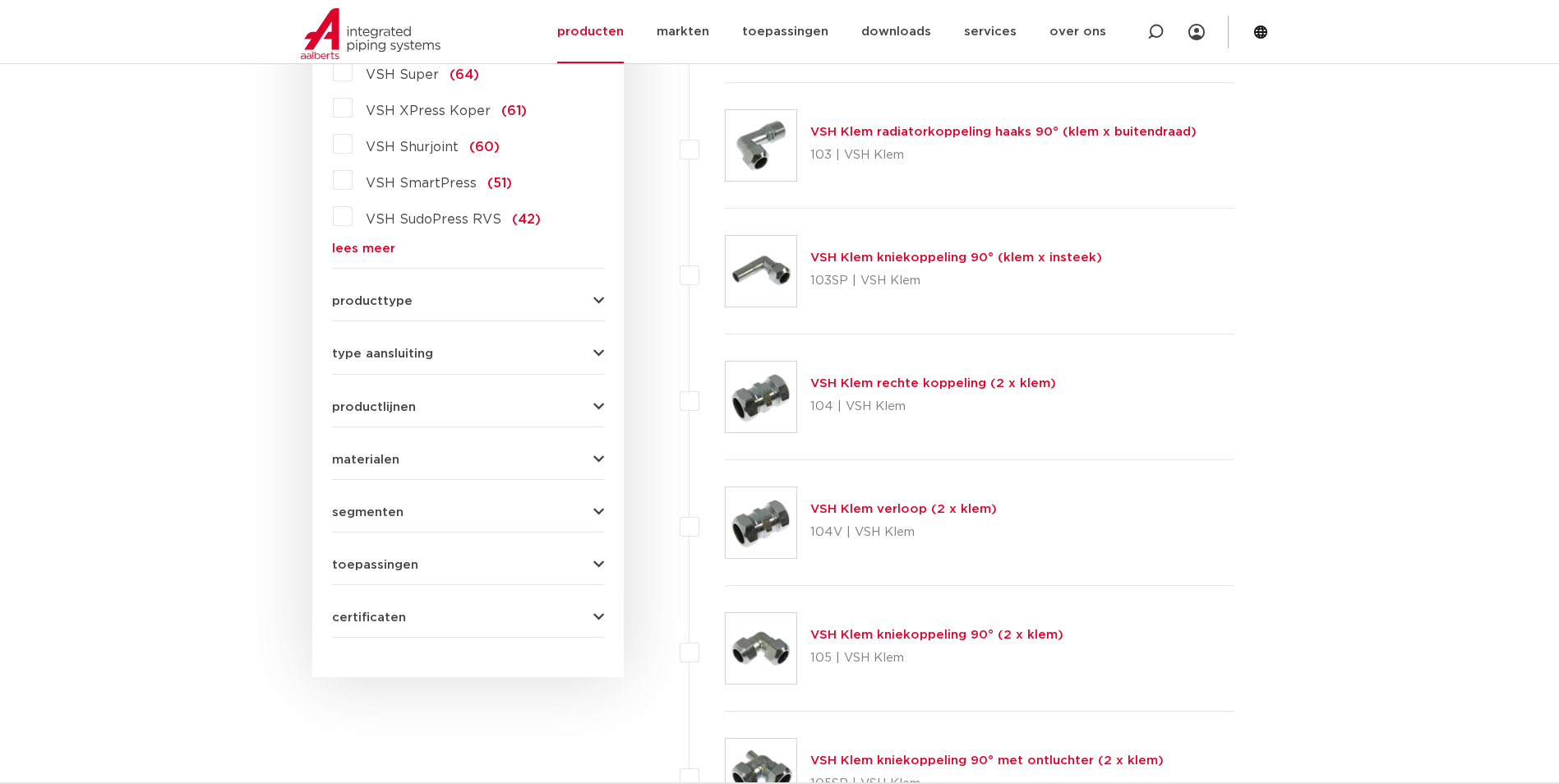
scroll to position [289, 0]
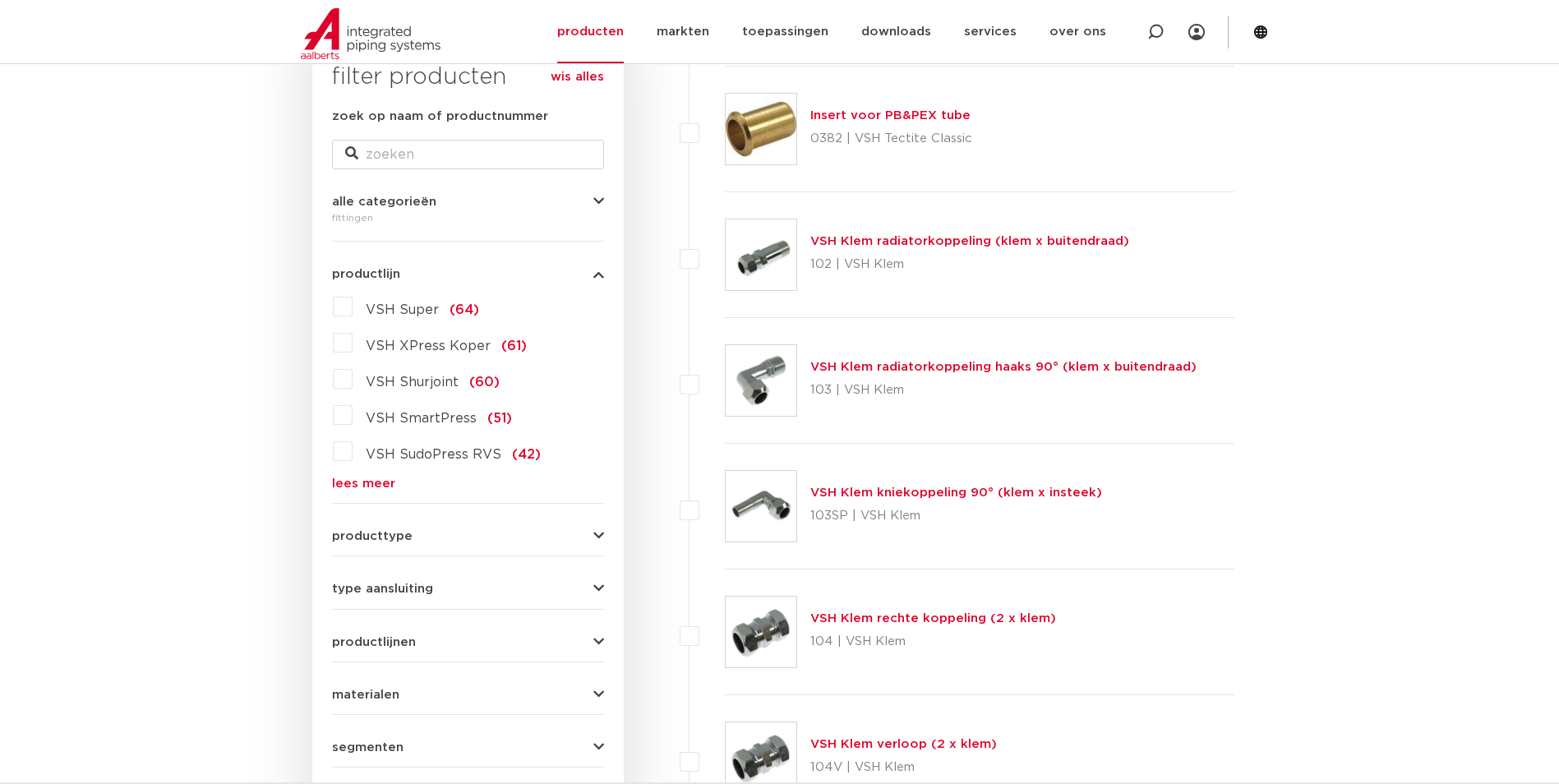
click at [368, 477] on link "lees meer" at bounding box center [467, 483] width 272 height 12
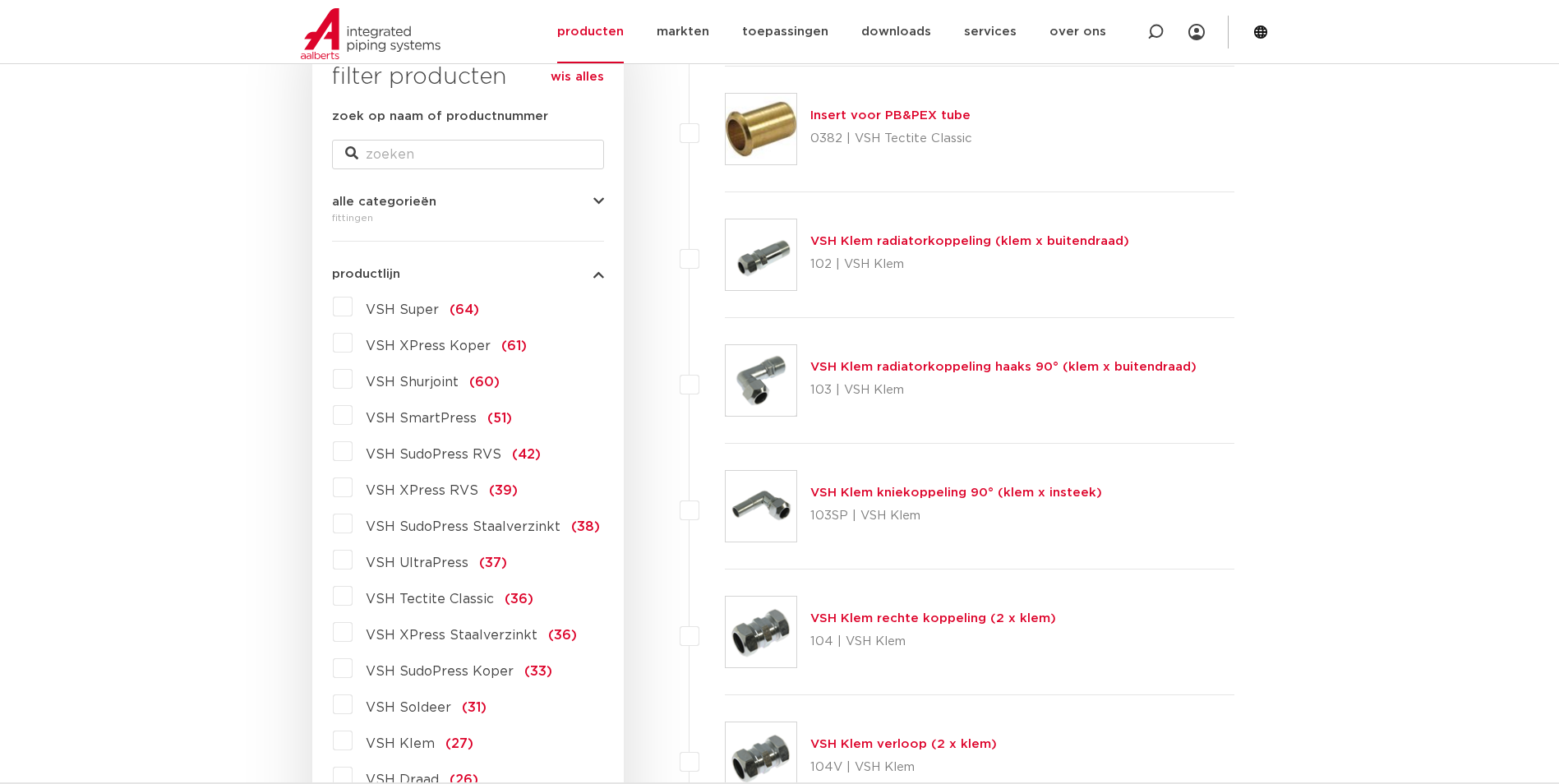
click at [448, 491] on span "VSH XPress RVS" at bounding box center [422, 490] width 113 height 13
click at [0, 0] on input "VSH XPress RVS (39)" at bounding box center [0, 0] width 0 height 0
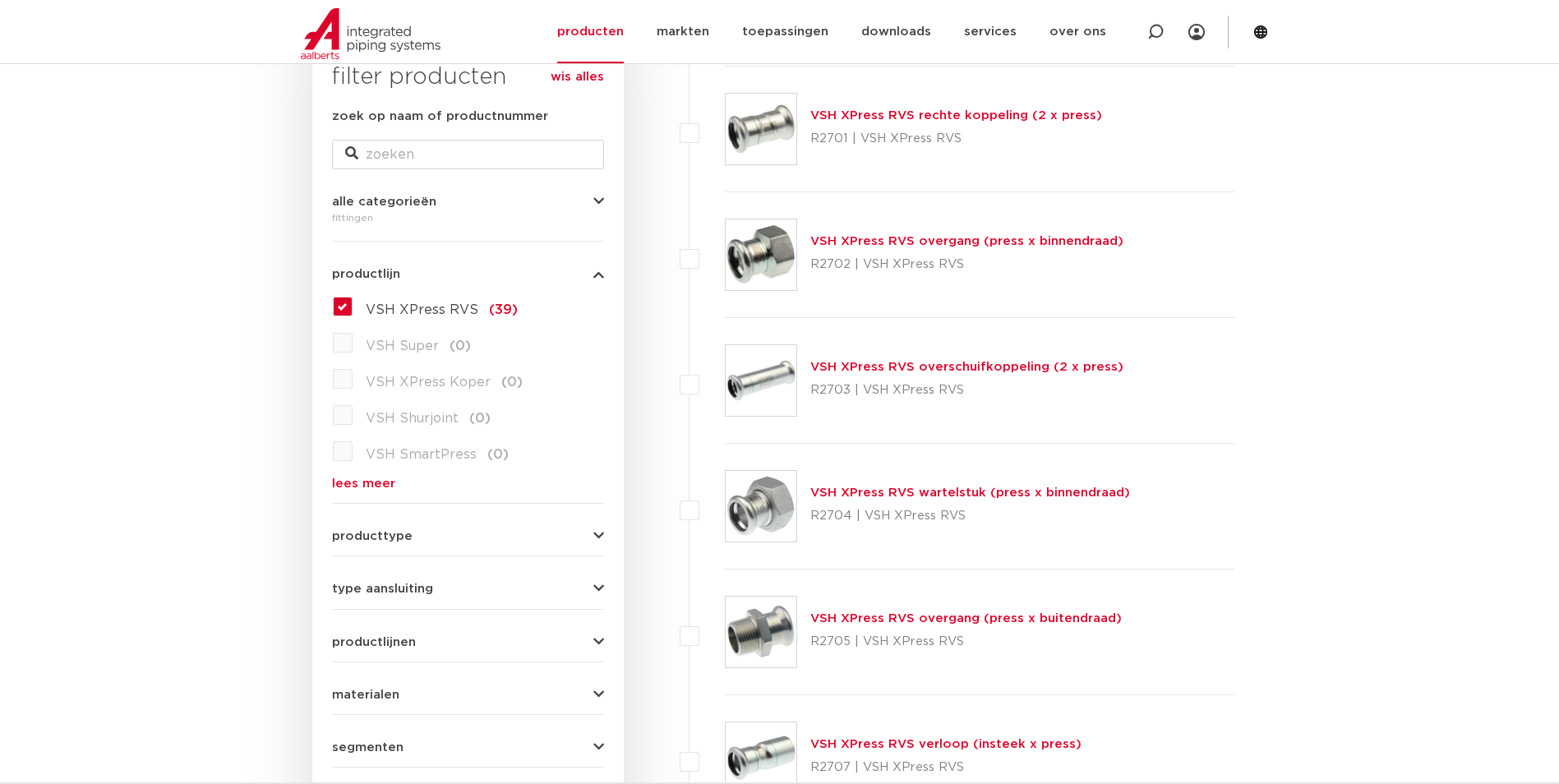
click at [974, 237] on link "VSH XPress RVS overgang (press x binnendraad)" at bounding box center [967, 241] width 313 height 12
click at [936, 492] on link "VSH XPress RVS wartelstuk (press x binnendraad)" at bounding box center [970, 492] width 319 height 12
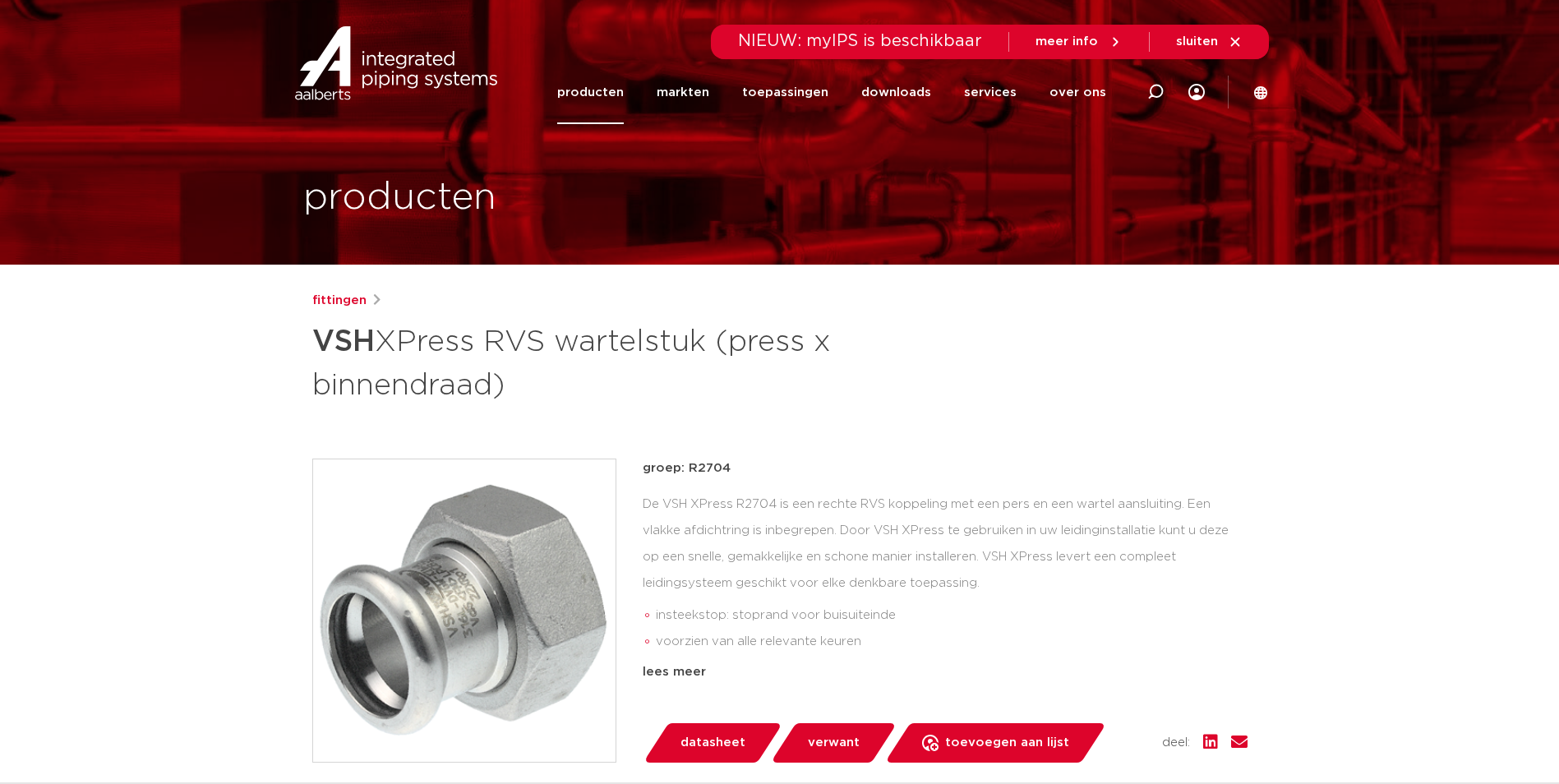
click at [502, 594] on img at bounding box center [464, 610] width 302 height 302
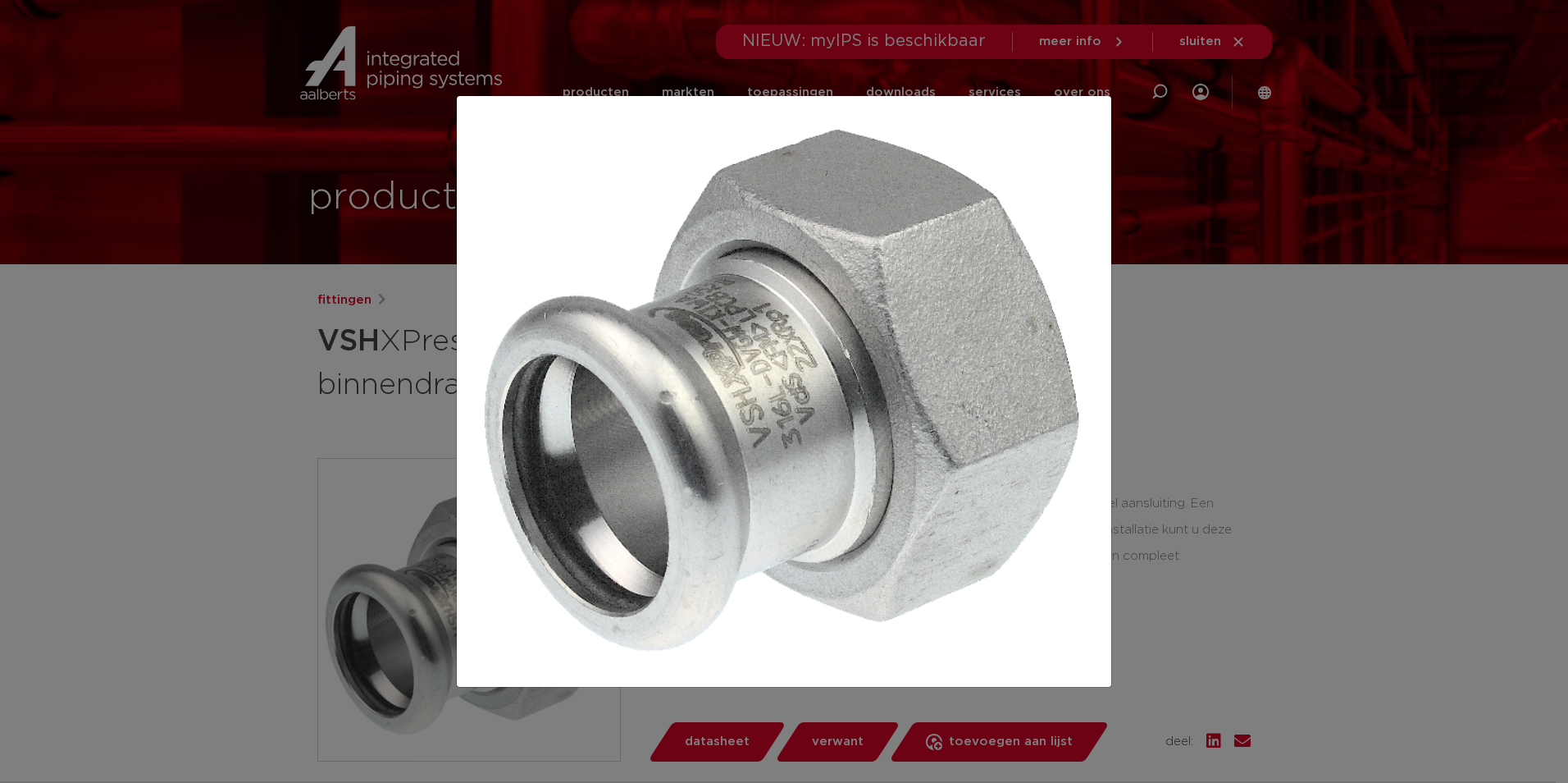
drag, startPoint x: 1306, startPoint y: 444, endPoint x: 1292, endPoint y: 444, distance: 14.0
click at [1306, 444] on div at bounding box center [784, 392] width 1568 height 783
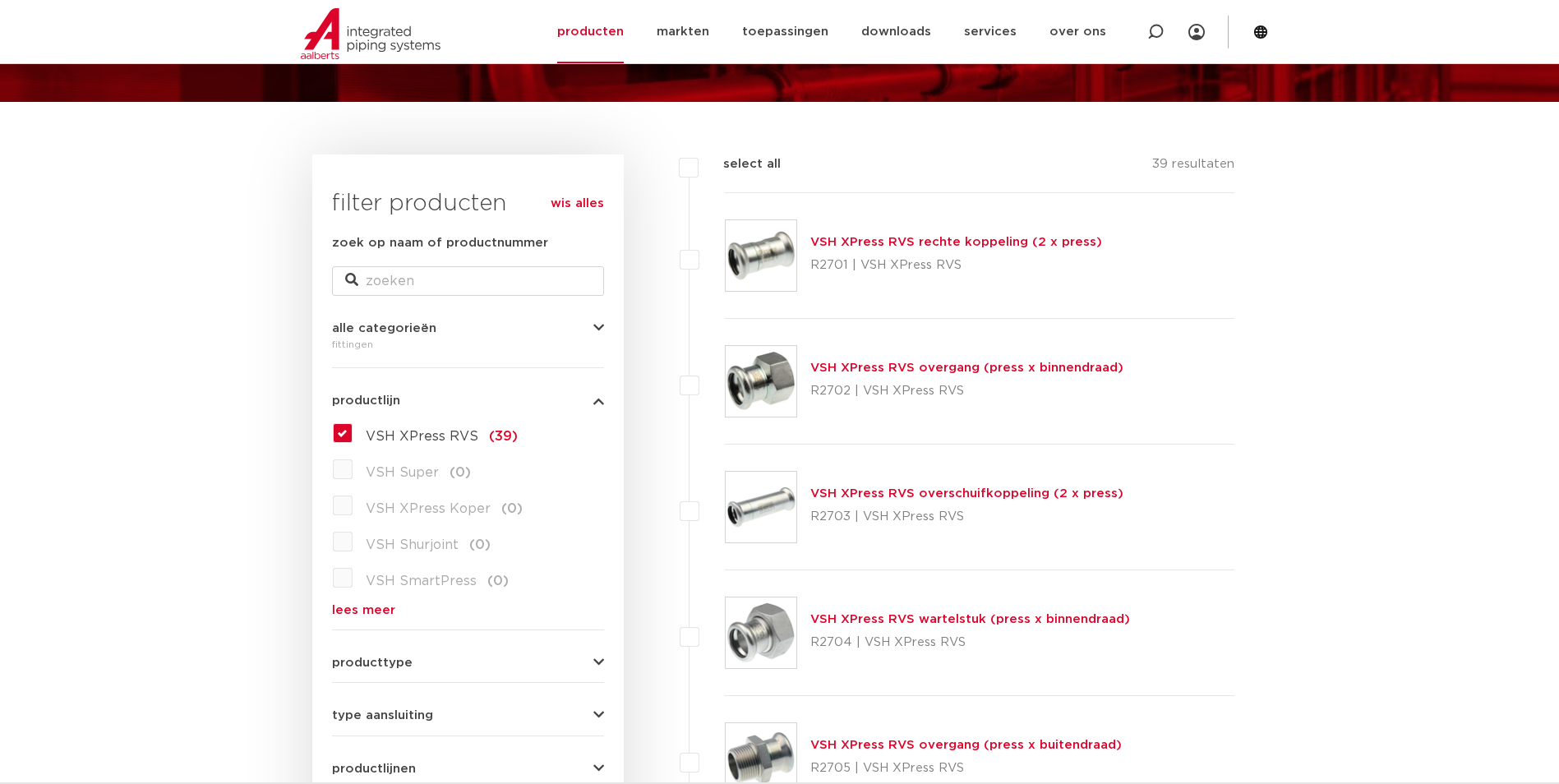
scroll to position [164, 0]
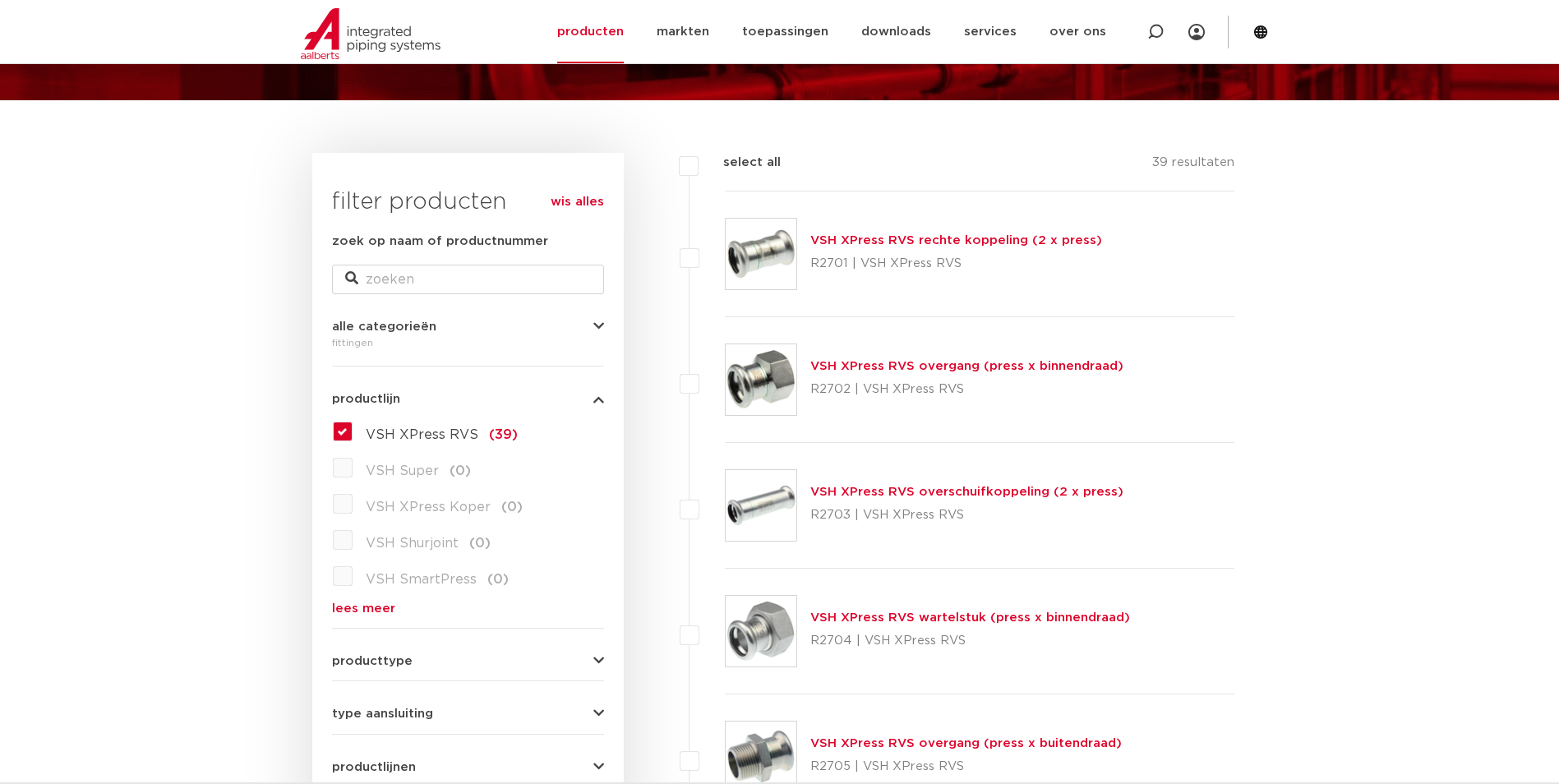
click at [343, 421] on div "VSH XPress RVS (39) VSH Super (0) VSH XPress Koper (0) VSH Shurjoint (0) VSH Sm…" at bounding box center [467, 516] width 272 height 196
click at [352, 427] on label "VSH XPress RVS (39)" at bounding box center [435, 431] width 165 height 26
click at [0, 0] on input "VSH XPress RVS (39)" at bounding box center [0, 0] width 0 height 0
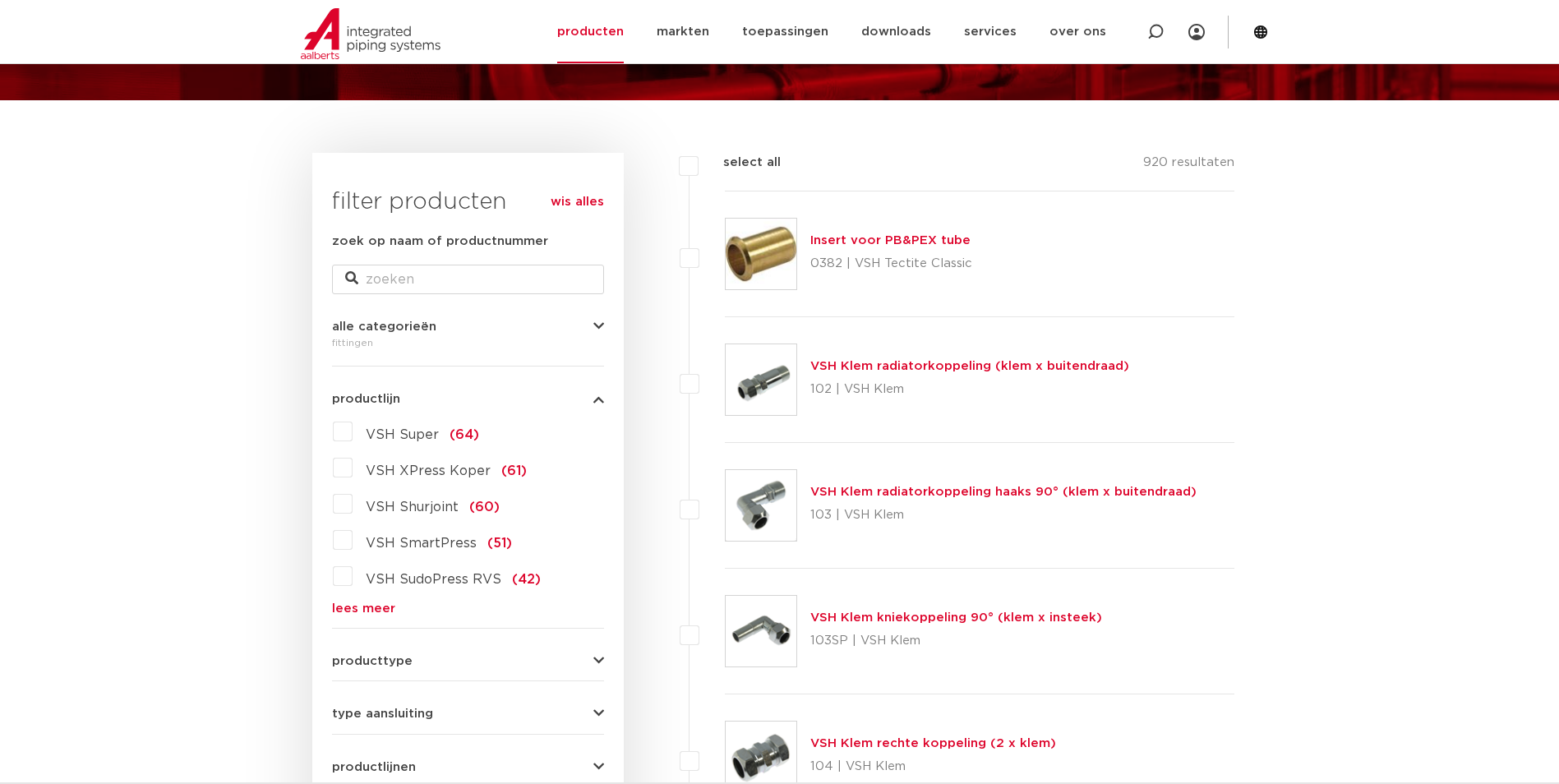
click at [374, 602] on link "lees meer" at bounding box center [467, 608] width 272 height 12
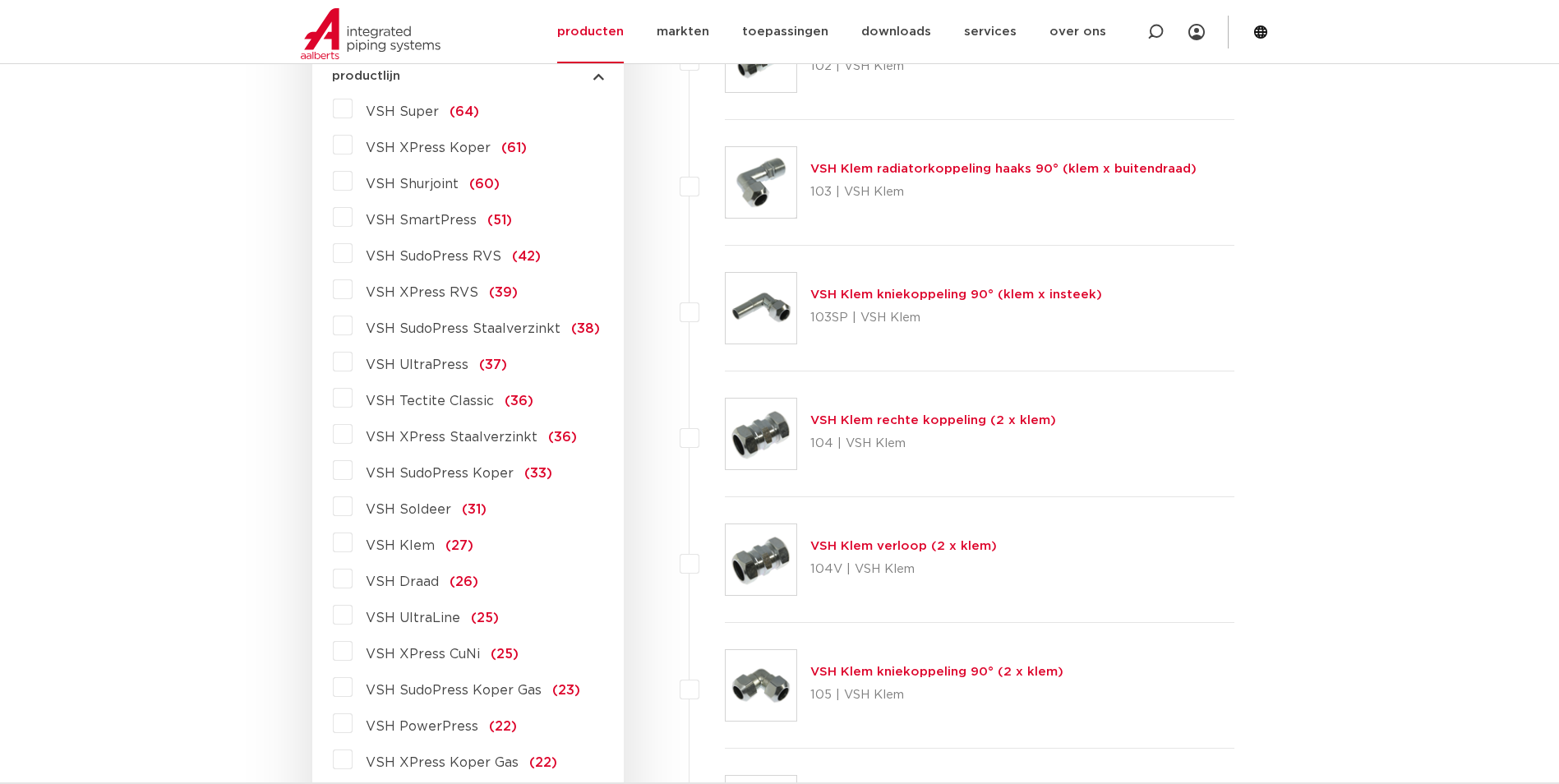
scroll to position [493, 0]
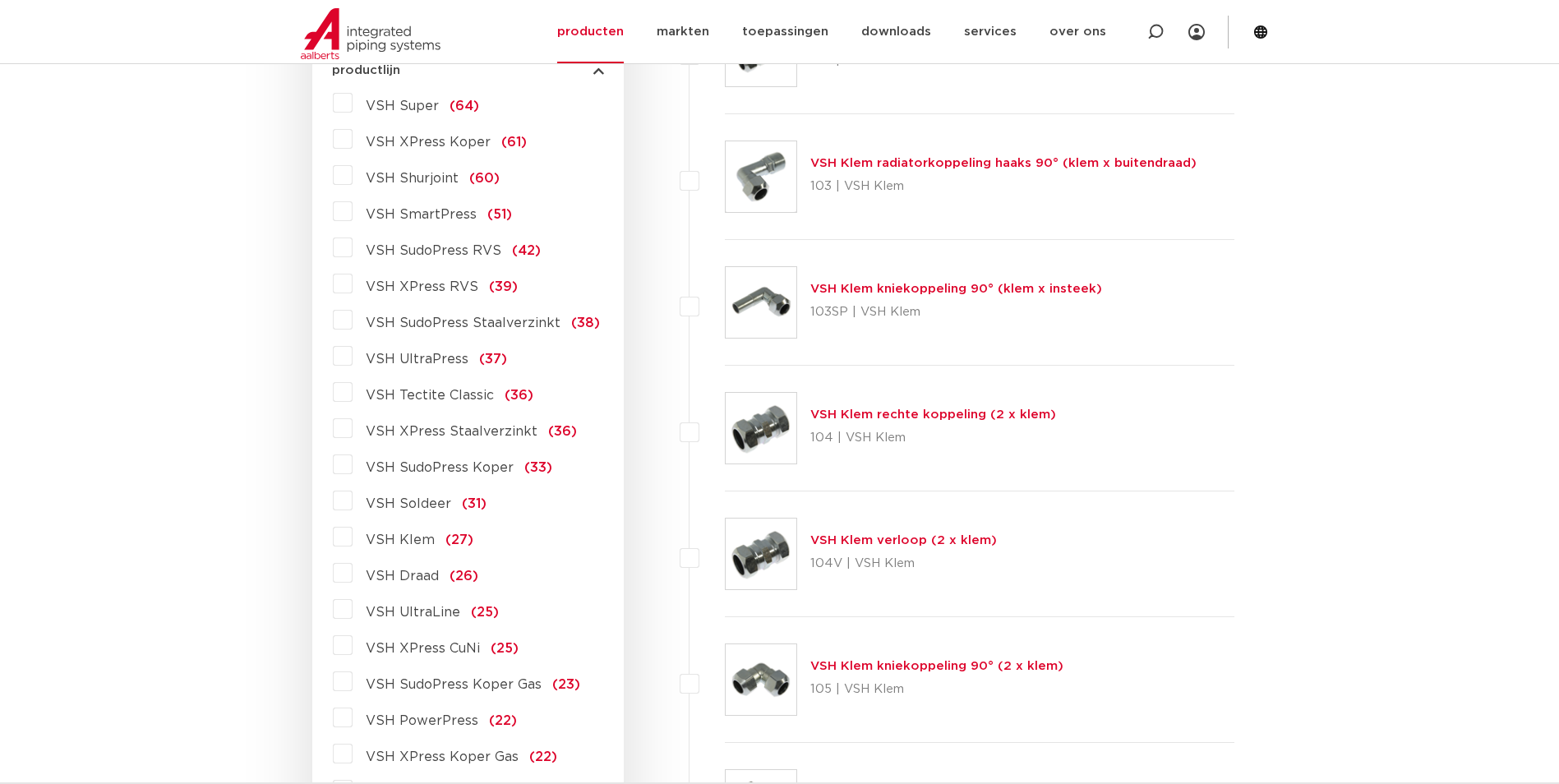
click at [390, 251] on span "VSH SudoPress RVS" at bounding box center [433, 250] width 136 height 13
click at [0, 0] on input "VSH SudoPress RVS (42)" at bounding box center [0, 0] width 0 height 0
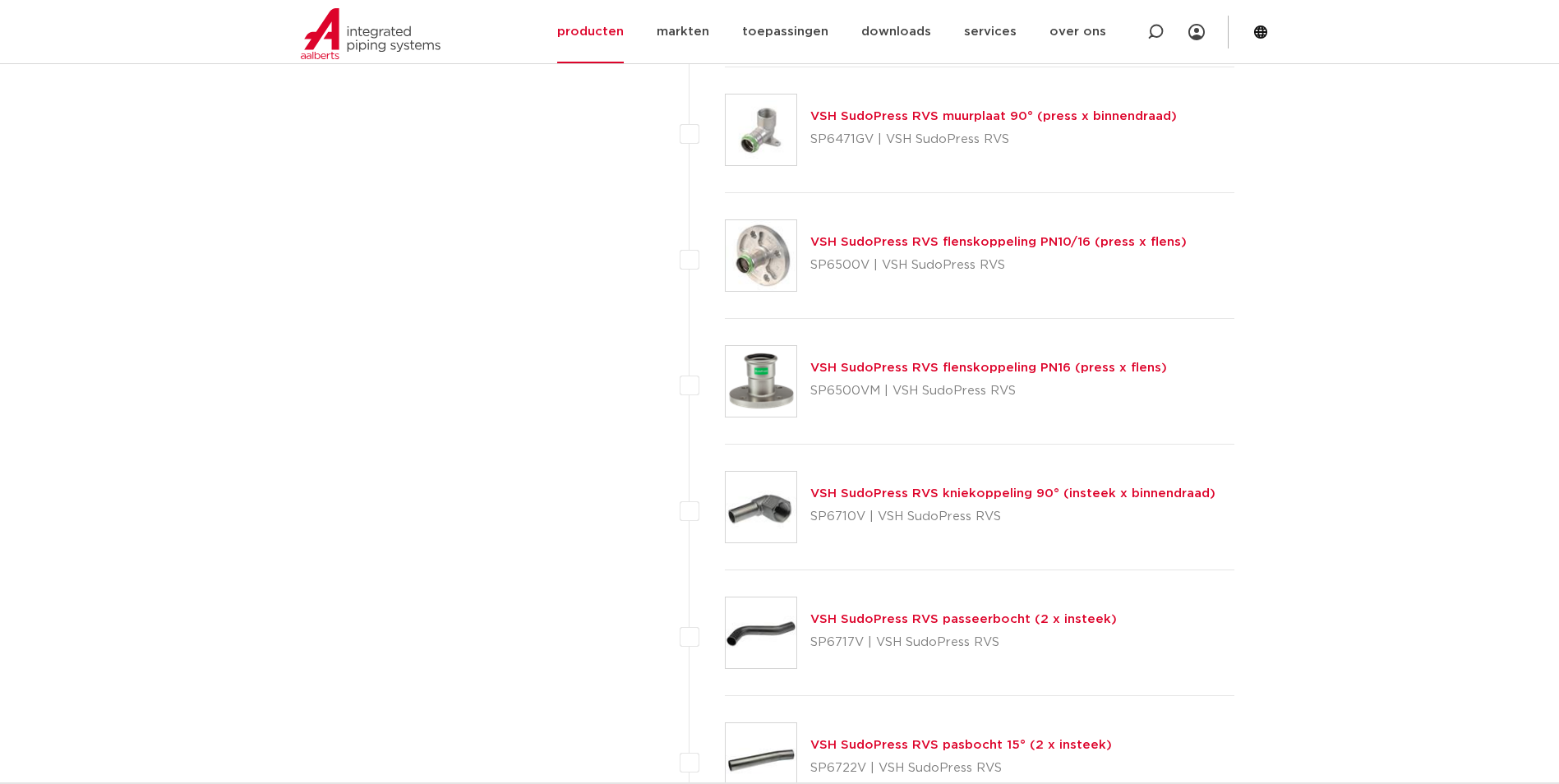
scroll to position [3942, 0]
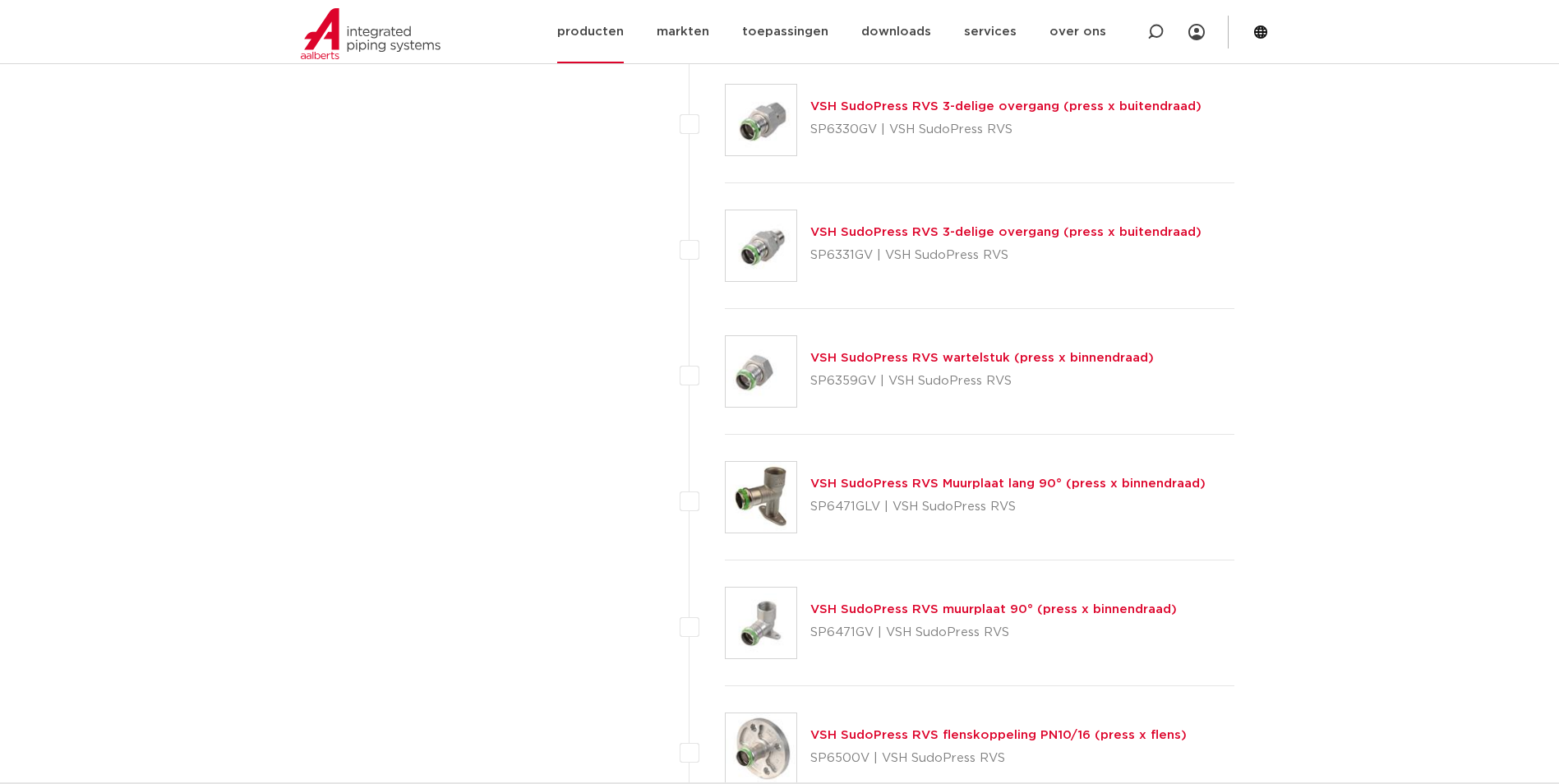
click at [609, 43] on link "producten" at bounding box center [590, 31] width 67 height 63
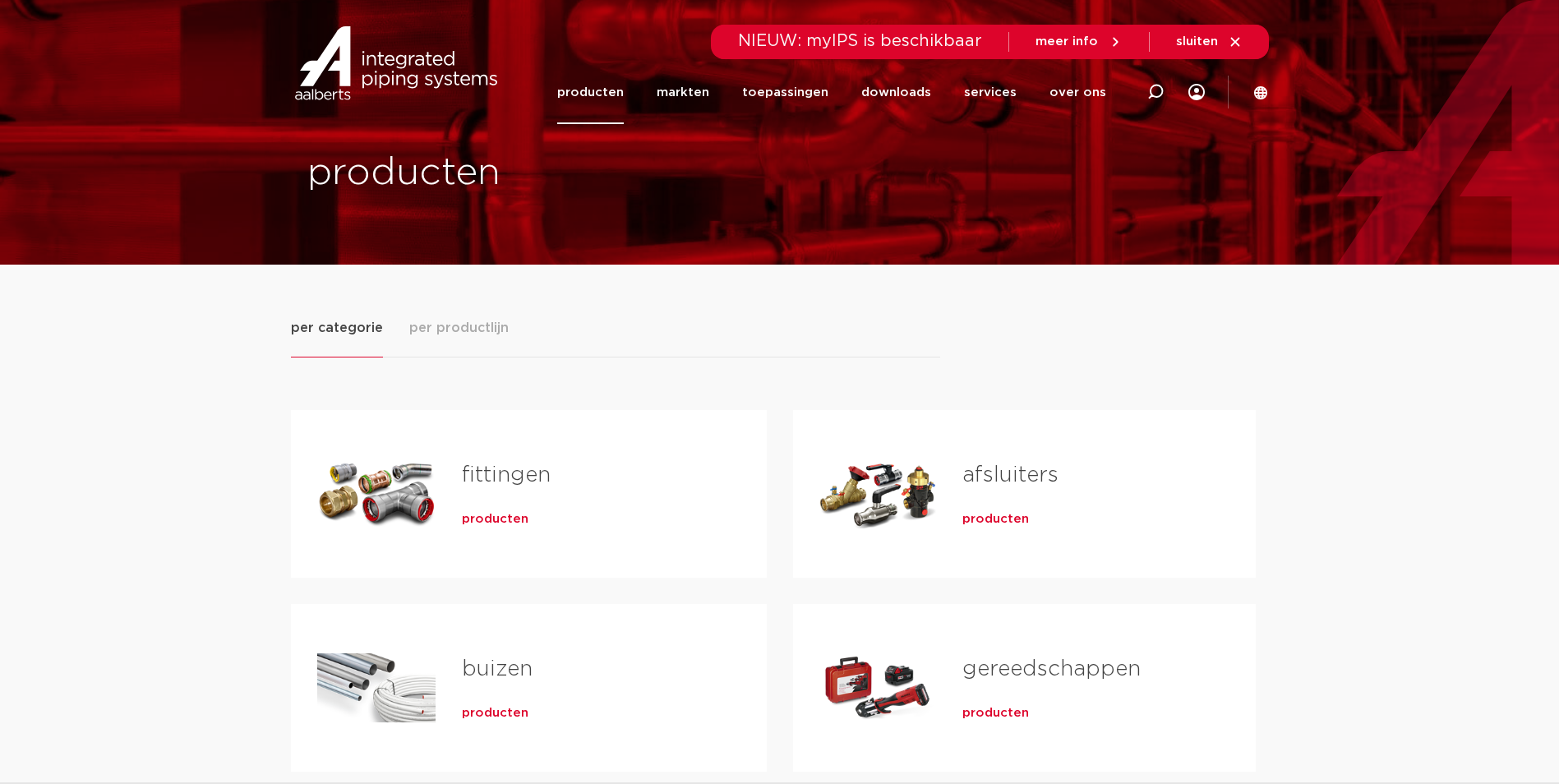
click at [492, 529] on div "fittingen producten" at bounding box center [588, 493] width 305 height 115
click at [493, 528] on div "fittingen producten" at bounding box center [588, 493] width 305 height 115
click at [501, 517] on span "producten" at bounding box center [494, 518] width 67 height 16
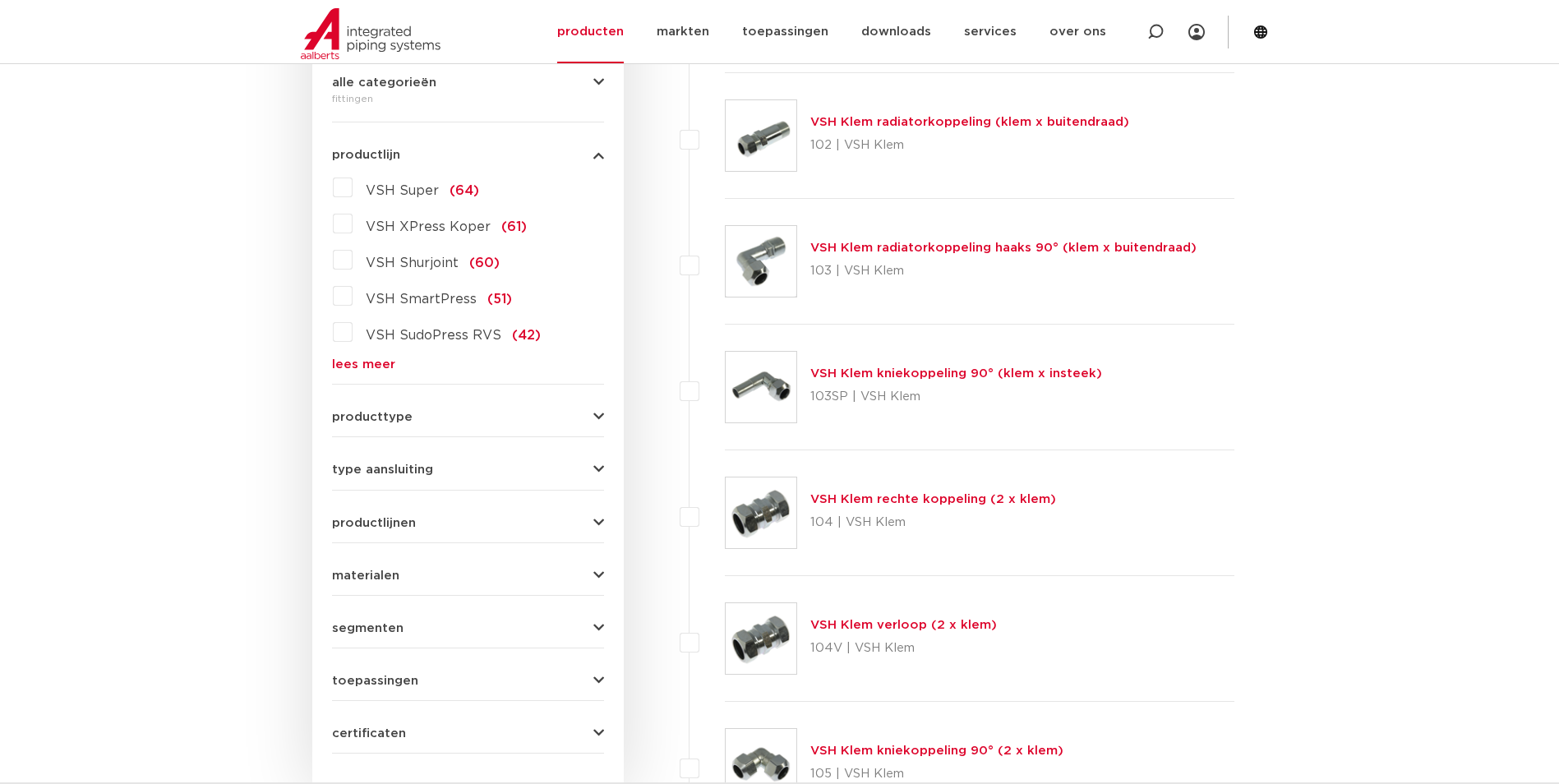
scroll to position [299, 0]
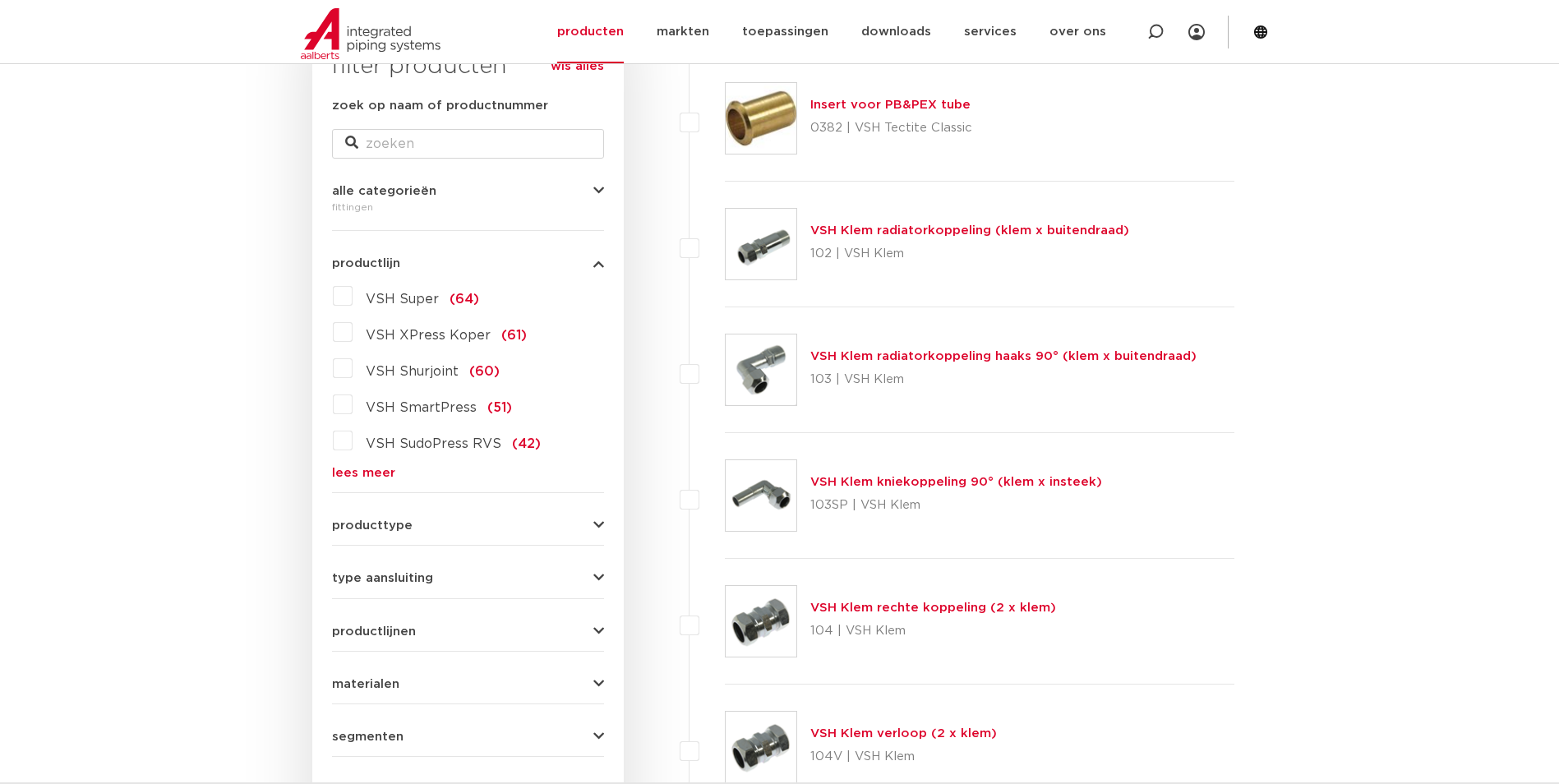
click at [370, 473] on link "lees meer" at bounding box center [467, 472] width 272 height 12
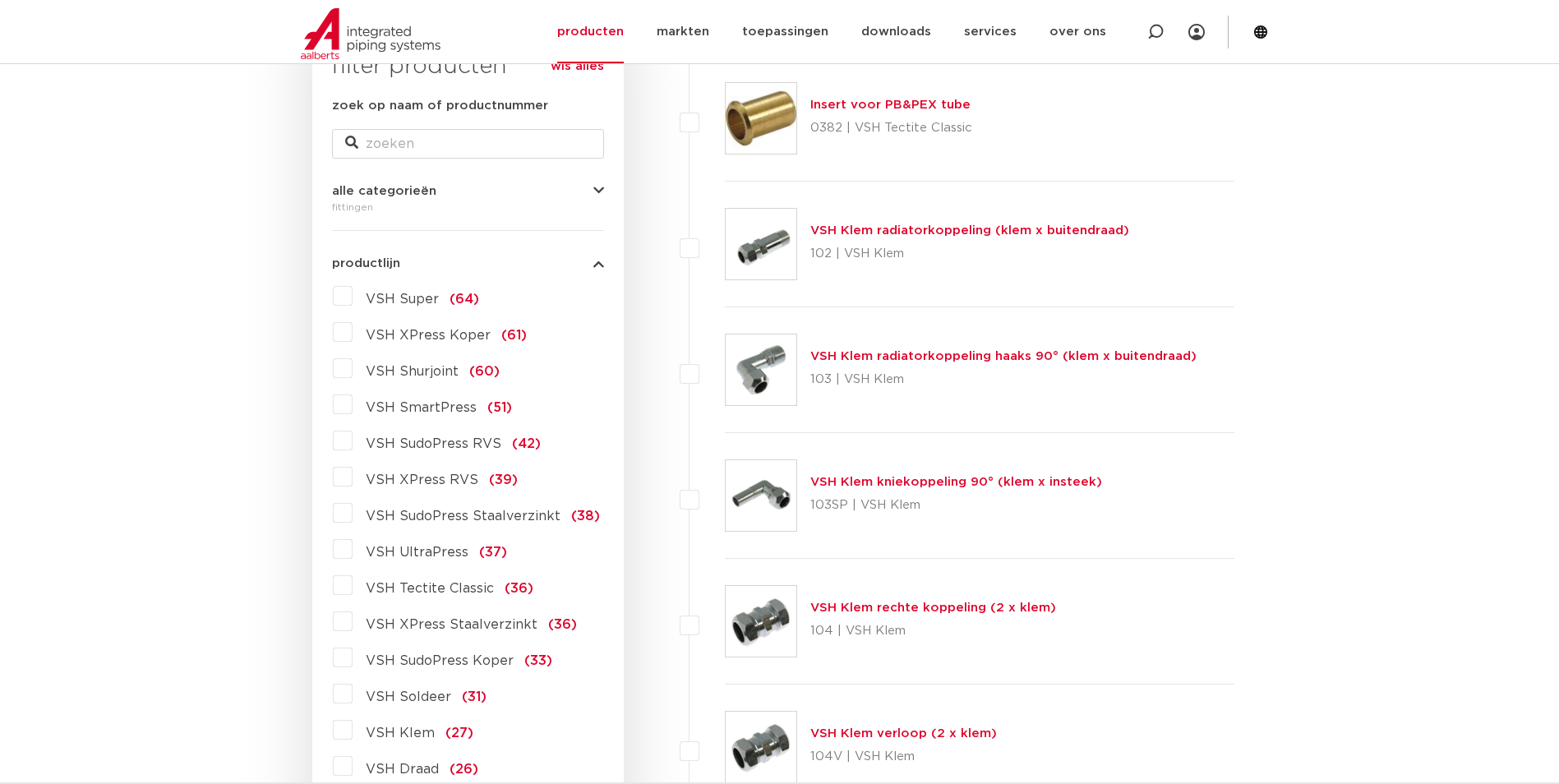
scroll to position [710, 0]
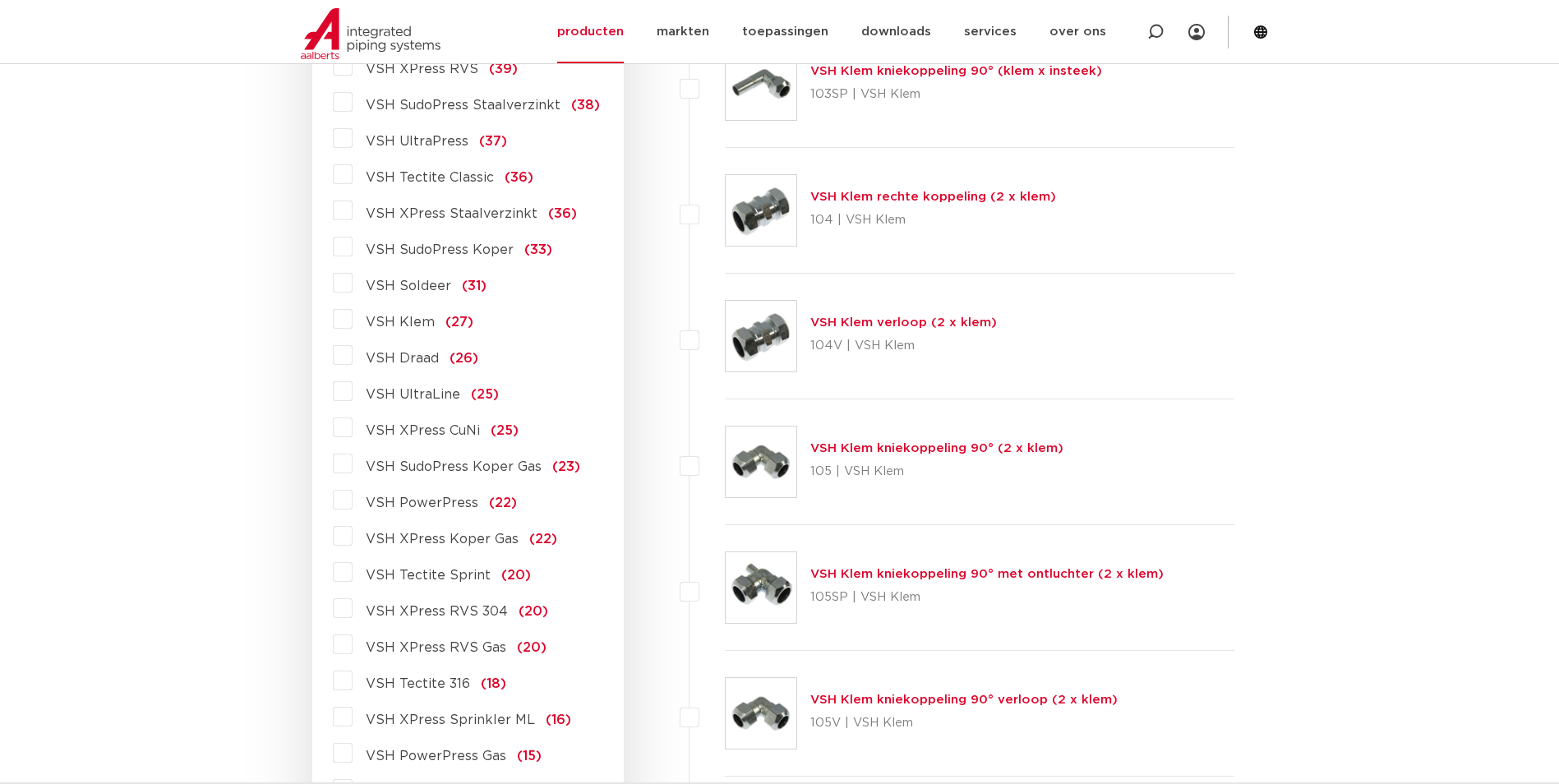
click at [418, 607] on span "VSH XPress RVS 304" at bounding box center [436, 611] width 142 height 13
click at [0, 0] on input "VSH XPress RVS 304 (20)" at bounding box center [0, 0] width 0 height 0
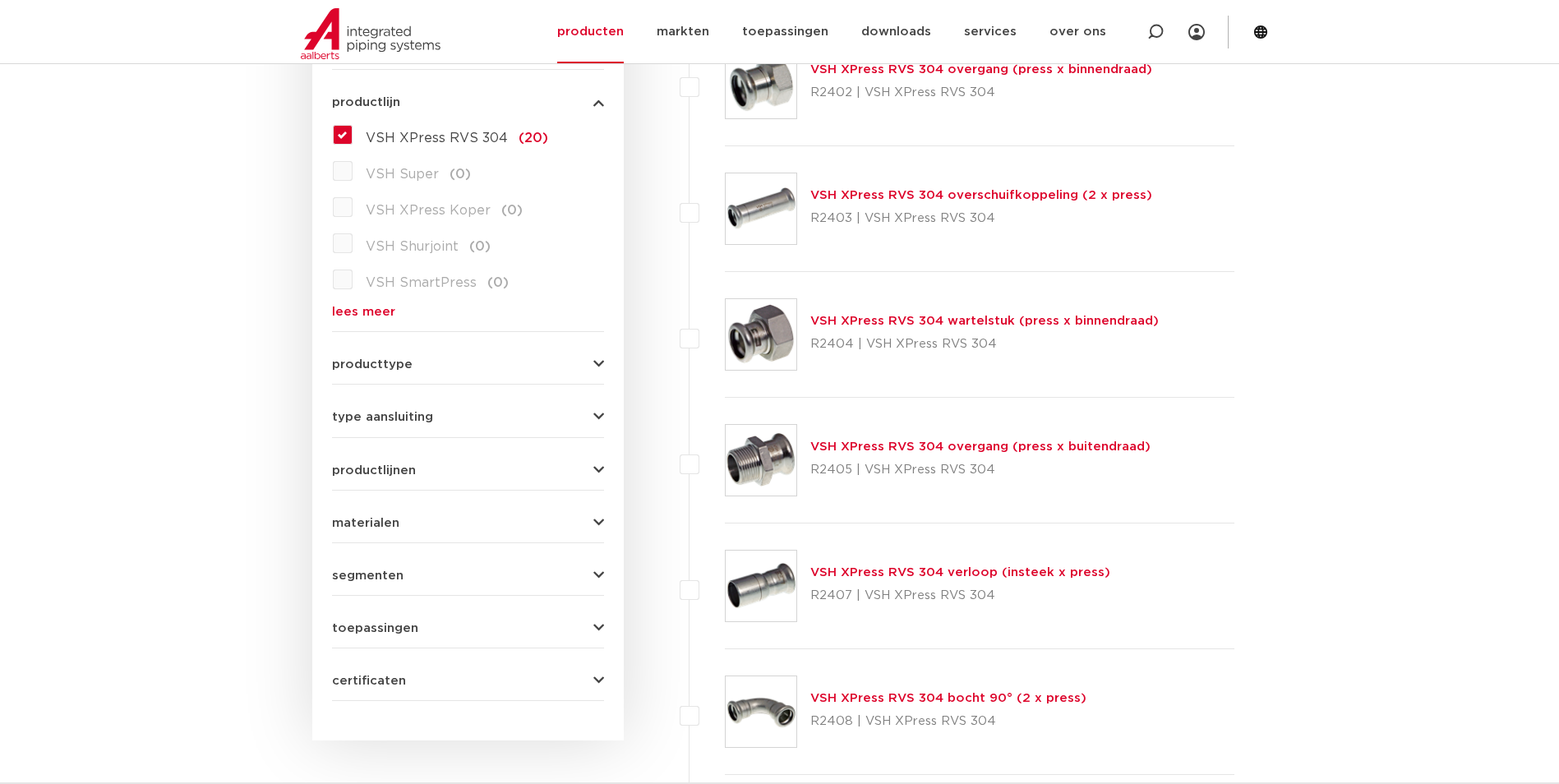
scroll to position [382, 0]
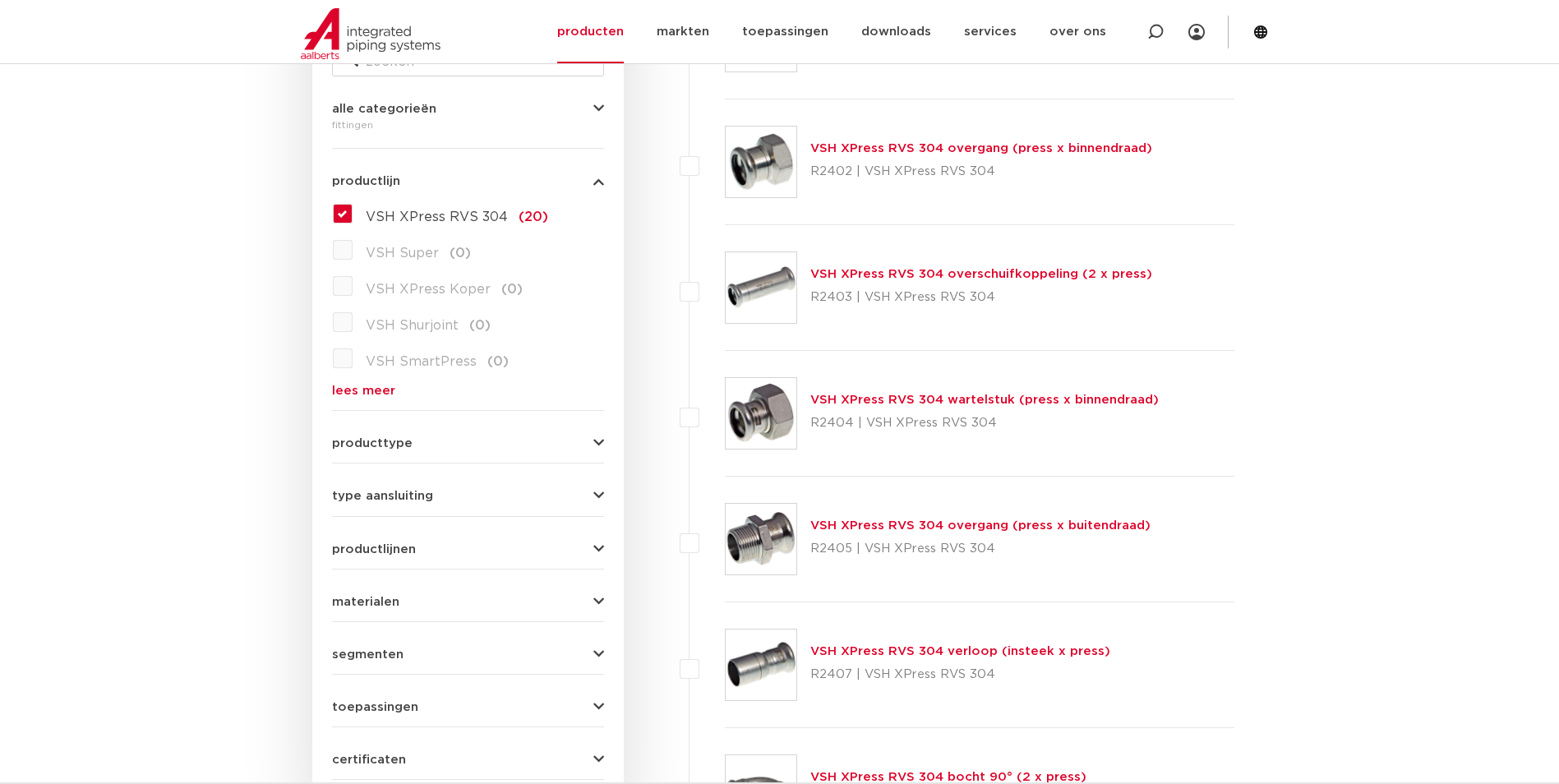
click at [922, 403] on link "VSH XPress RVS 304 wartelstuk (press x binnendraad)" at bounding box center [984, 400] width 348 height 12
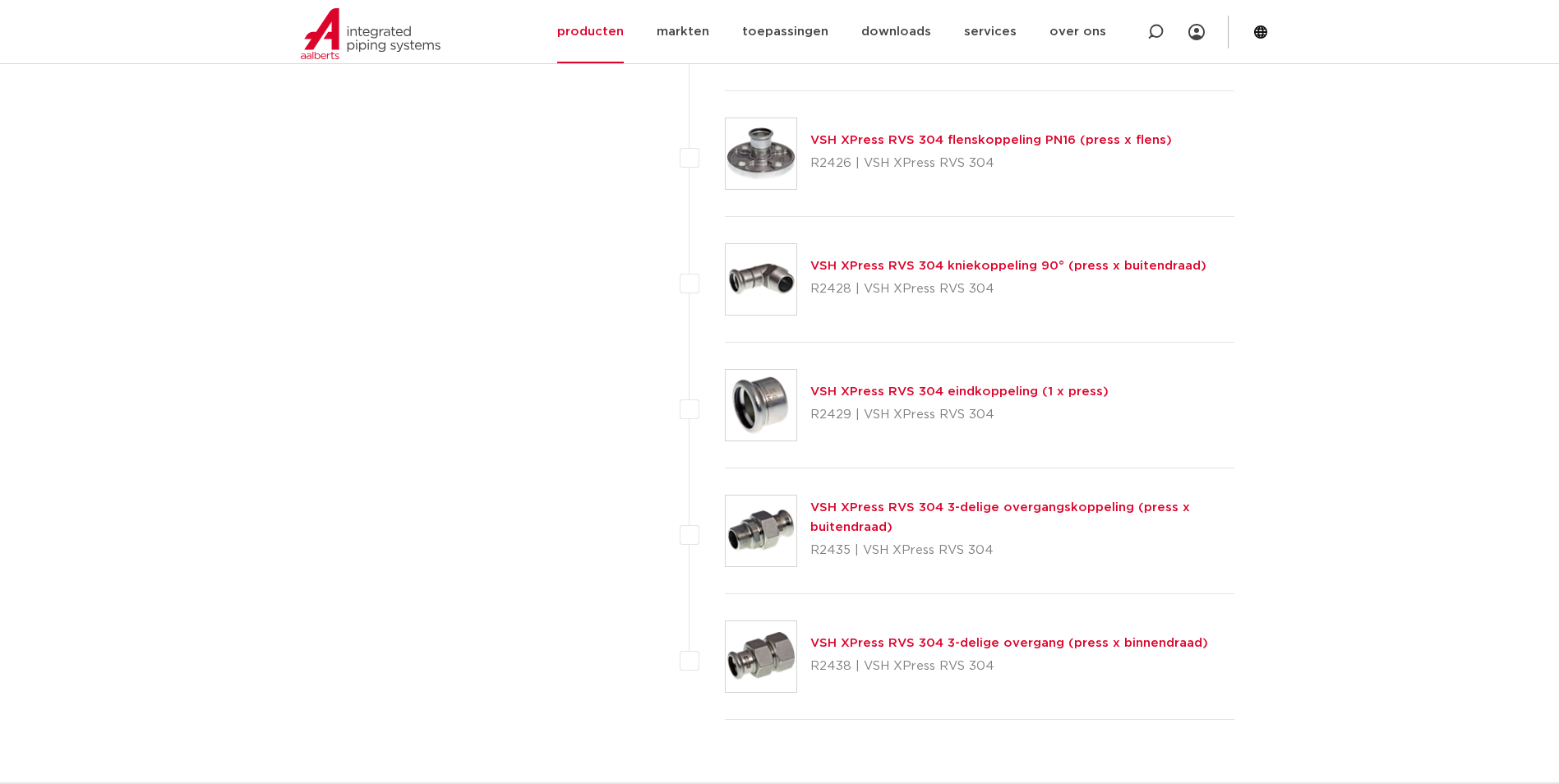
scroll to position [2189, 0]
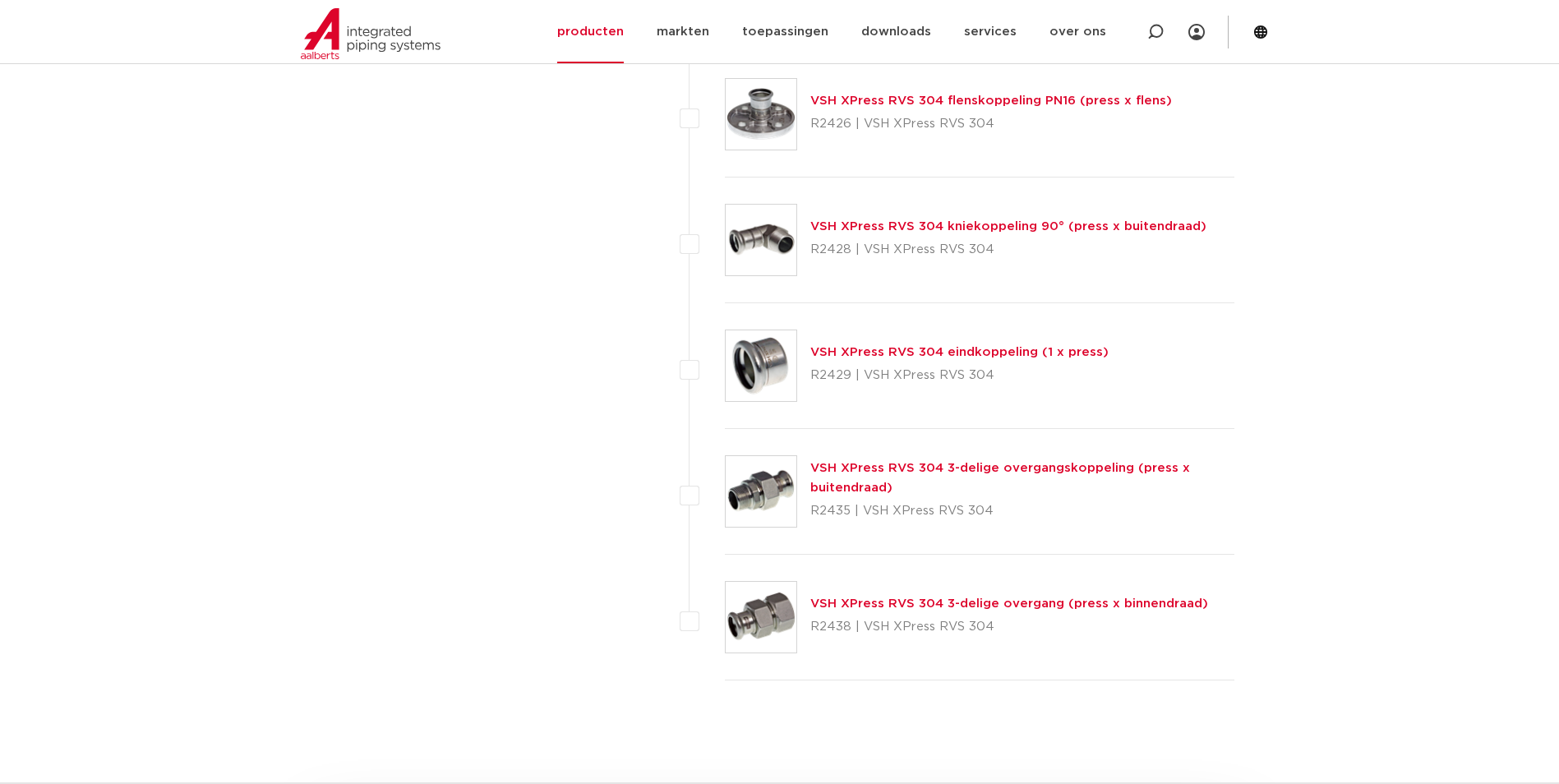
click at [896, 462] on link "VSH XPress RVS 304 3-delige overgangskoppeling (press x buitendraad)" at bounding box center [1000, 477] width 380 height 32
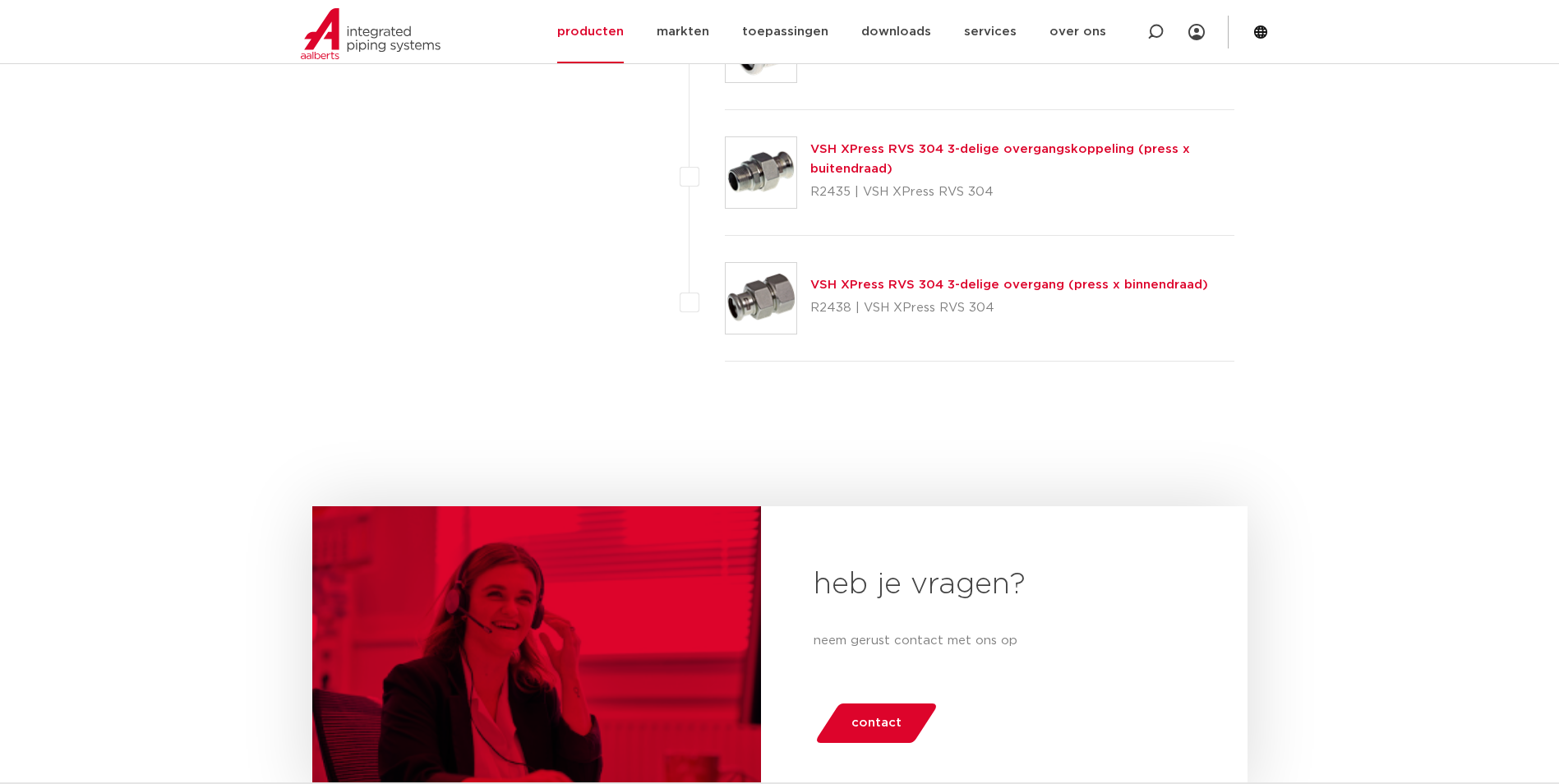
scroll to position [2517, 0]
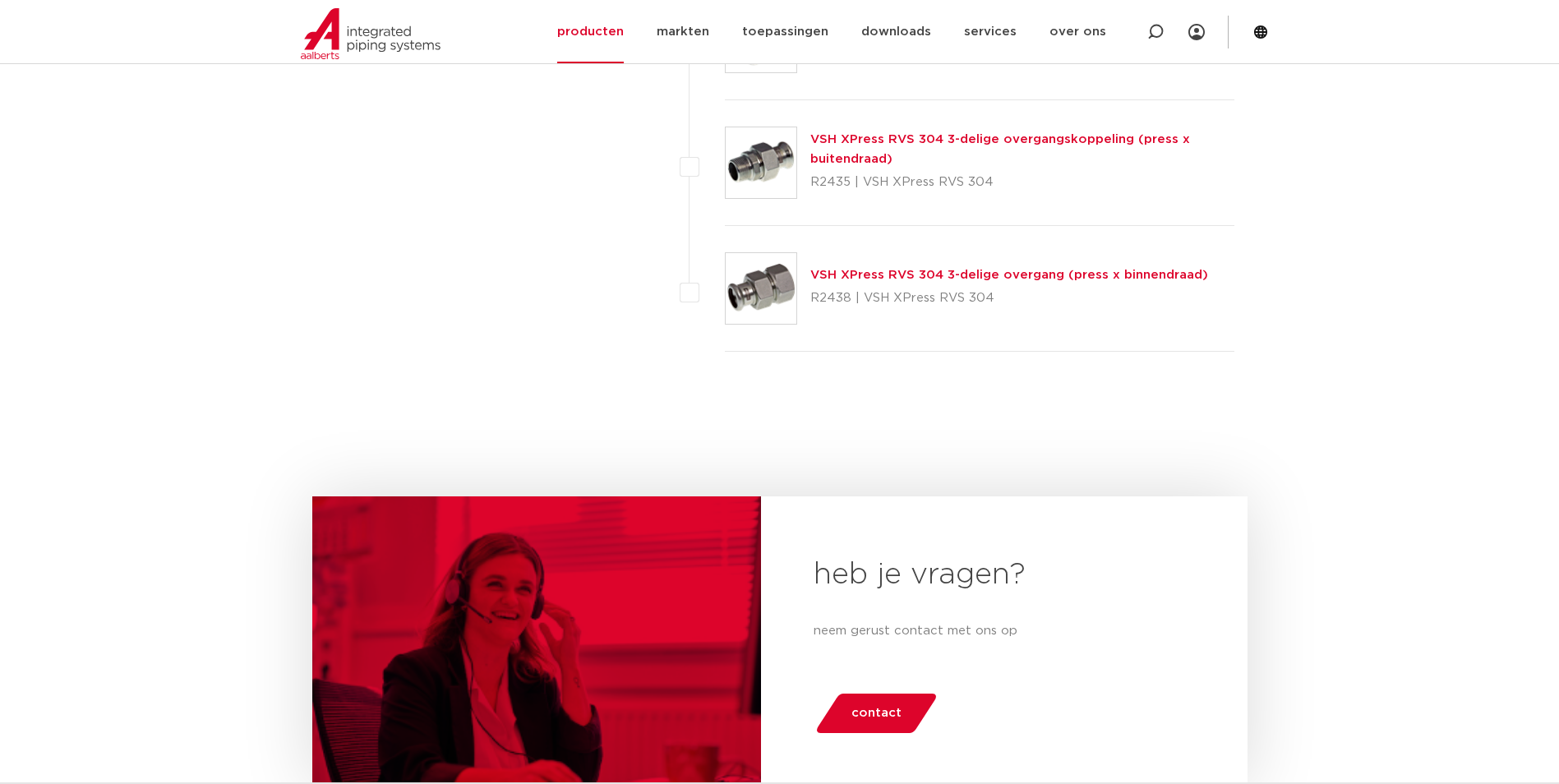
click at [960, 273] on link "VSH XPress RVS 304 3-delige overgang (press x binnendraad)" at bounding box center [1008, 274] width 397 height 12
